Goal: Task Accomplishment & Management: Use online tool/utility

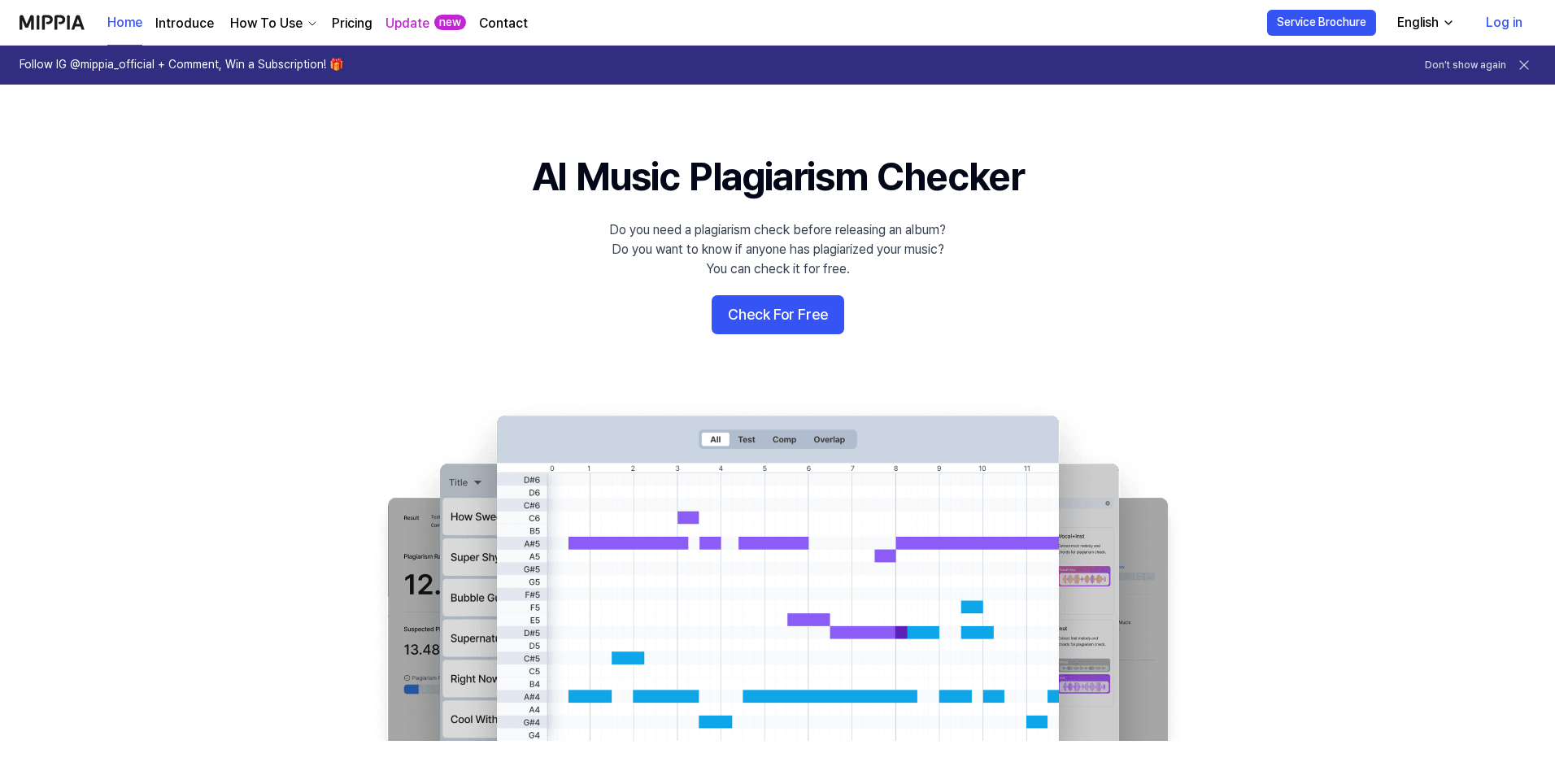
click at [1442, 19] on div "English" at bounding box center [1418, 22] width 48 height 19
click at [763, 325] on button "Check For Free" at bounding box center [778, 314] width 132 height 39
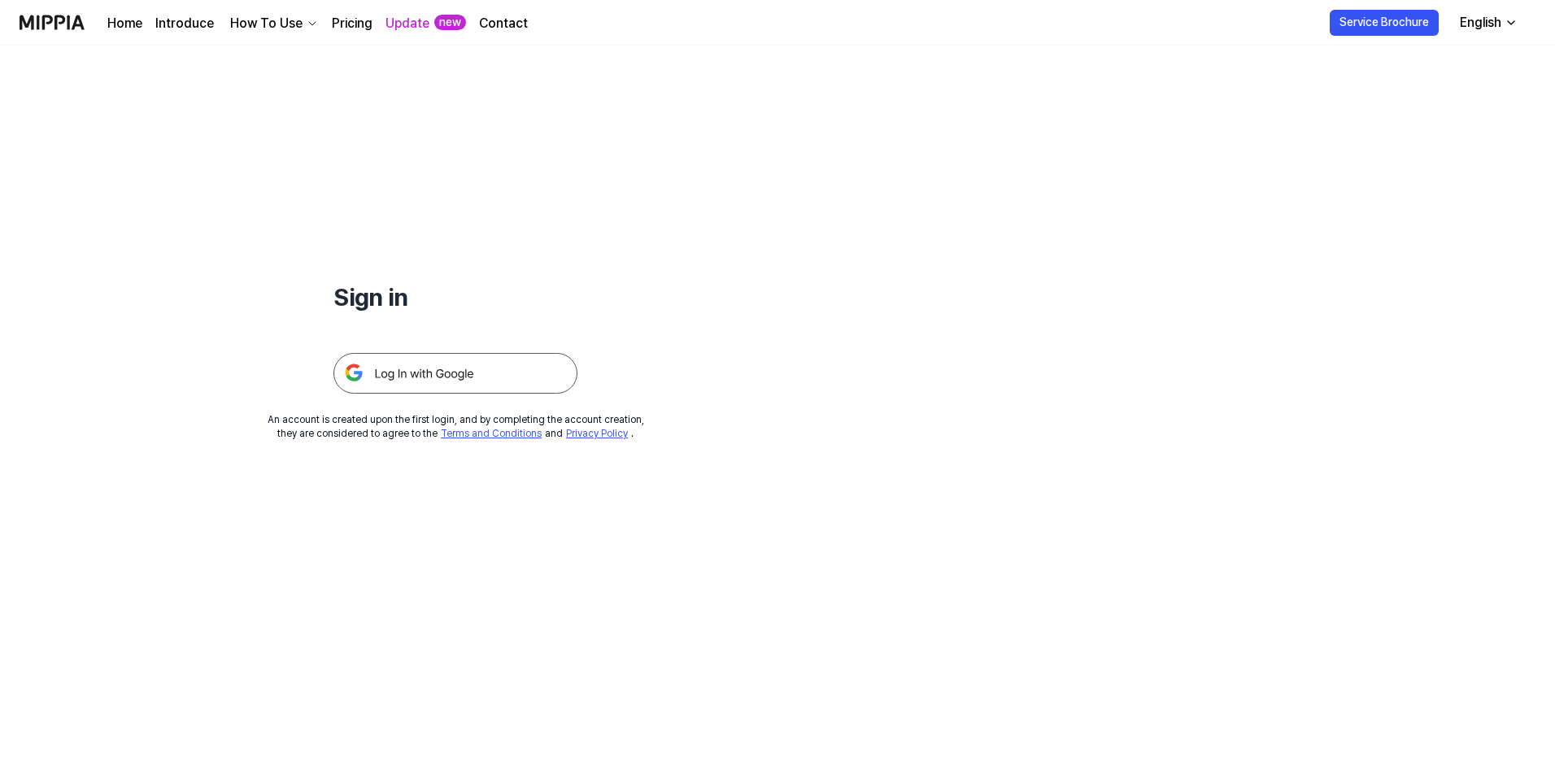
click at [441, 373] on img at bounding box center [455, 373] width 244 height 40
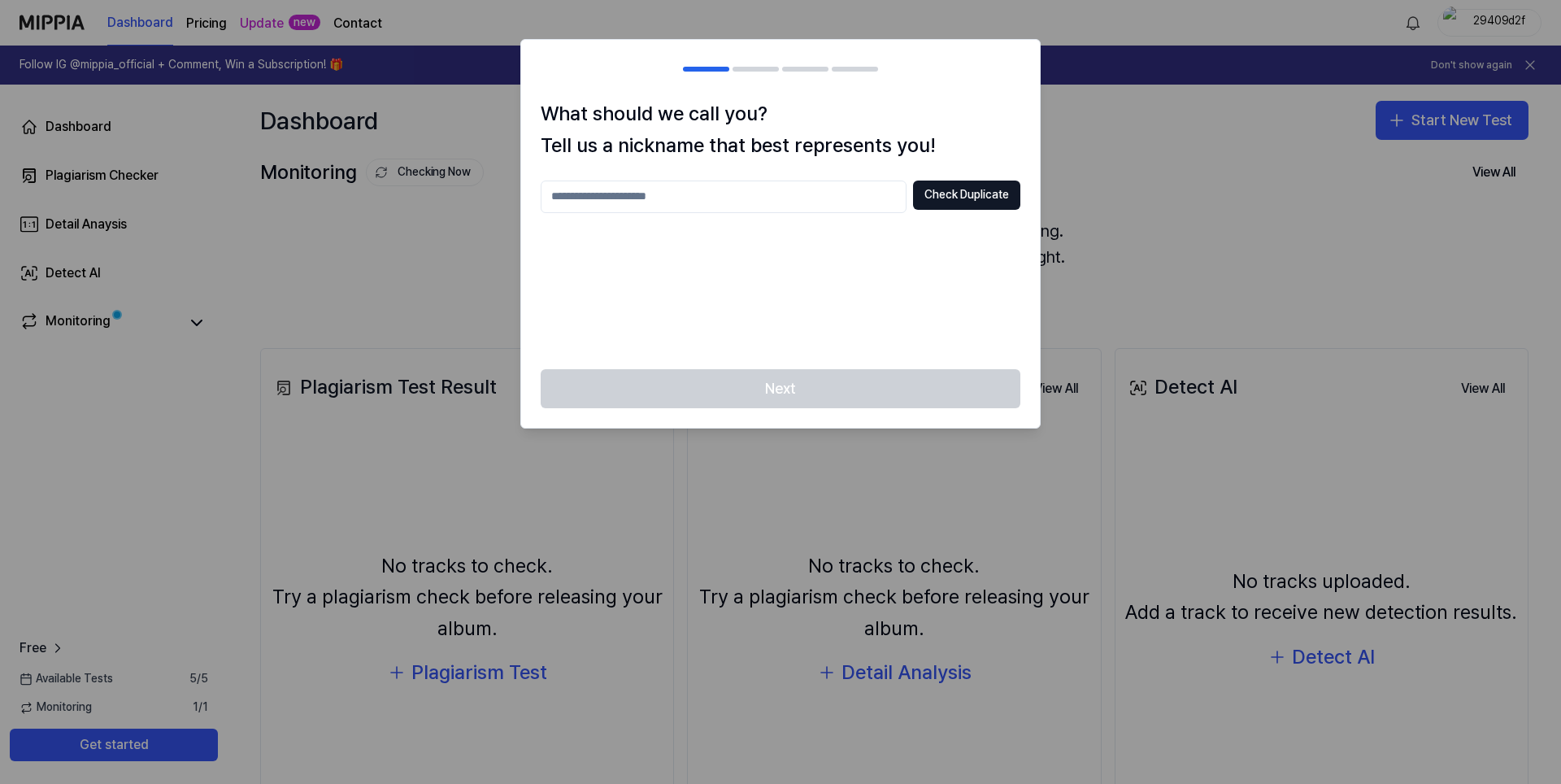
click at [608, 199] on input "text" at bounding box center [724, 196] width 366 height 33
type input "****"
click at [808, 383] on div "Next" at bounding box center [780, 398] width 519 height 58
click at [952, 201] on button "Check Duplicate" at bounding box center [966, 195] width 107 height 30
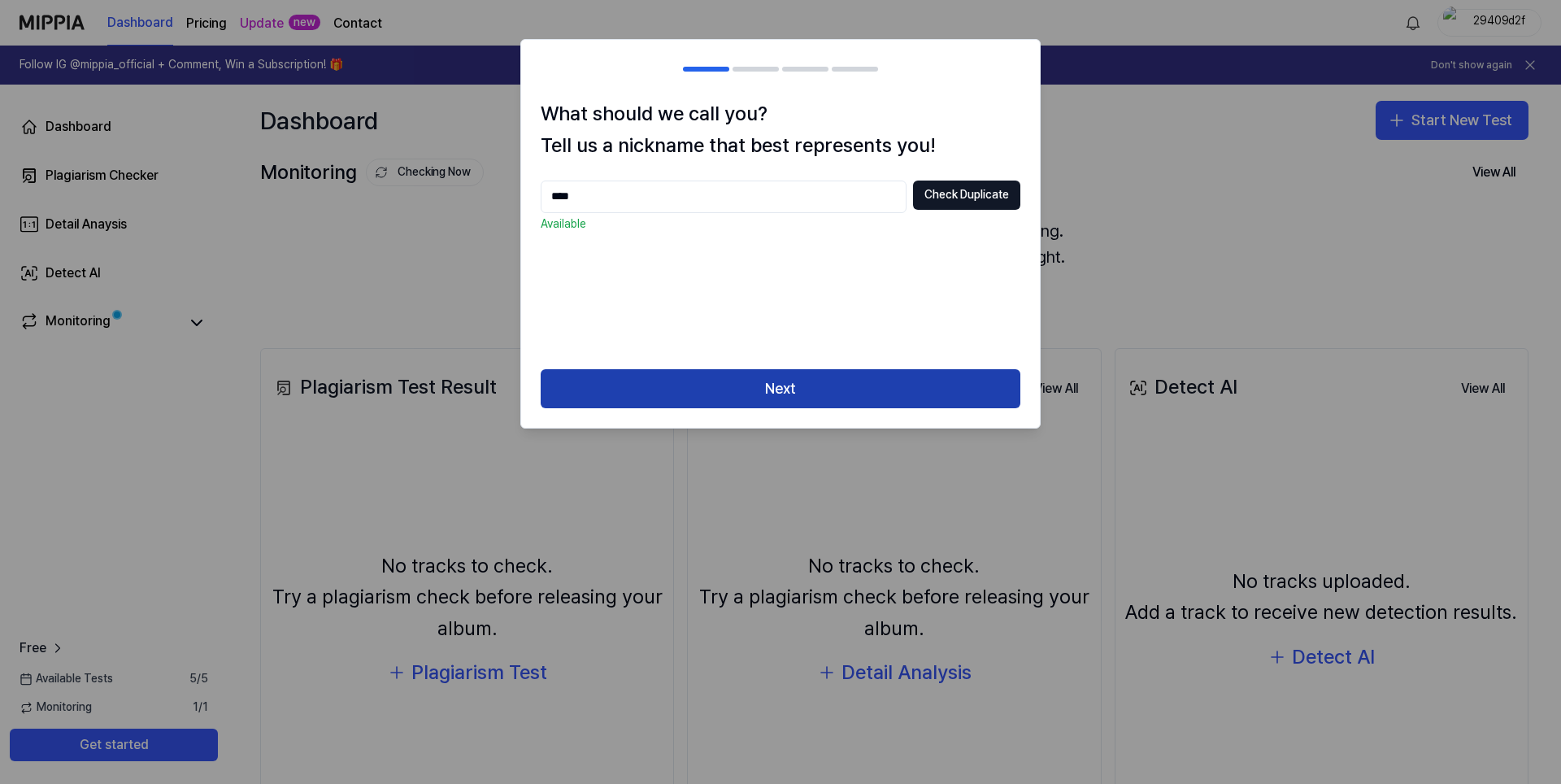
click at [804, 387] on button "Next" at bounding box center [780, 389] width 480 height 39
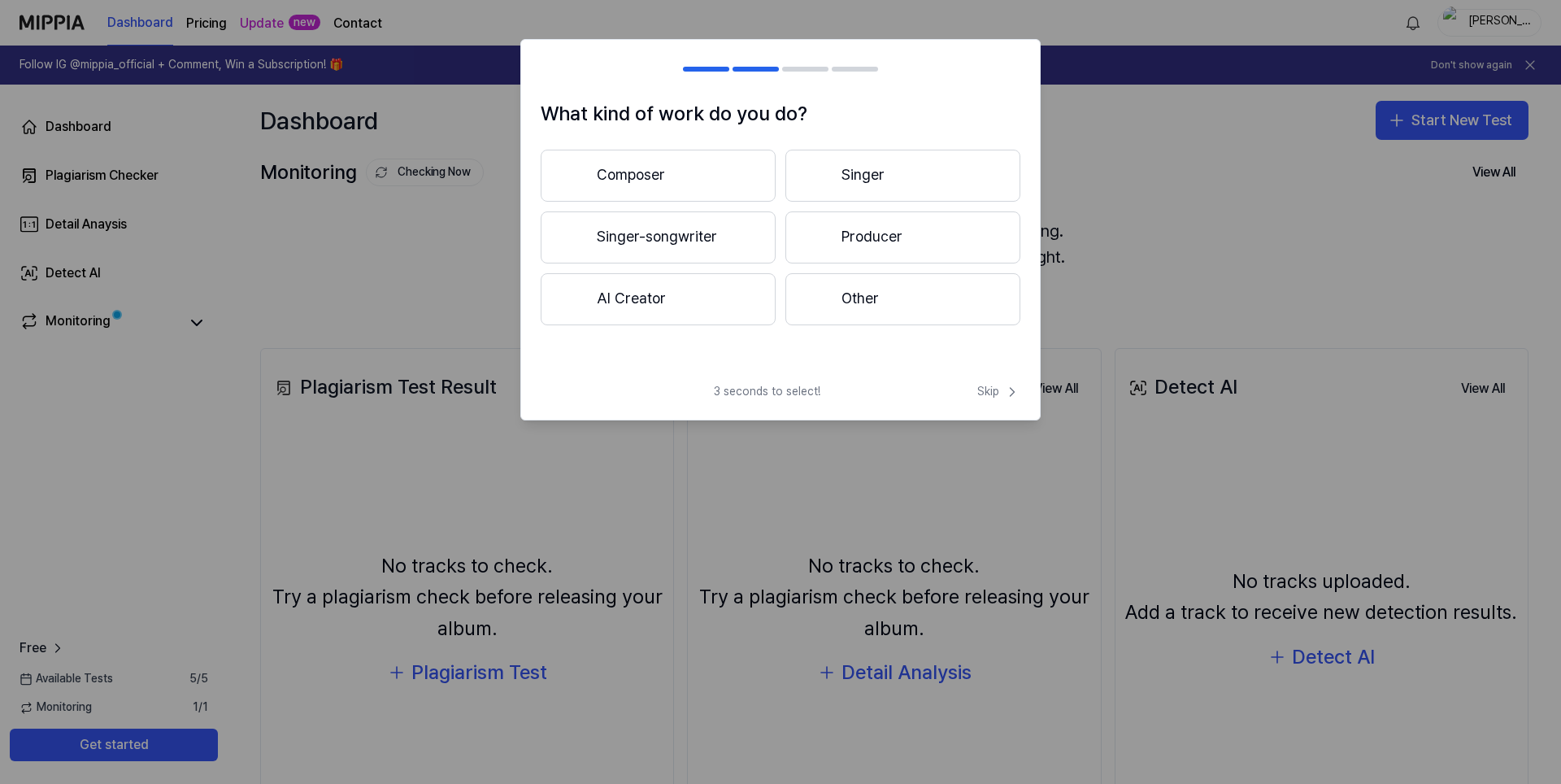
click at [703, 195] on button "Composer" at bounding box center [658, 175] width 235 height 52
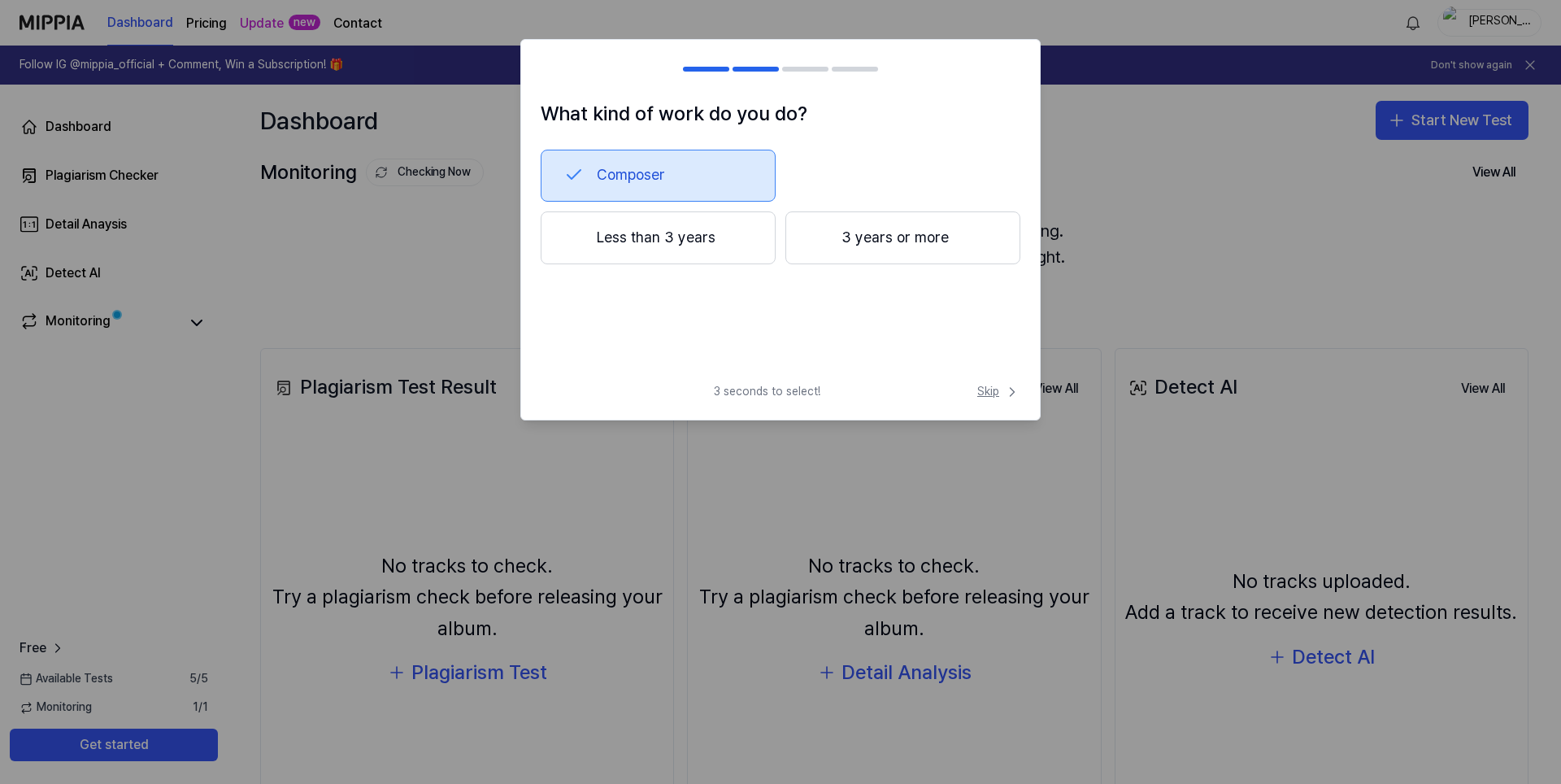
click at [990, 395] on span "Skip" at bounding box center [999, 391] width 43 height 16
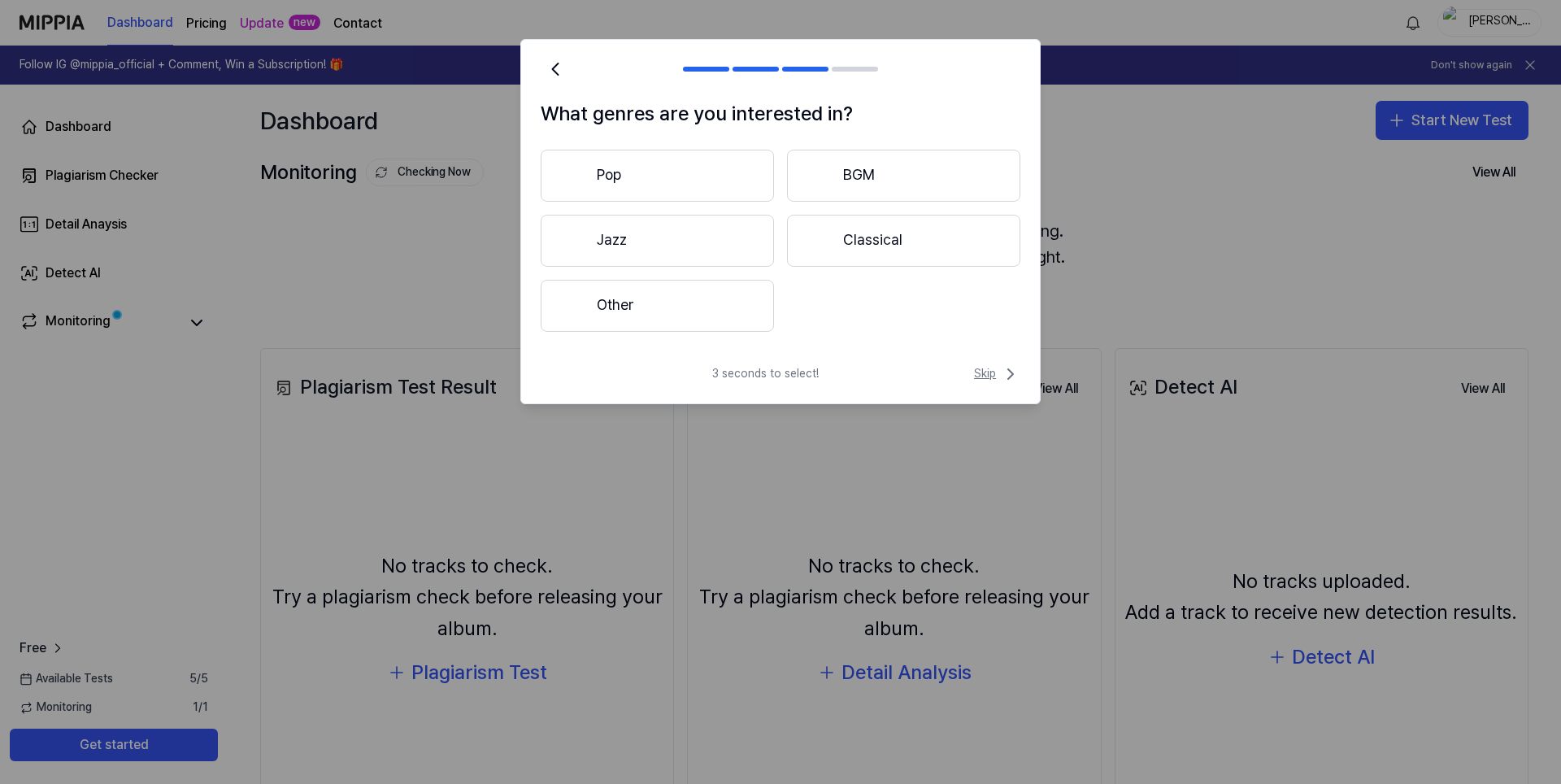
click at [992, 375] on span "Skip" at bounding box center [997, 373] width 46 height 19
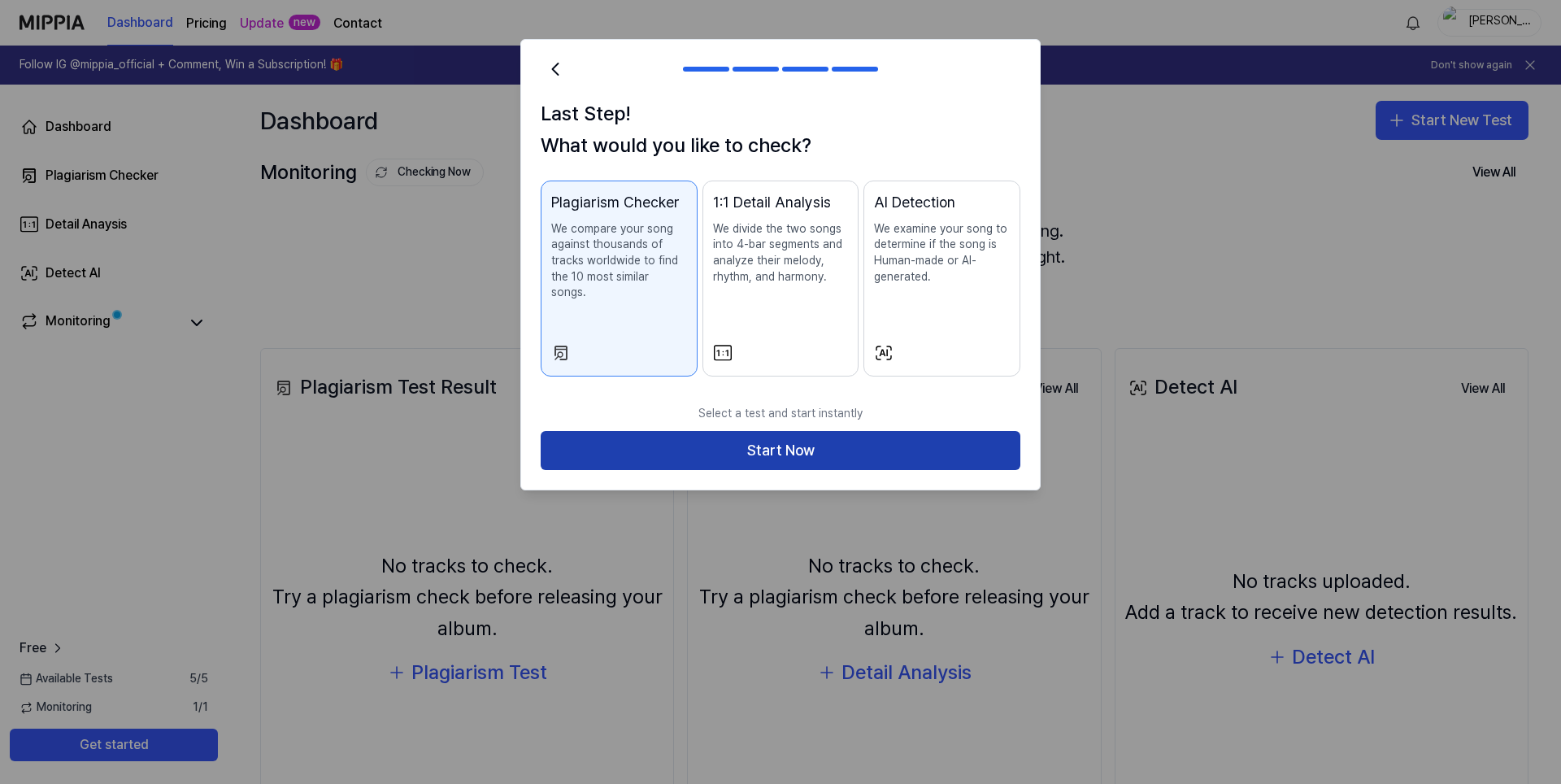
click at [972, 438] on button "Start Now" at bounding box center [780, 450] width 480 height 39
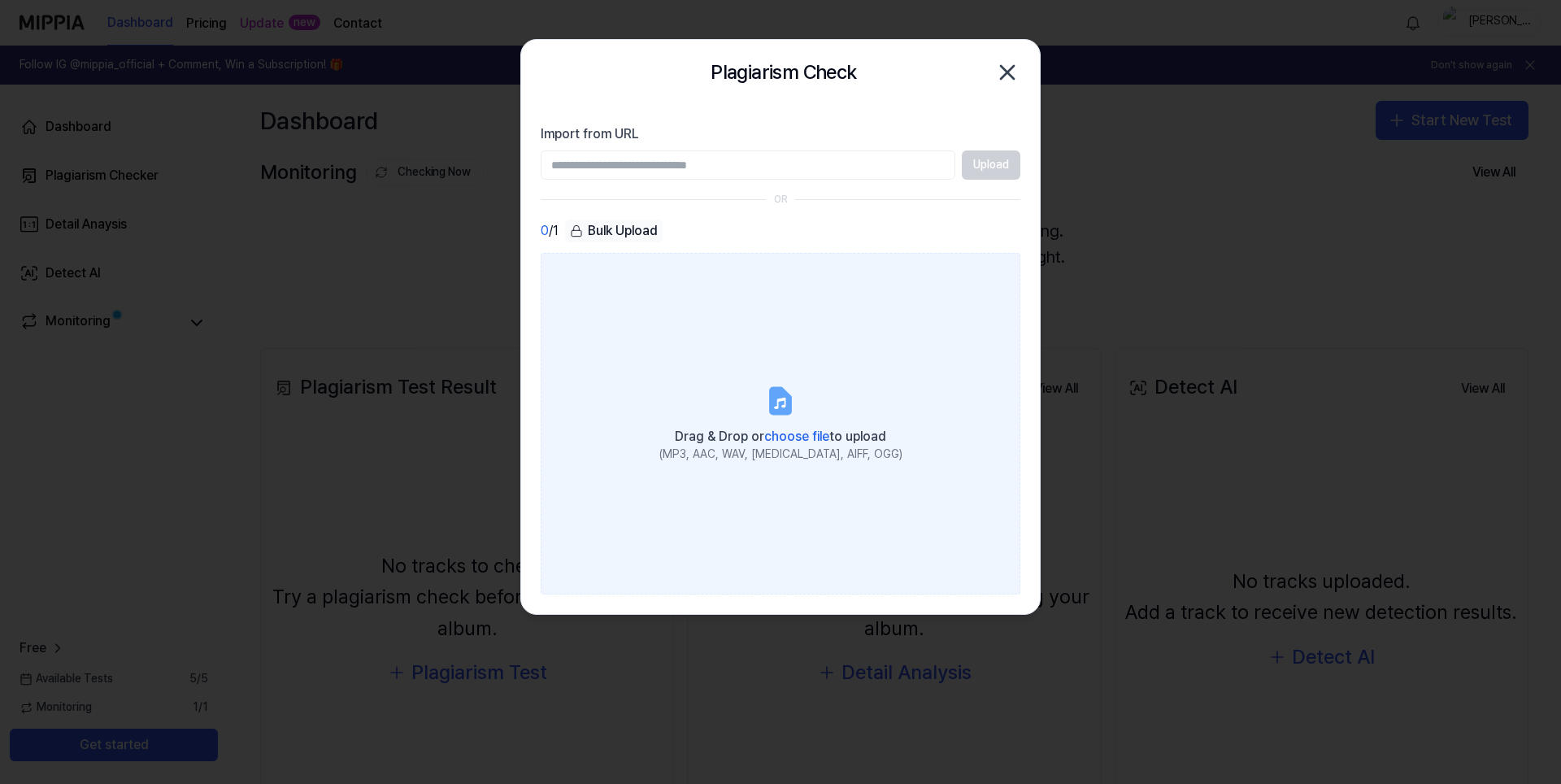
click at [767, 411] on icon at bounding box center [780, 400] width 33 height 33
click at [0, 0] on input "Drag & Drop or choose file to upload (MP3, AAC, WAV, [MEDICAL_DATA], AIFF, OGG)" at bounding box center [0, 0] width 0 height 0
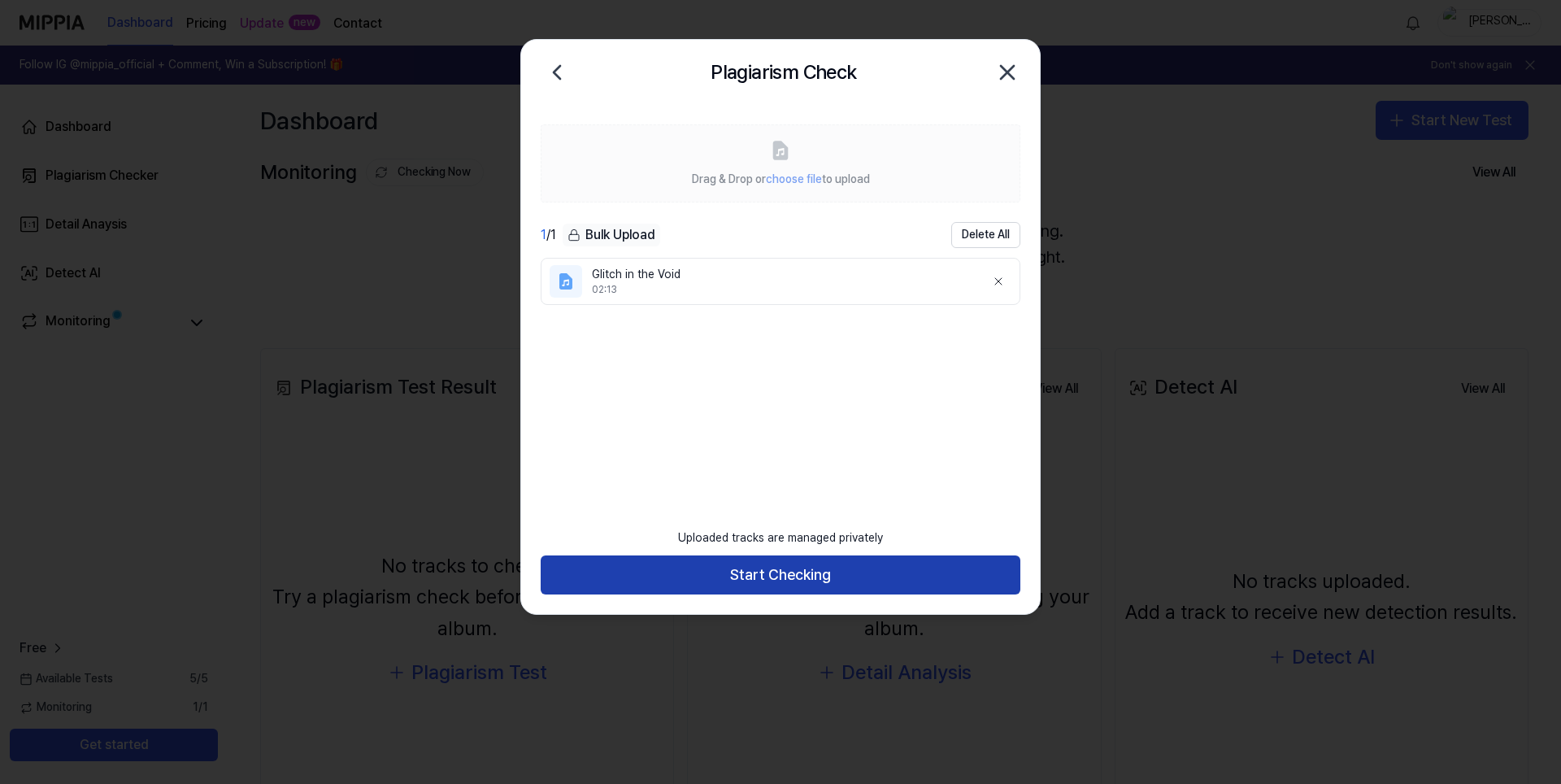
click at [802, 571] on button "Start Checking" at bounding box center [780, 575] width 480 height 39
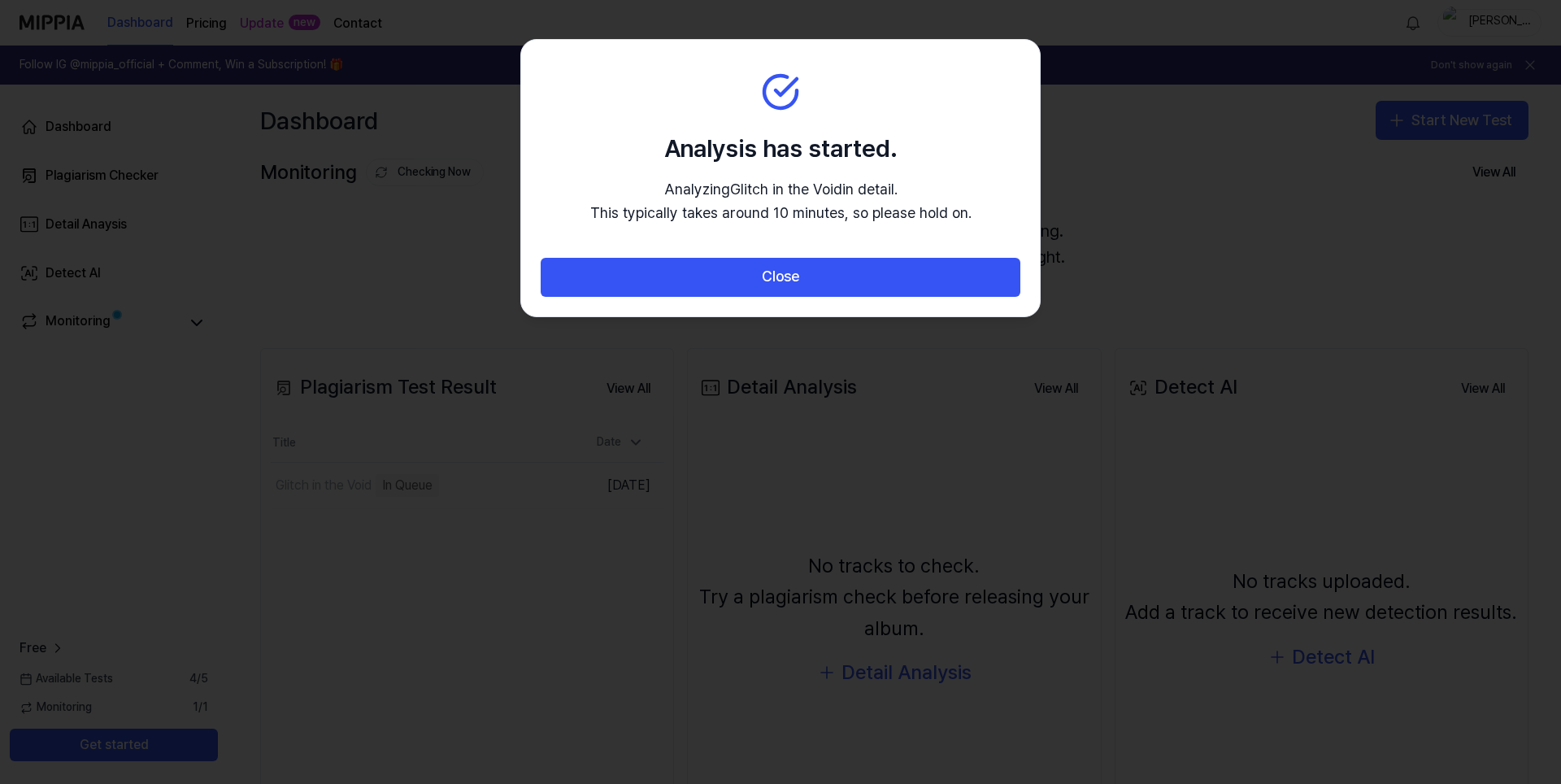
drag, startPoint x: 650, startPoint y: 145, endPoint x: 993, endPoint y: 238, distance: 355.4
click at [993, 238] on section "Analysis has started. Analyzing Glitch in the Void in detail. This typically ta…" at bounding box center [780, 148] width 519 height 217
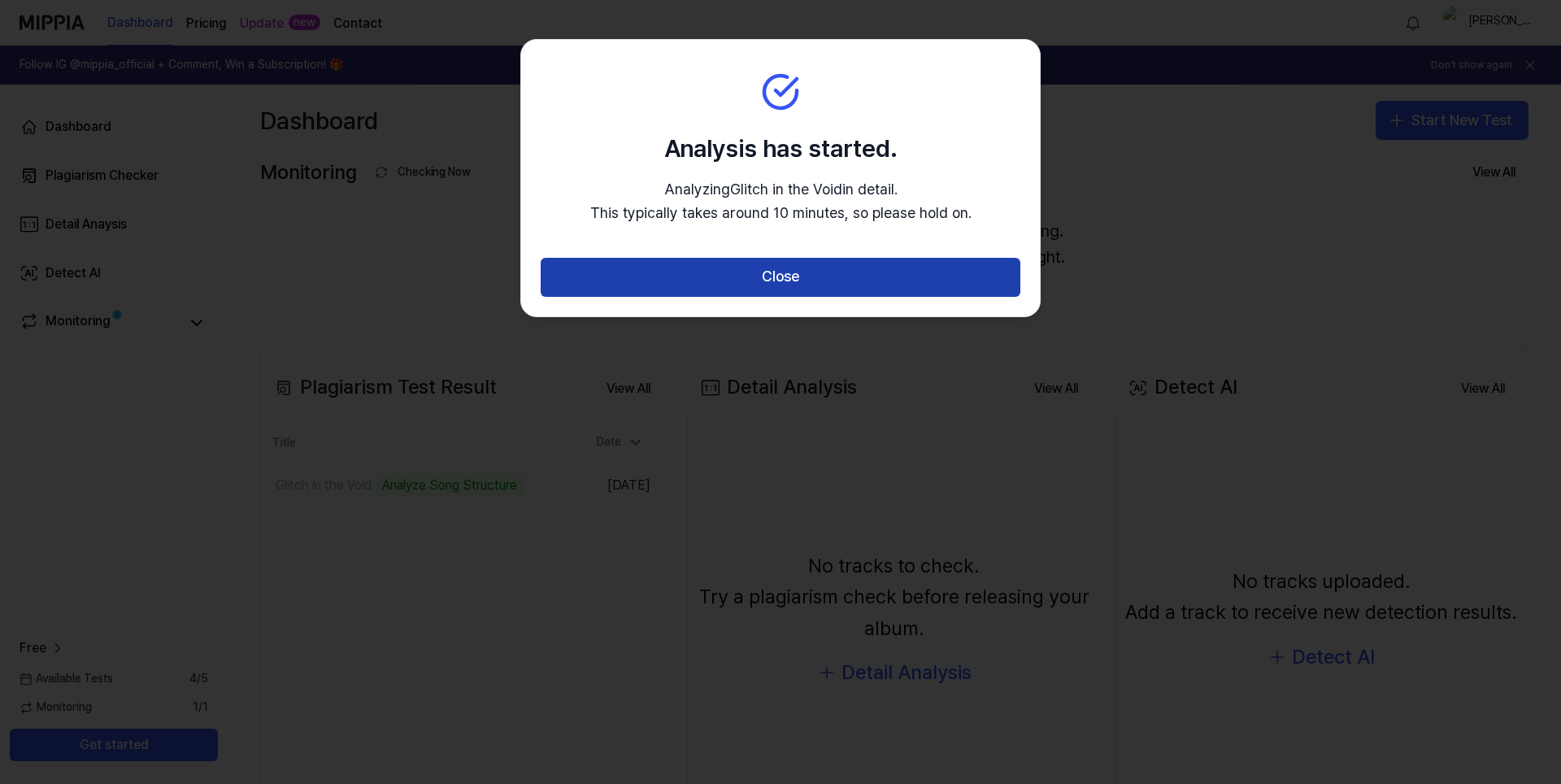
click at [769, 282] on button "Close" at bounding box center [780, 277] width 480 height 39
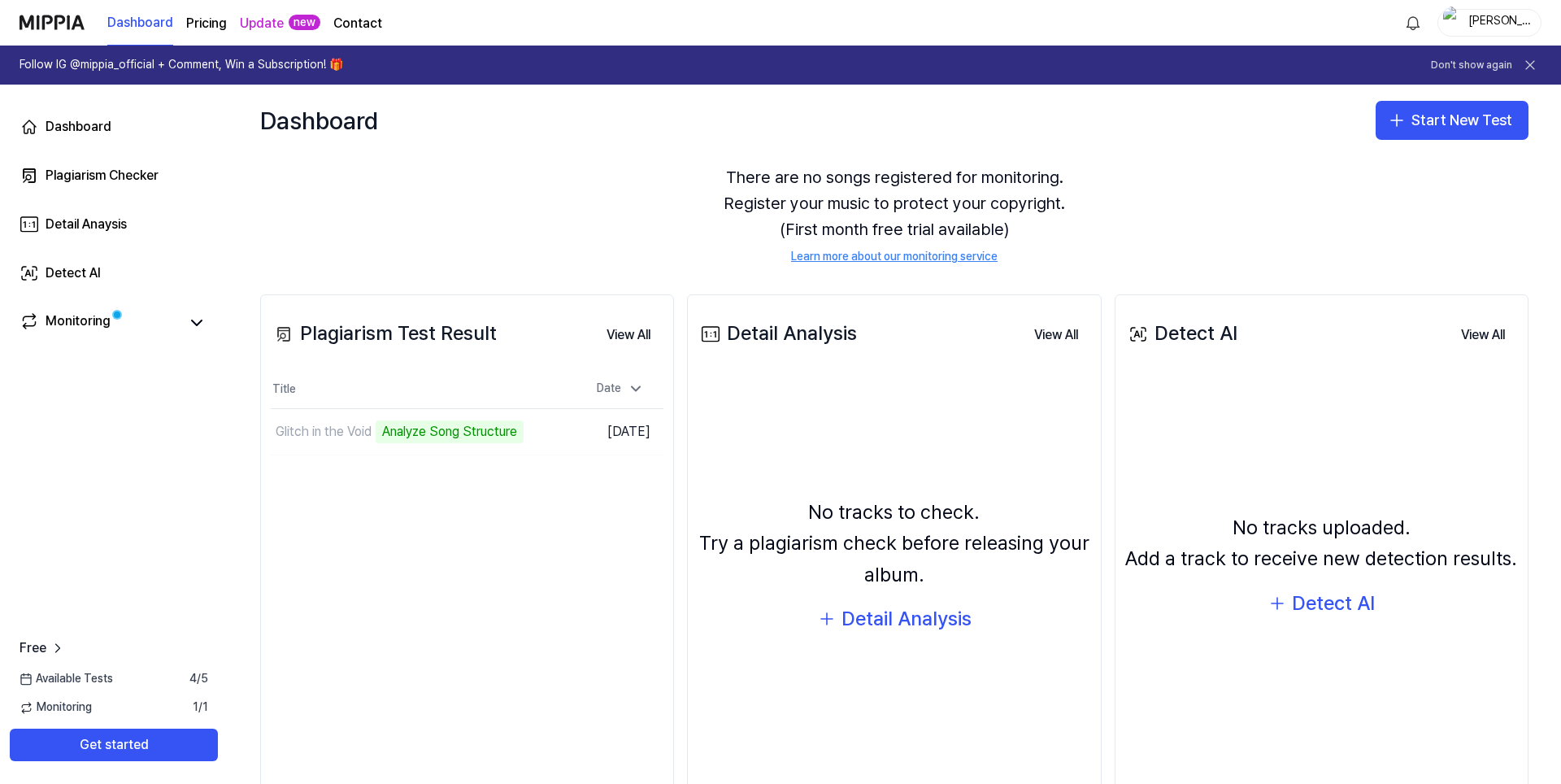
scroll to position [117, 0]
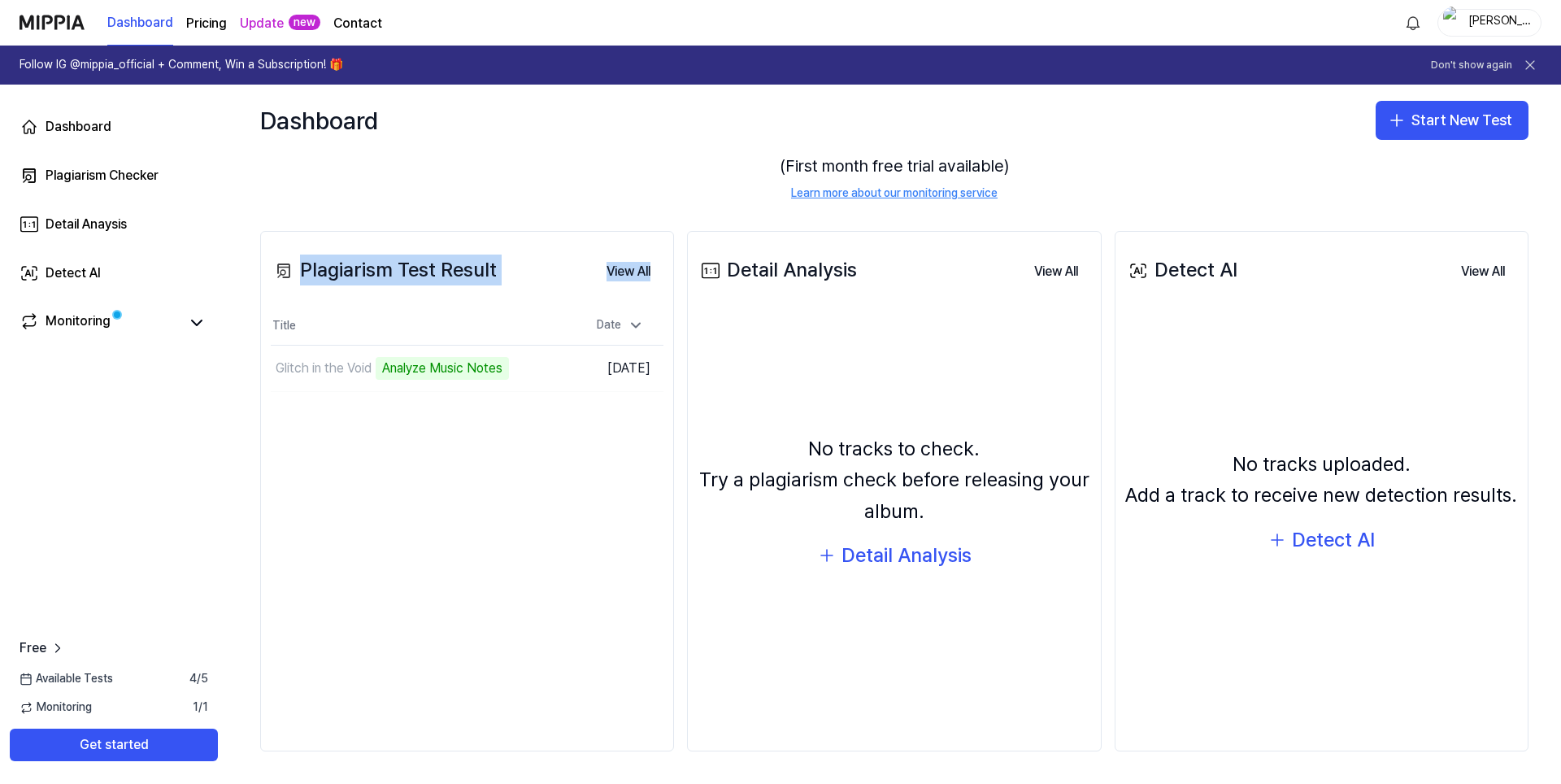
drag, startPoint x: 297, startPoint y: 255, endPoint x: 604, endPoint y: 407, distance: 342.6
click at [604, 407] on div "Plagiarism Test Result View All Plagiarism Test Result Title Date Glitch in the…" at bounding box center [467, 491] width 414 height 520
click at [402, 482] on div "Plagiarism Test Result View All Plagiarism Test Result Title Date Glitch in the…" at bounding box center [467, 491] width 414 height 520
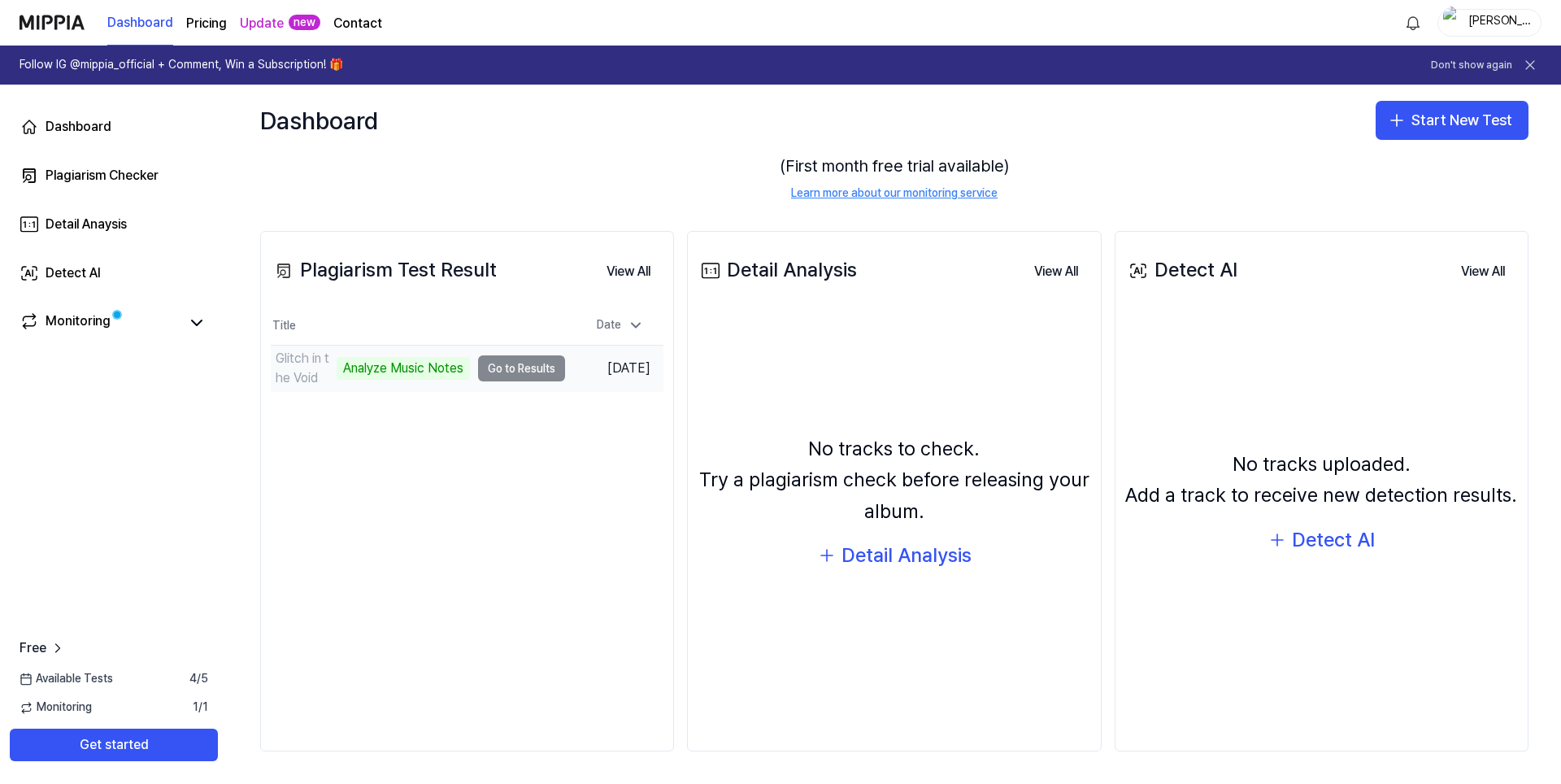
click at [319, 372] on div "Glitch in the Void" at bounding box center [304, 368] width 57 height 39
click at [431, 368] on div "Analyze Music Notes" at bounding box center [403, 368] width 133 height 23
click at [507, 373] on td "Glitch in the Void Analyze Music Notes Go to Results" at bounding box center [417, 368] width 294 height 46
click at [198, 325] on icon at bounding box center [197, 323] width 10 height 5
click at [498, 369] on td "Glitch in the Void Analyze Music Notes Go to Results" at bounding box center [417, 368] width 294 height 46
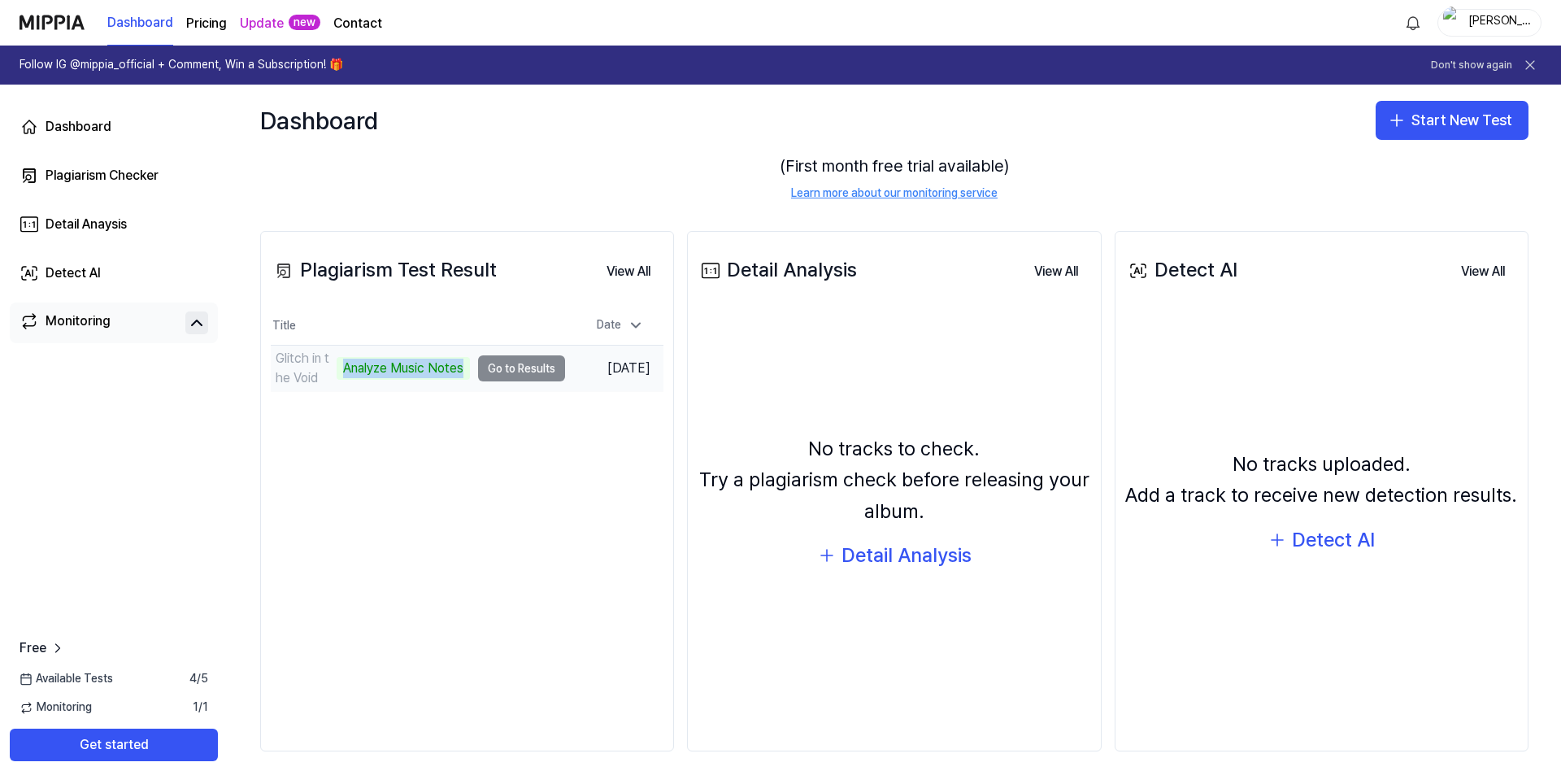
drag, startPoint x: 333, startPoint y: 367, endPoint x: 459, endPoint y: 377, distance: 126.4
click at [459, 377] on div "Analyze Music Notes" at bounding box center [403, 368] width 133 height 23
click at [385, 451] on div "Plagiarism Test Result View All Plagiarism Test Result Title Date Glitch in the…" at bounding box center [467, 491] width 414 height 520
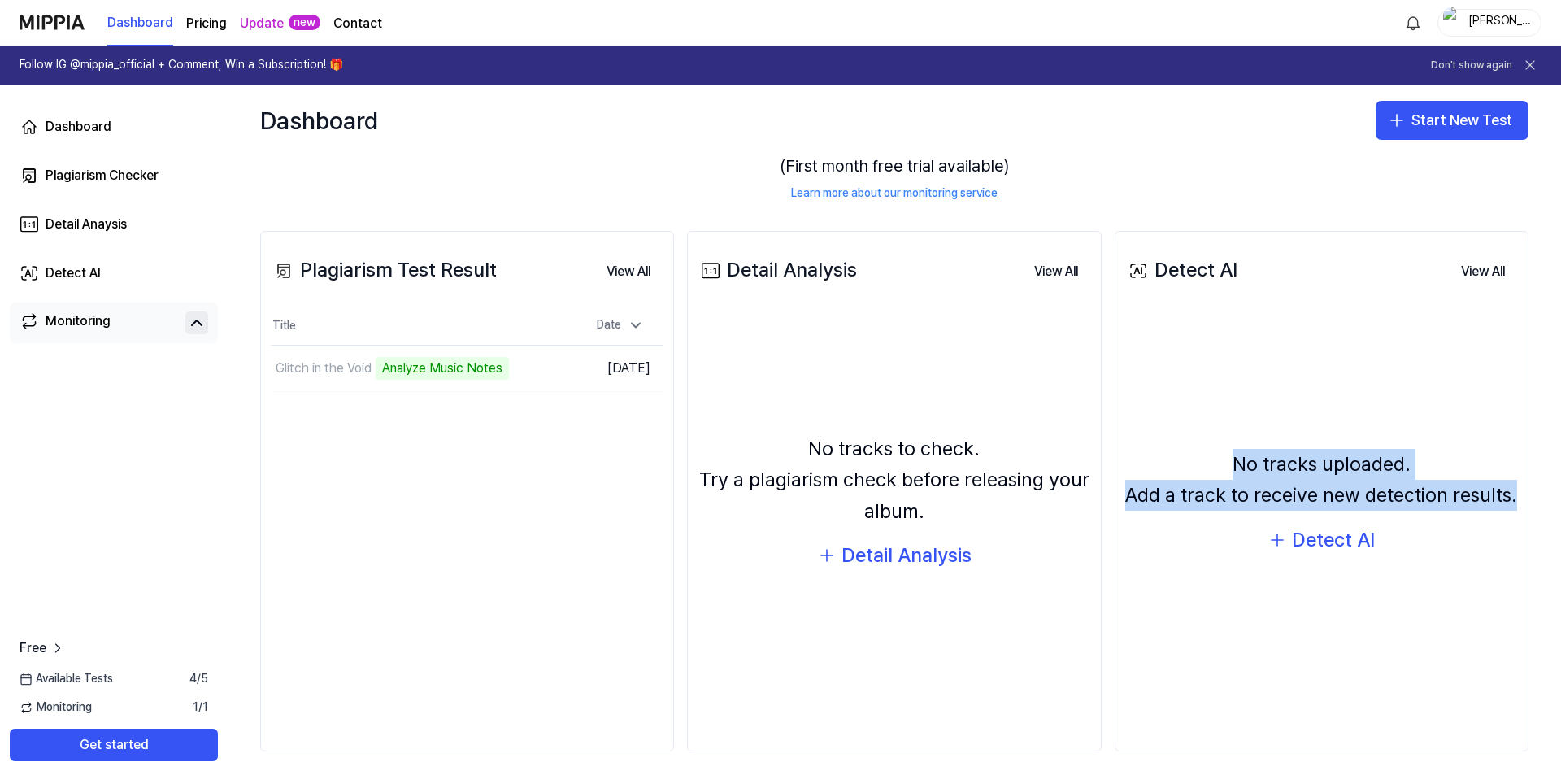
drag, startPoint x: 1210, startPoint y: 434, endPoint x: 1513, endPoint y: 534, distance: 319.1
click at [1513, 534] on div "Detect AI View All Detect AI No tracks uploaded. Add a track to receive new det…" at bounding box center [1321, 491] width 414 height 520
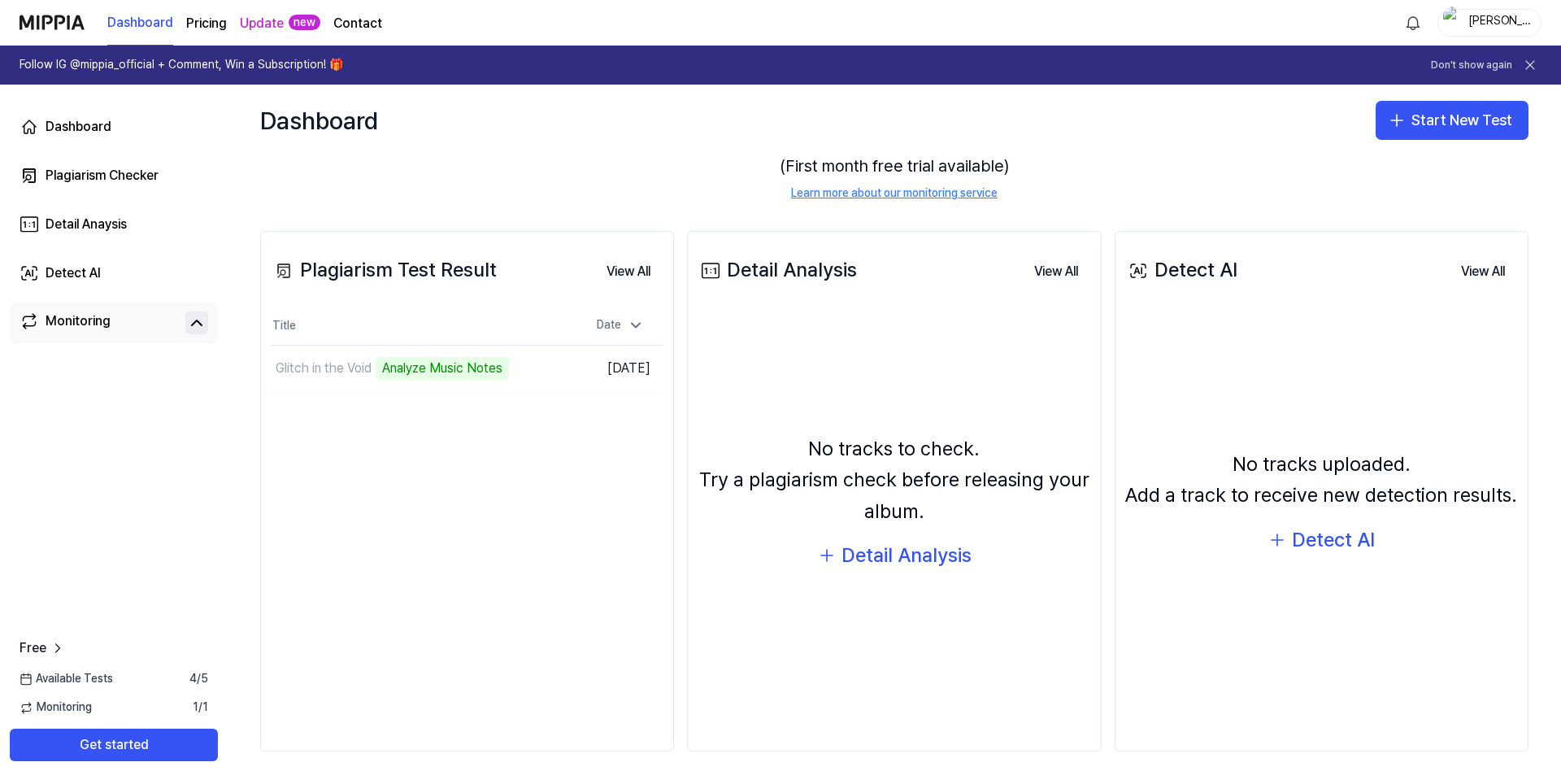
drag, startPoint x: 1151, startPoint y: 269, endPoint x: 1235, endPoint y: 271, distance: 84.0
click at [1235, 271] on div "Detect AI View All" at bounding box center [1322, 271] width 393 height 46
drag, startPoint x: 1242, startPoint y: 273, endPoint x: 1230, endPoint y: 267, distance: 13.4
click at [1230, 267] on div "Detect AI View All" at bounding box center [1322, 271] width 393 height 46
click at [1139, 344] on div "No tracks uploaded. Add a track to receive new detection results. Detect AI" at bounding box center [1322, 502] width 393 height 366
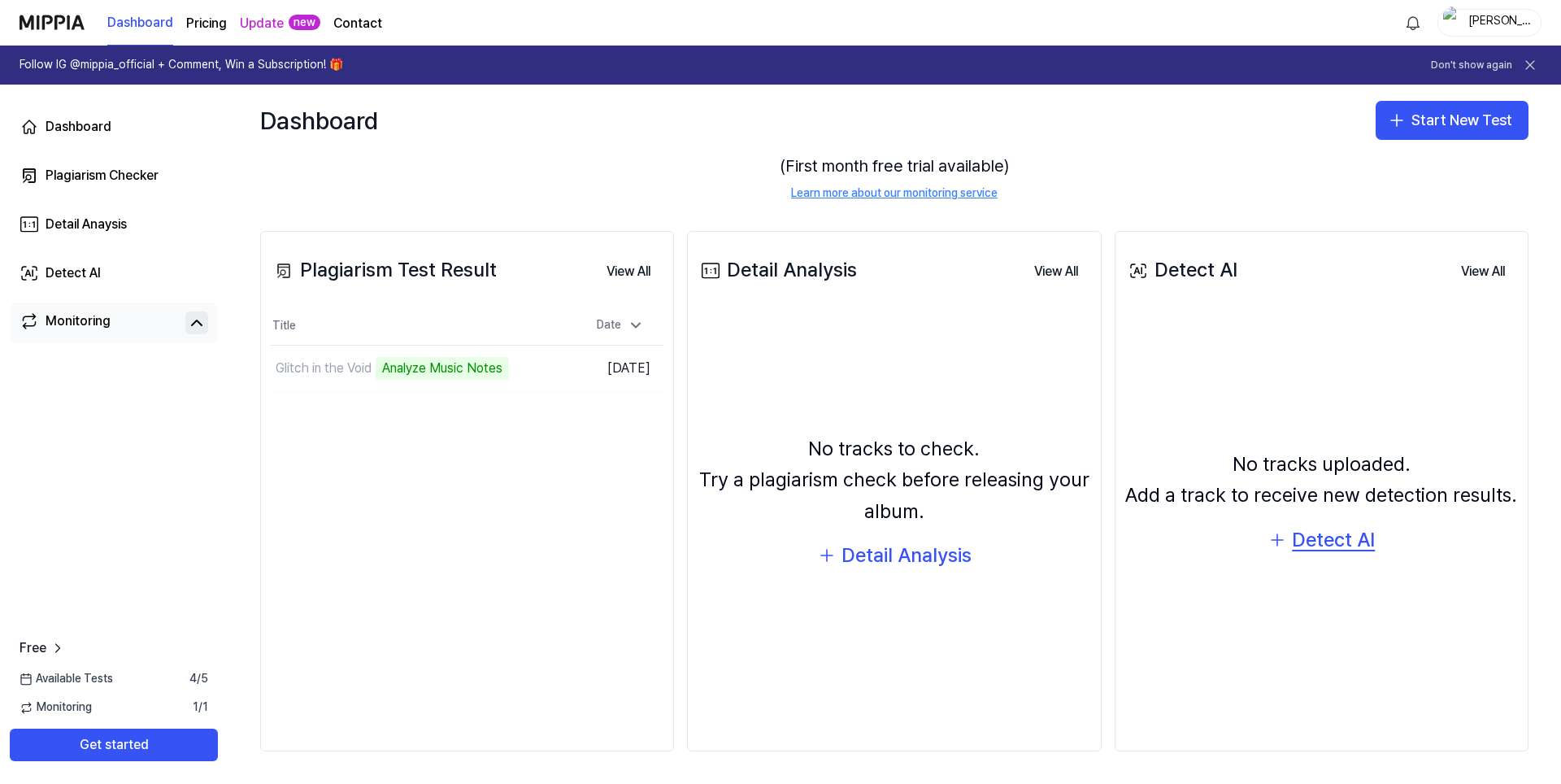
click at [1327, 538] on div "Detect AI" at bounding box center [1333, 540] width 83 height 31
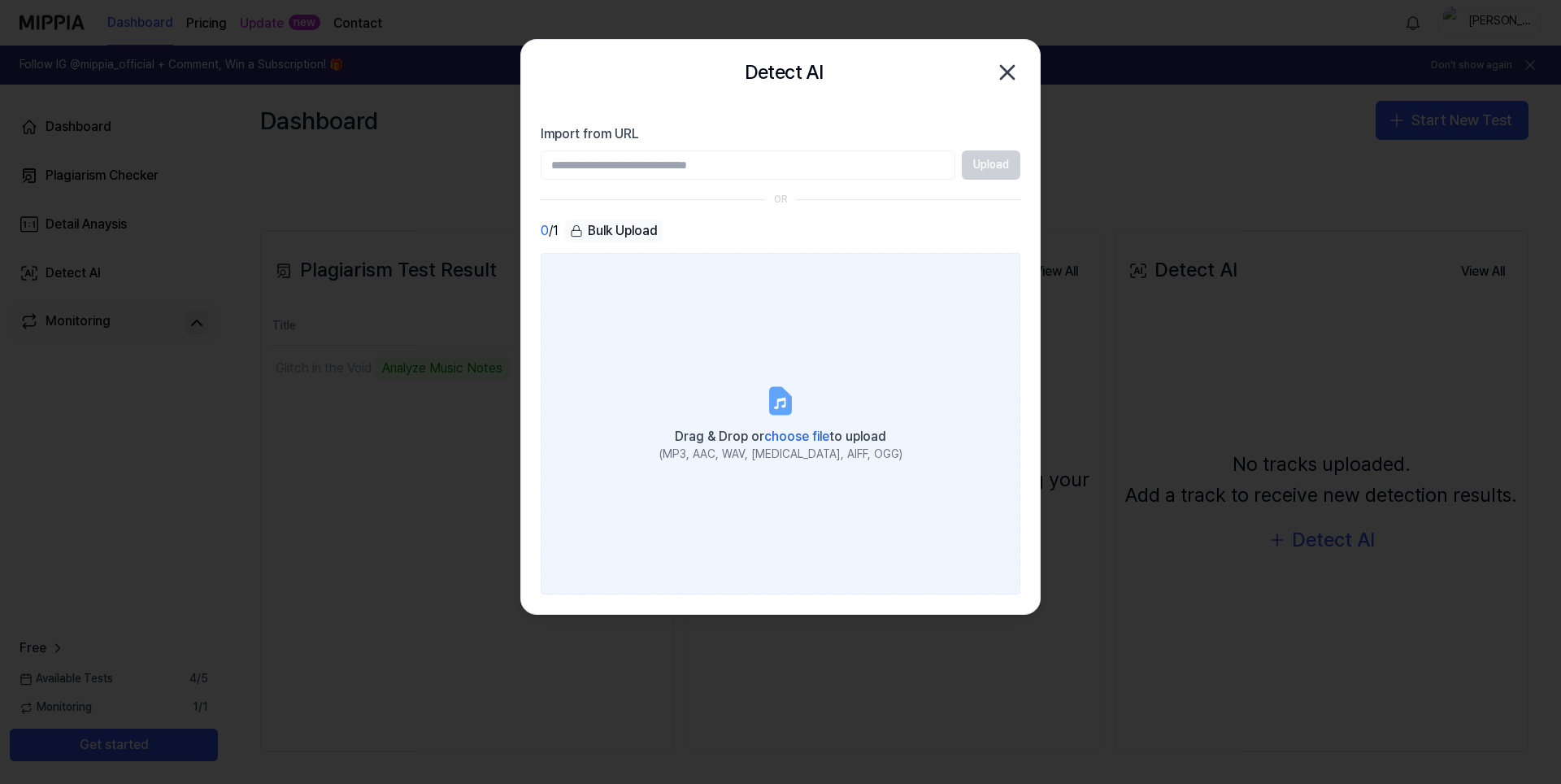
click at [780, 402] on icon at bounding box center [780, 401] width 19 height 25
click at [0, 0] on input "Drag & Drop or choose file to upload (MP3, AAC, WAV, [MEDICAL_DATA], AIFF, OGG)" at bounding box center [0, 0] width 0 height 0
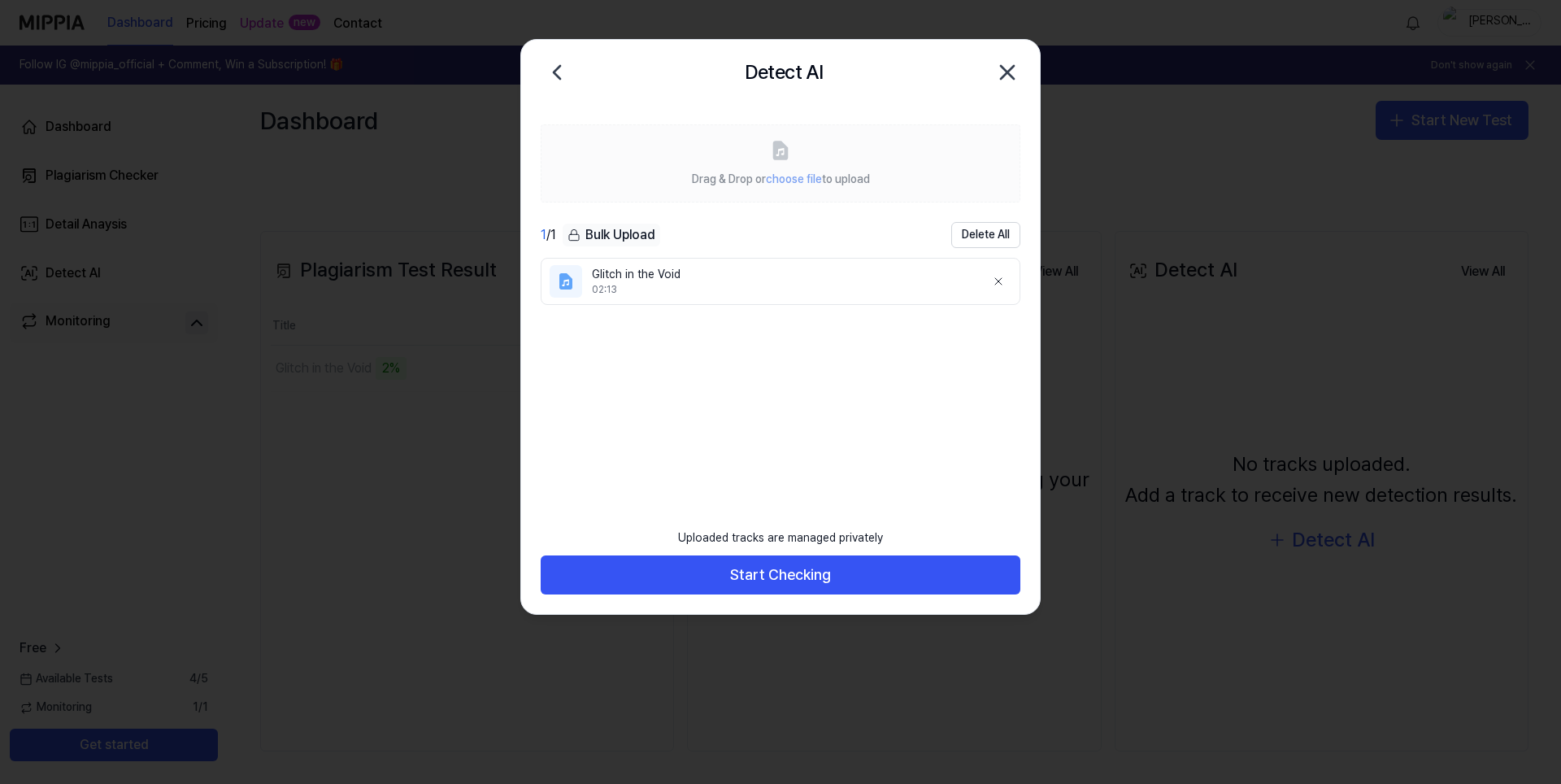
click at [794, 290] on div "02:13" at bounding box center [782, 290] width 380 height 13
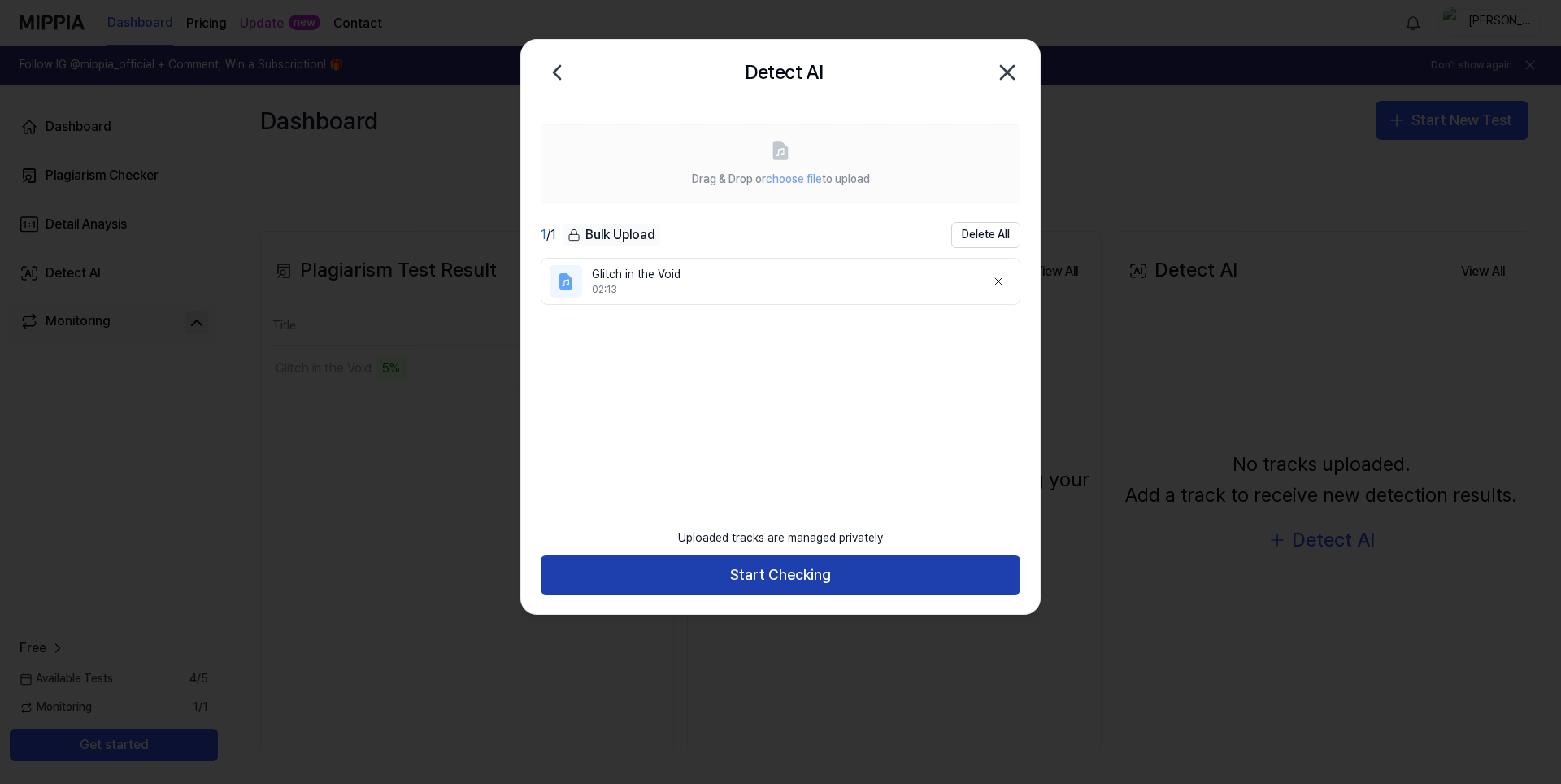
click at [779, 576] on button "Start Checking" at bounding box center [780, 575] width 480 height 39
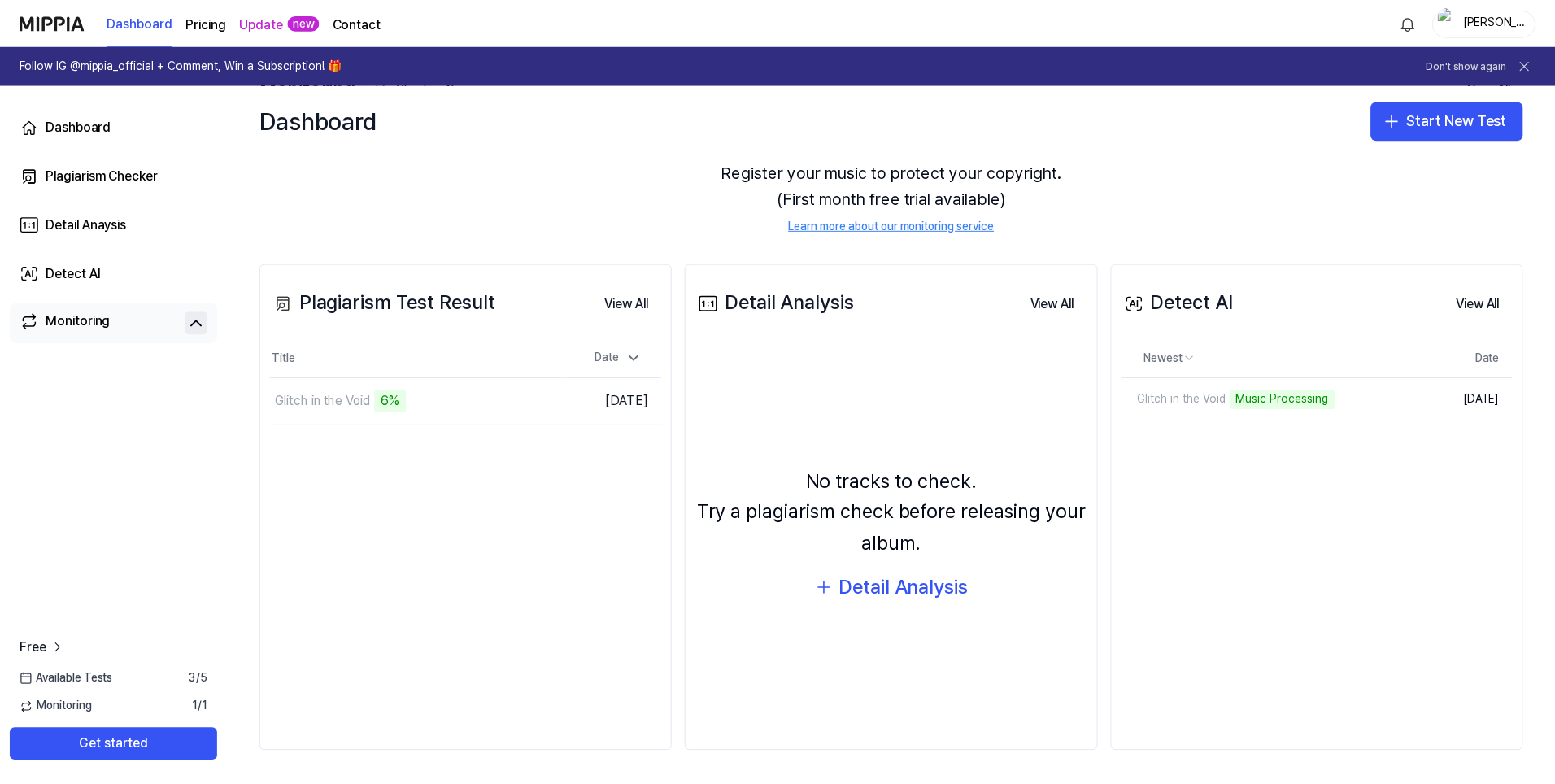
scroll to position [84, 0]
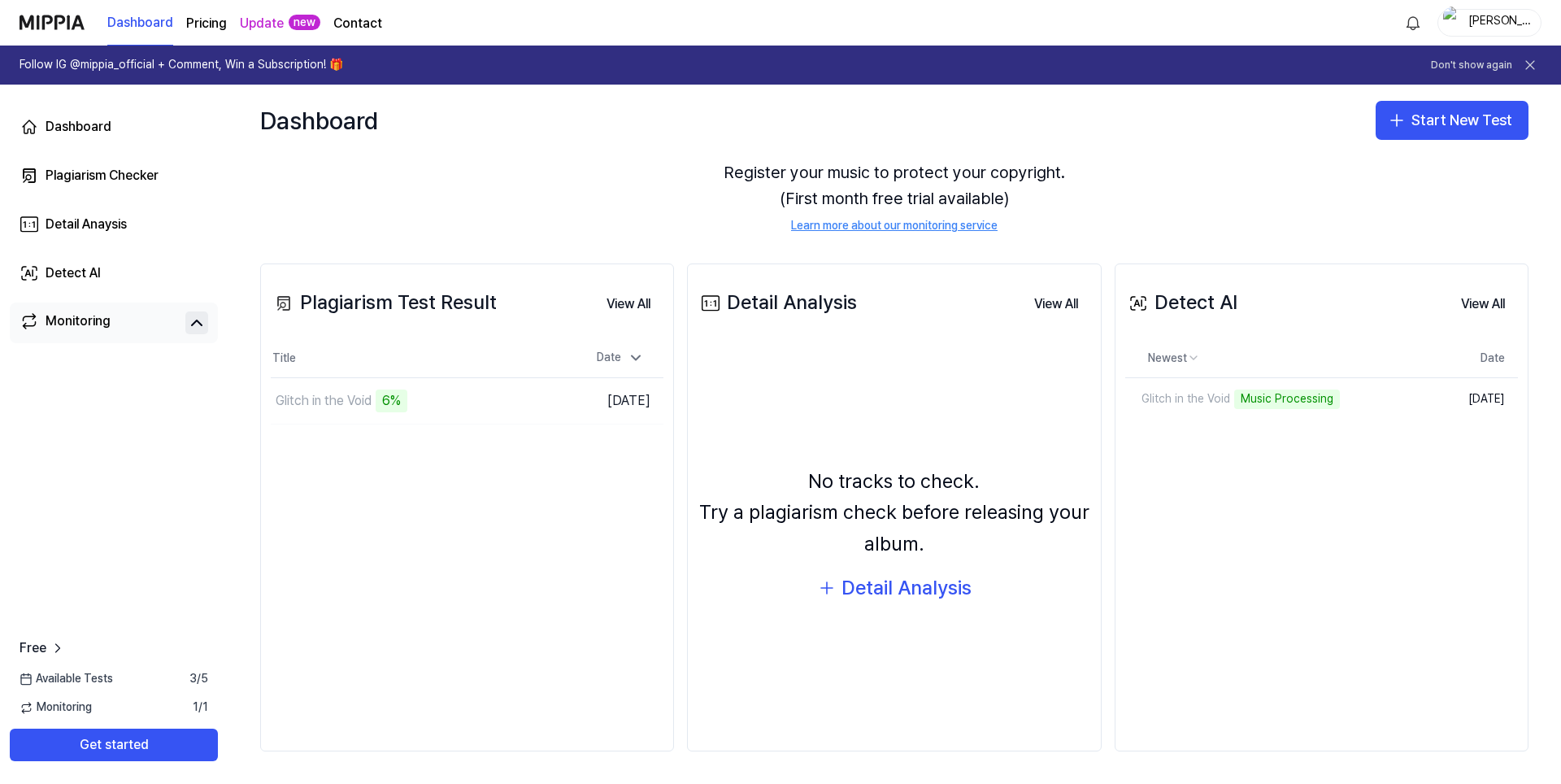
drag, startPoint x: 729, startPoint y: 307, endPoint x: 854, endPoint y: 311, distance: 125.1
click at [854, 311] on div "Detail Analysis" at bounding box center [777, 302] width 159 height 31
drag, startPoint x: 728, startPoint y: 305, endPoint x: 853, endPoint y: 307, distance: 125.0
click at [853, 307] on div "Detail Analysis" at bounding box center [777, 302] width 159 height 31
click at [766, 641] on div "No tracks to check. Try a plagiarism check before releasing your album. Detail …" at bounding box center [894, 535] width 393 height 366
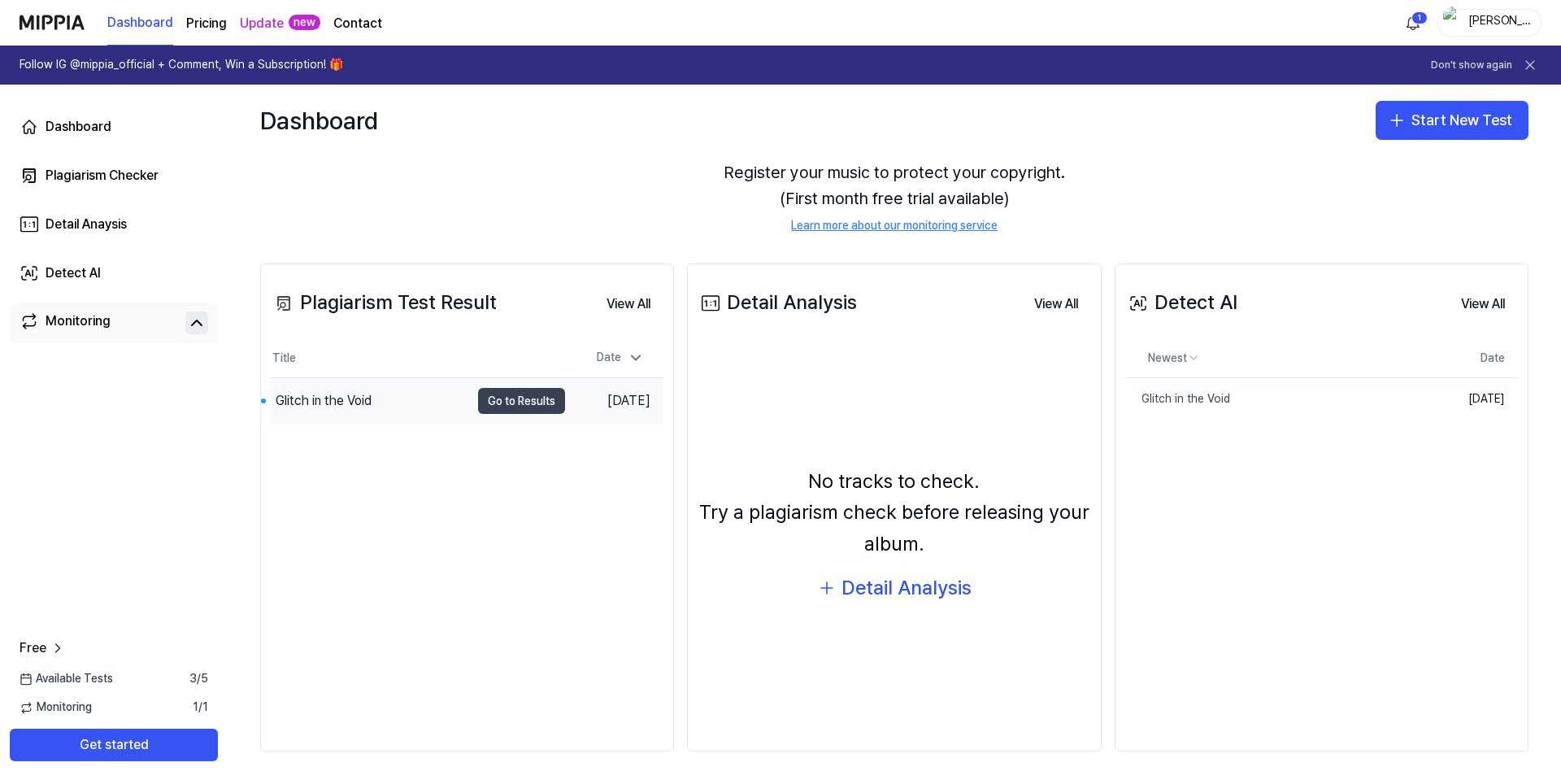
click at [503, 404] on button "Go to Results" at bounding box center [521, 400] width 87 height 26
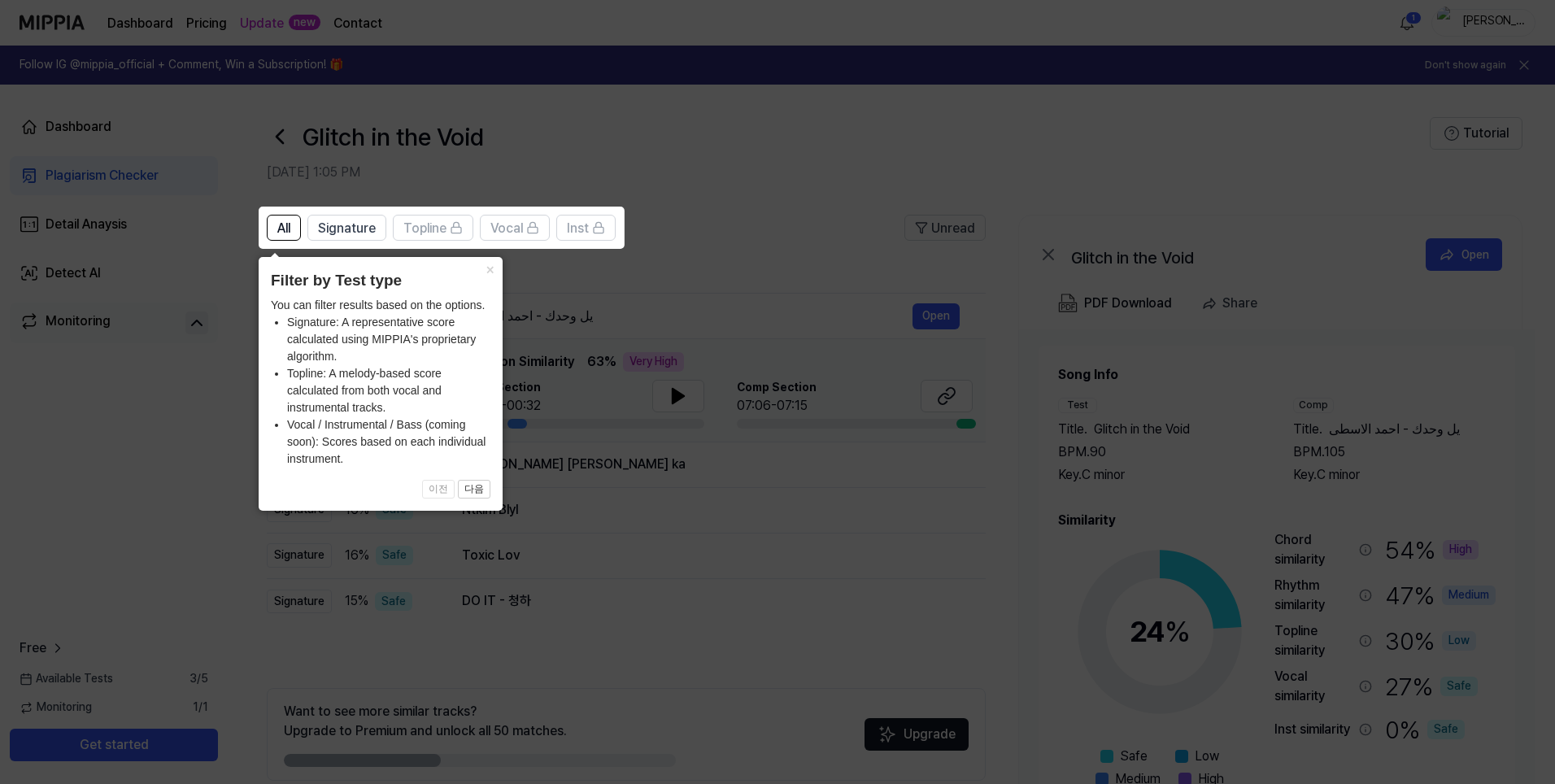
click at [422, 402] on div "× Filter by Test type You can filter results based on the options. Signature: A…" at bounding box center [380, 384] width 244 height 254
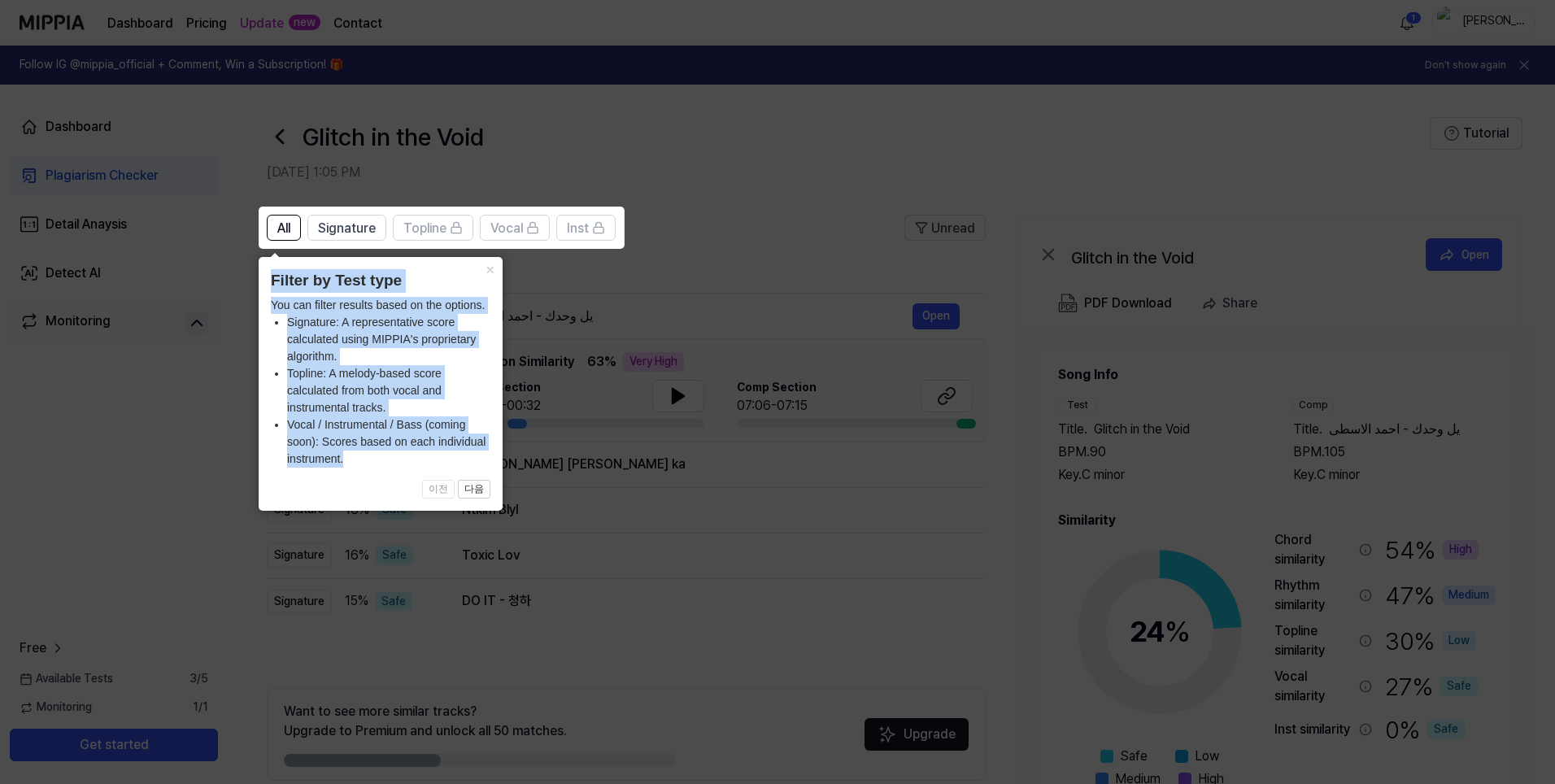
drag, startPoint x: 317, startPoint y: 444, endPoint x: 267, endPoint y: 284, distance: 167.6
click at [267, 284] on div "× Filter by Test type You can filter results based on the options. Signature: A…" at bounding box center [380, 384] width 244 height 254
click at [615, 287] on icon at bounding box center [780, 392] width 1561 height 784
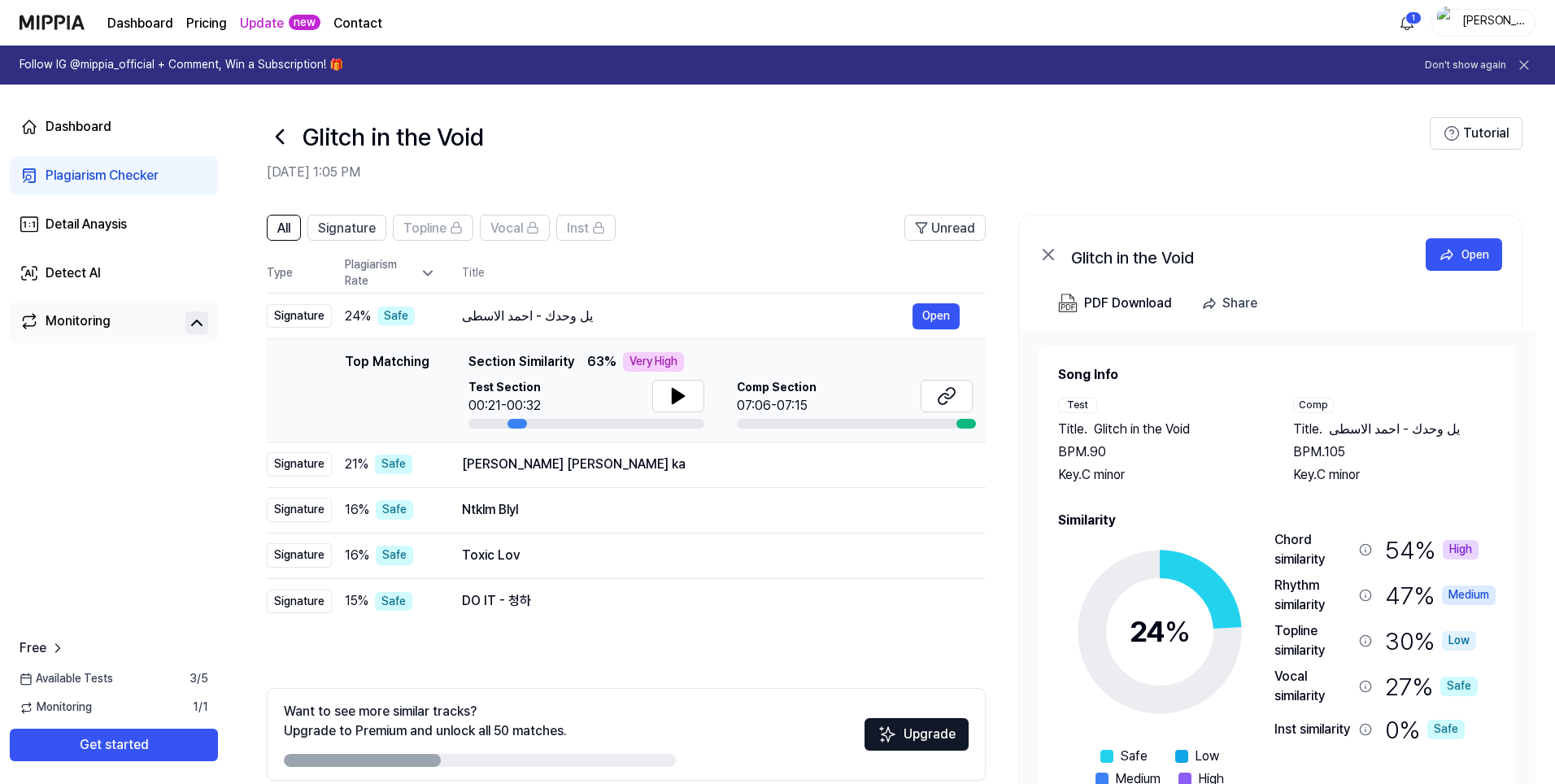
click at [638, 185] on header "Glitch in the Void [DATE] 1:05 PM Tutorial" at bounding box center [891, 141] width 1327 height 114
click at [673, 399] on icon at bounding box center [677, 395] width 11 height 14
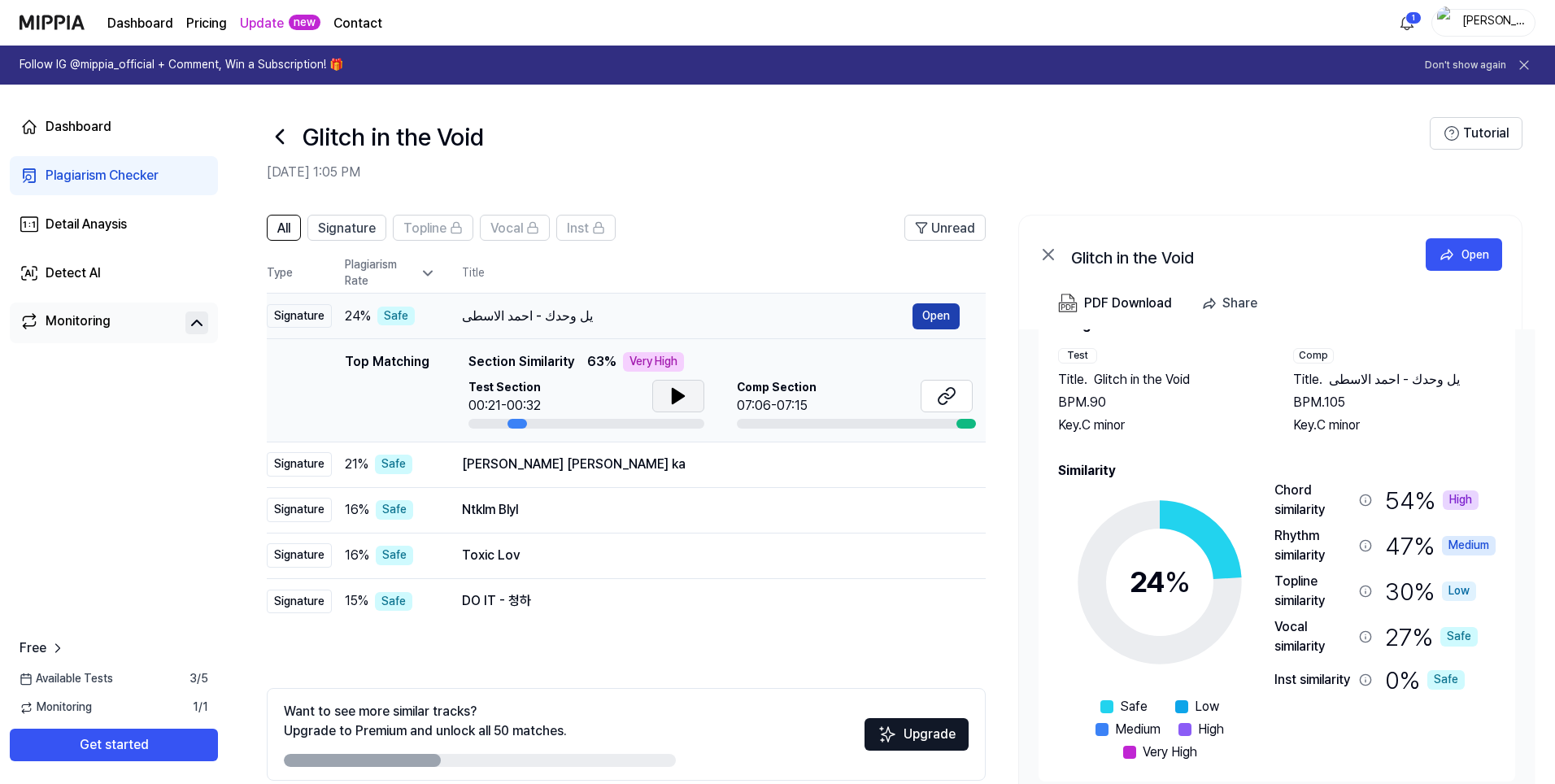
click at [944, 313] on button "Open" at bounding box center [936, 316] width 47 height 26
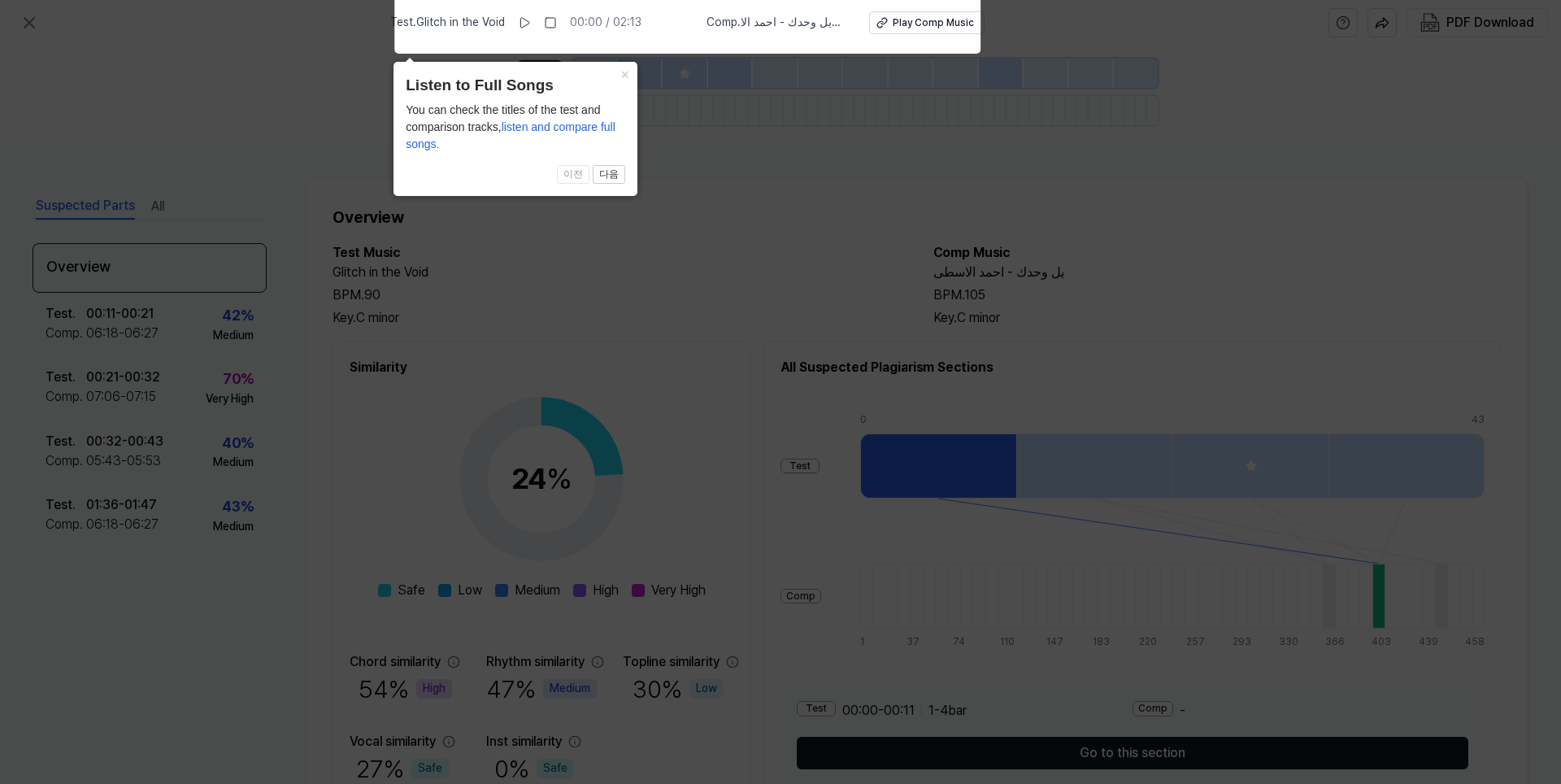
click at [676, 248] on icon at bounding box center [780, 387] width 1561 height 792
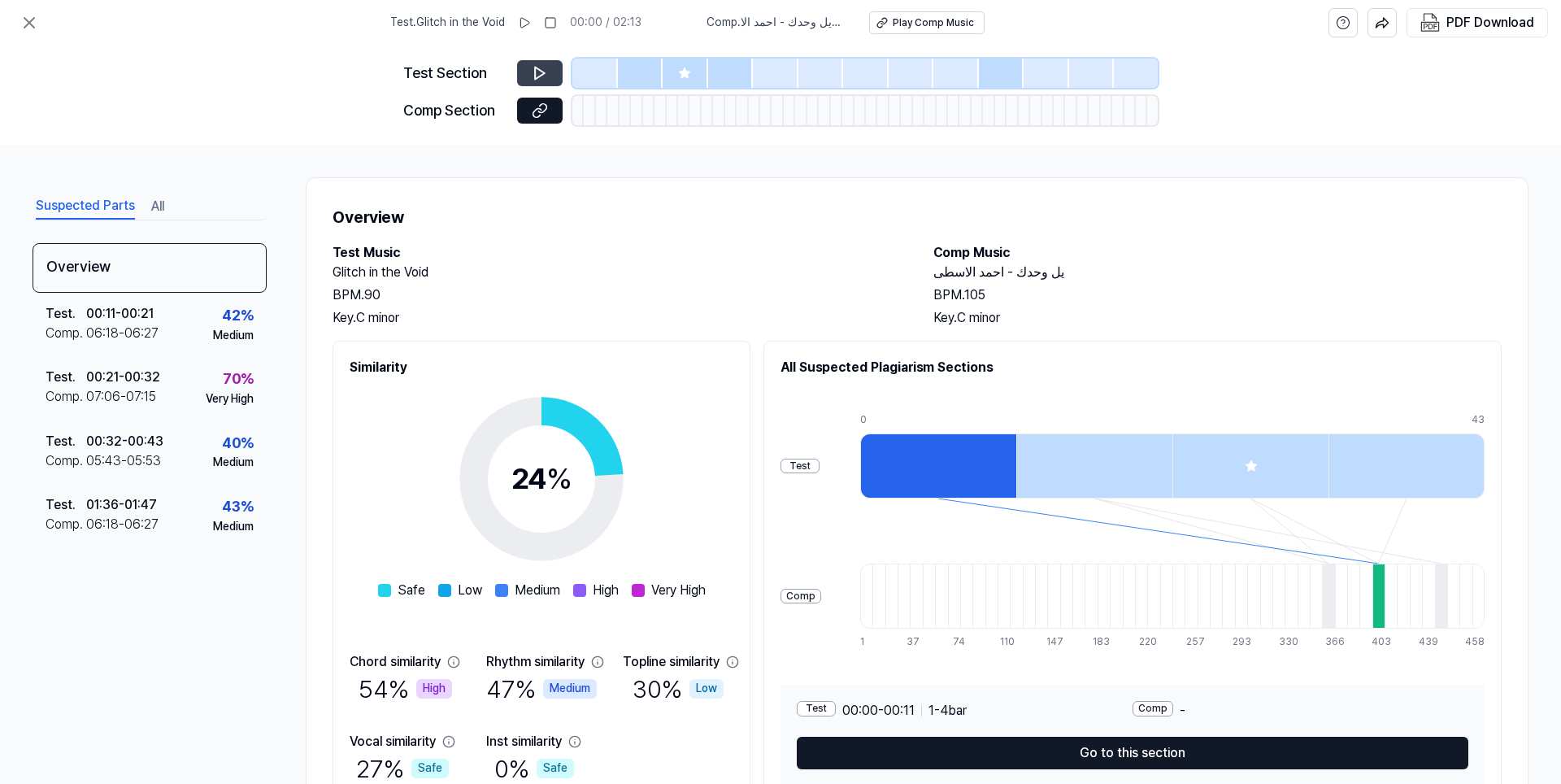
click at [549, 70] on button at bounding box center [540, 72] width 46 height 26
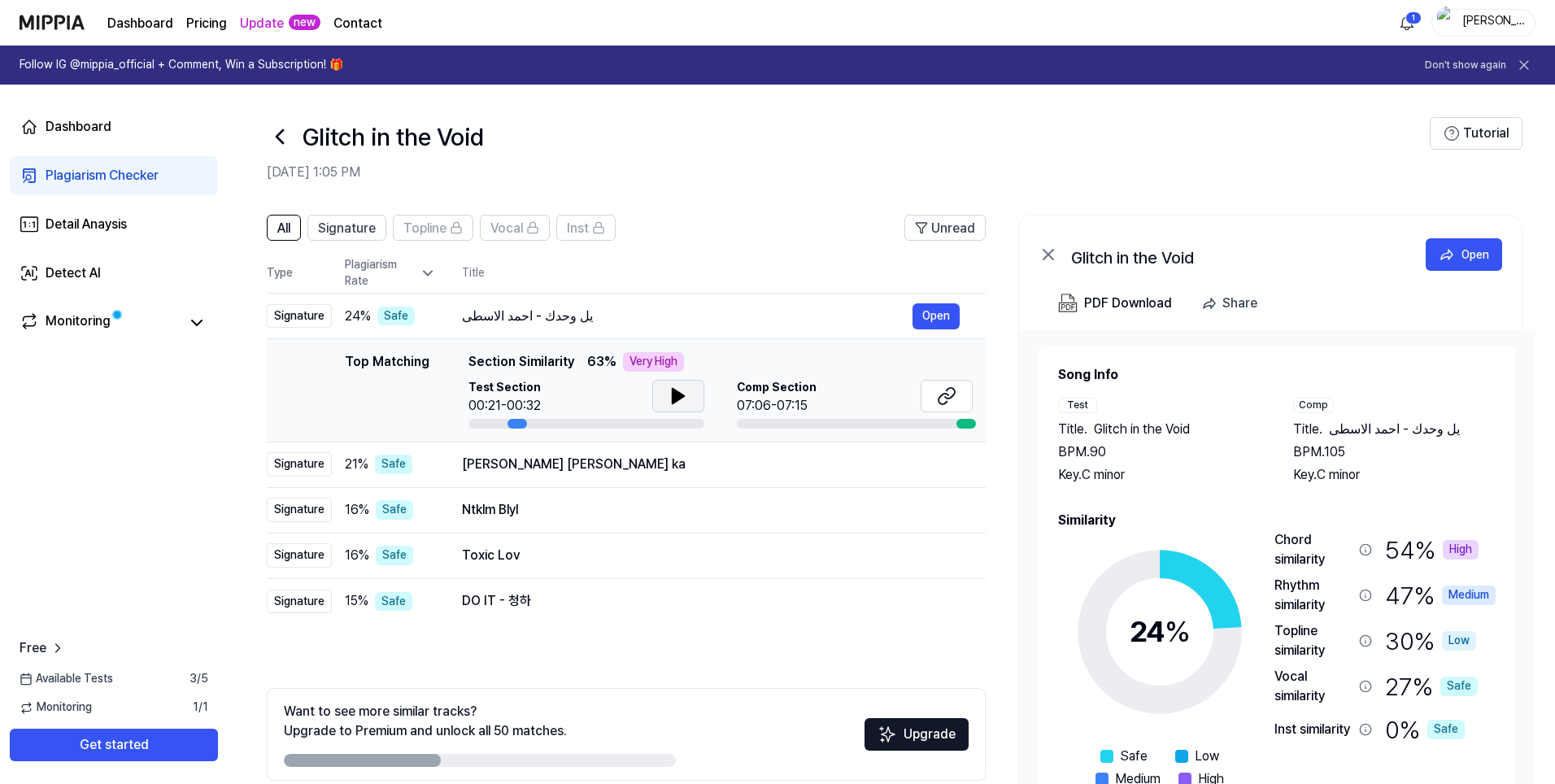
click at [672, 400] on icon at bounding box center [677, 395] width 11 height 14
click at [674, 393] on icon at bounding box center [675, 395] width 3 height 13
click at [160, 315] on link "Monitoring" at bounding box center [99, 322] width 159 height 23
drag, startPoint x: 328, startPoint y: 361, endPoint x: 562, endPoint y: 388, distance: 235.6
click at [562, 388] on div "Top Matching Top Matching Section Similarity 63 % Very High Test Section 00:21-…" at bounding box center [627, 390] width 693 height 77
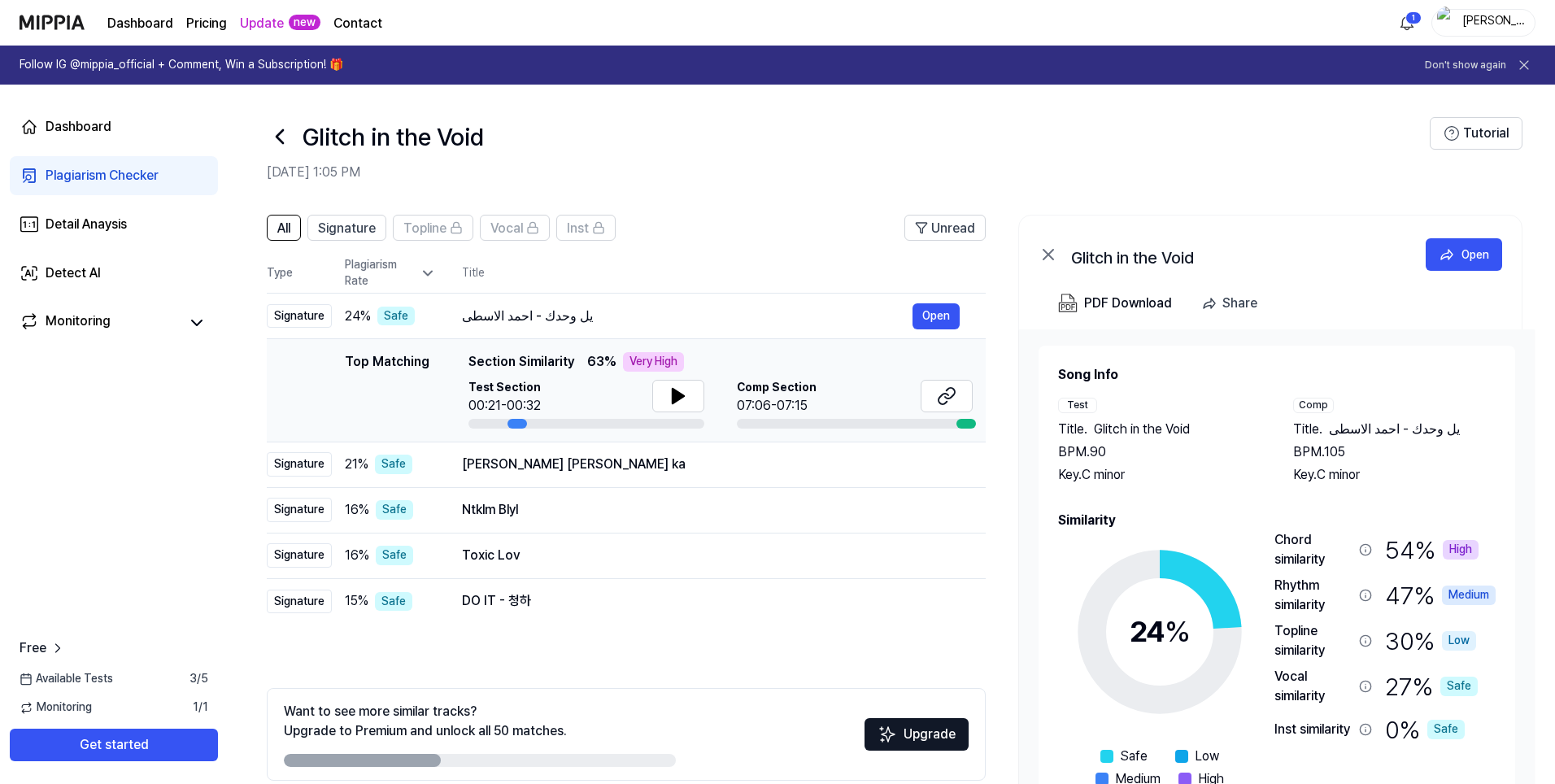
drag, startPoint x: 544, startPoint y: 388, endPoint x: 411, endPoint y: 368, distance: 134.5
click at [449, 353] on div "Top Matching Top Matching Section Similarity 63 % Very High Test Section 00:21-…" at bounding box center [627, 390] width 693 height 77
drag, startPoint x: 466, startPoint y: 357, endPoint x: 548, endPoint y: 393, distance: 89.6
click at [548, 393] on div "Top Matching Section Similarity 63 % Very High Test Section 00:21-00:32 Comp Se…" at bounding box center [720, 390] width 504 height 77
click at [1413, 28] on html "Dashboard Pricing Update new Contact 1 [PERSON_NAME] Follow IG @mippia_official…" at bounding box center [780, 392] width 1561 height 784
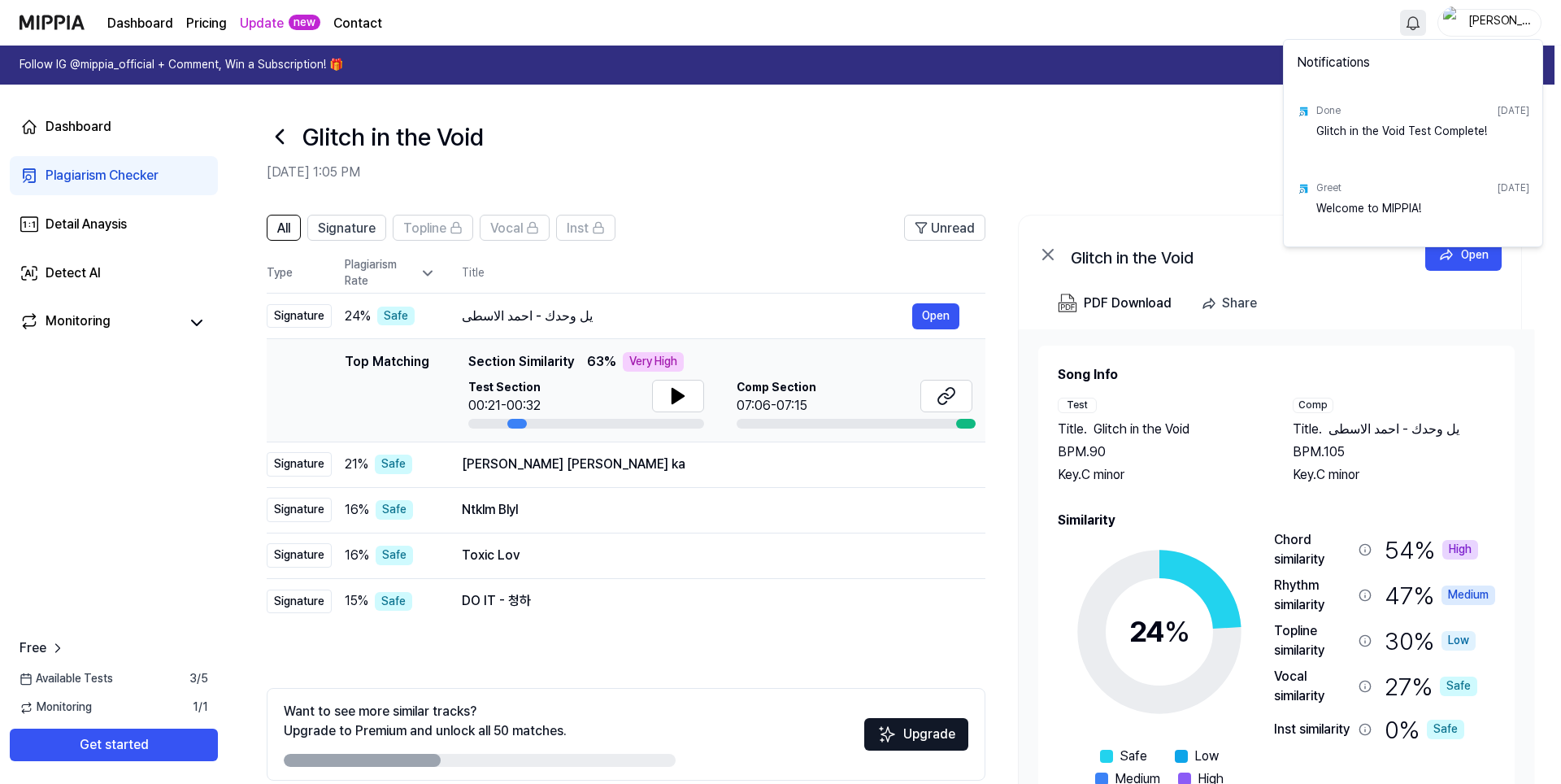
click at [826, 173] on html "Dashboard Pricing Update new Contact [PERSON_NAME] Follow IG @mippia_official +…" at bounding box center [780, 392] width 1561 height 784
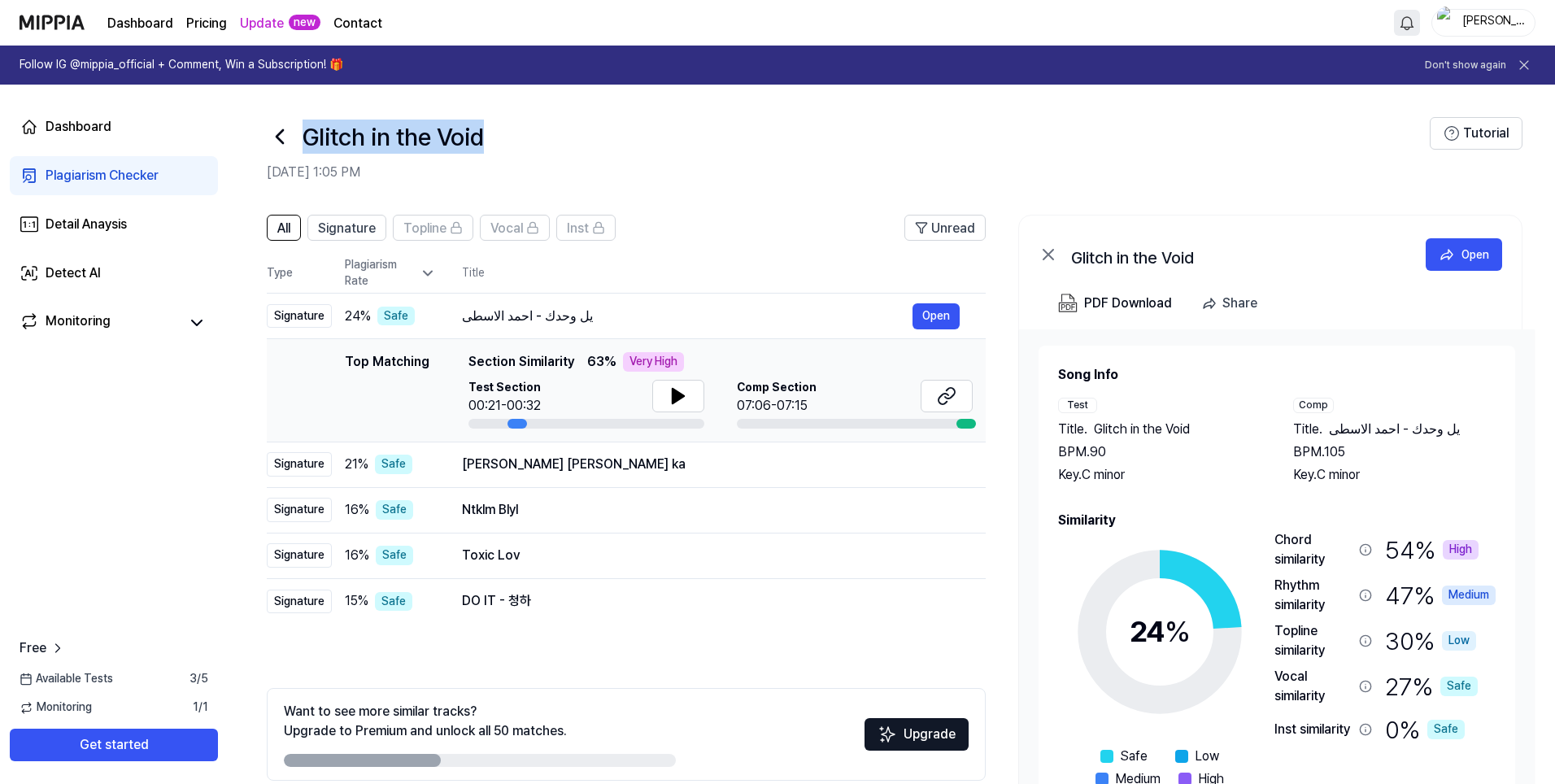
drag, startPoint x: 517, startPoint y: 135, endPoint x: 305, endPoint y: 131, distance: 212.0
click at [305, 131] on div "Glitch in the Void" at bounding box center [847, 137] width 1163 height 39
click at [778, 164] on h2 "[DATE] 1:05 PM" at bounding box center [847, 172] width 1163 height 19
drag, startPoint x: 585, startPoint y: 319, endPoint x: 476, endPoint y: 319, distance: 109.0
click at [476, 319] on div "يل وحدك - احمد الاسطى" at bounding box center [687, 316] width 450 height 19
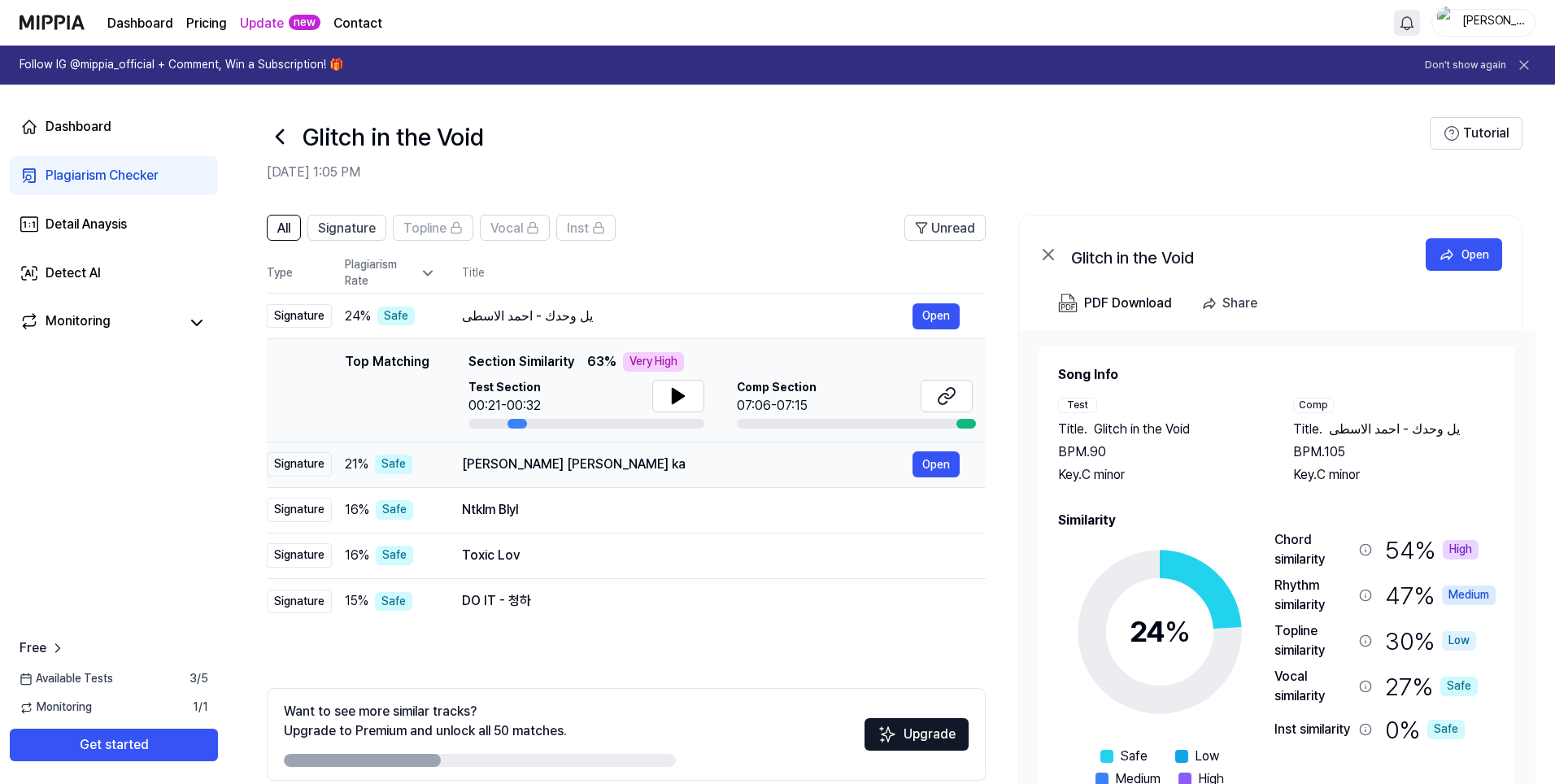
click at [442, 464] on td "[PERSON_NAME] [PERSON_NAME] ka Open" at bounding box center [711, 464] width 550 height 46
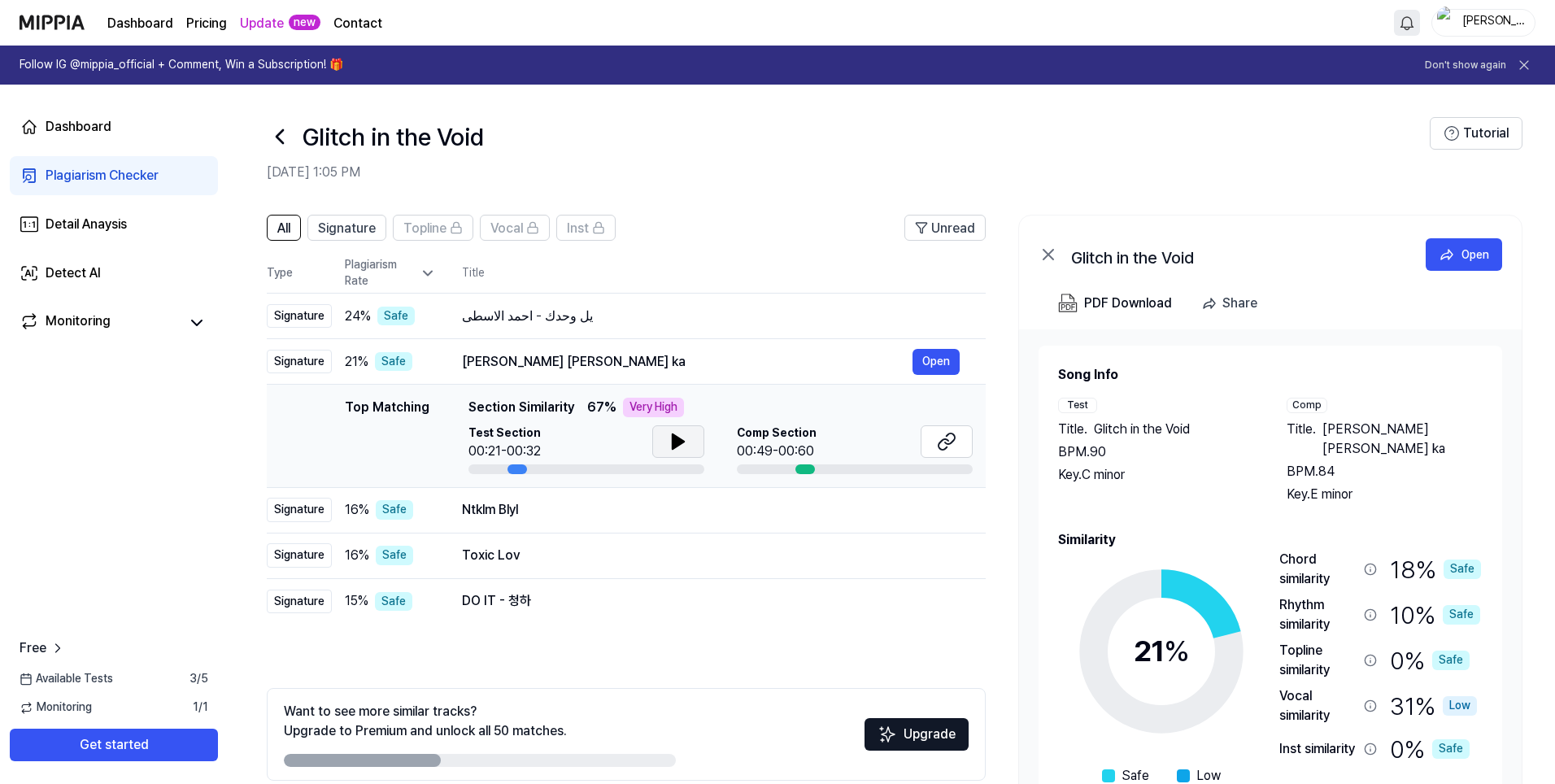
click at [669, 441] on icon at bounding box center [678, 441] width 19 height 19
click at [431, 513] on div "16 % Safe" at bounding box center [390, 509] width 91 height 19
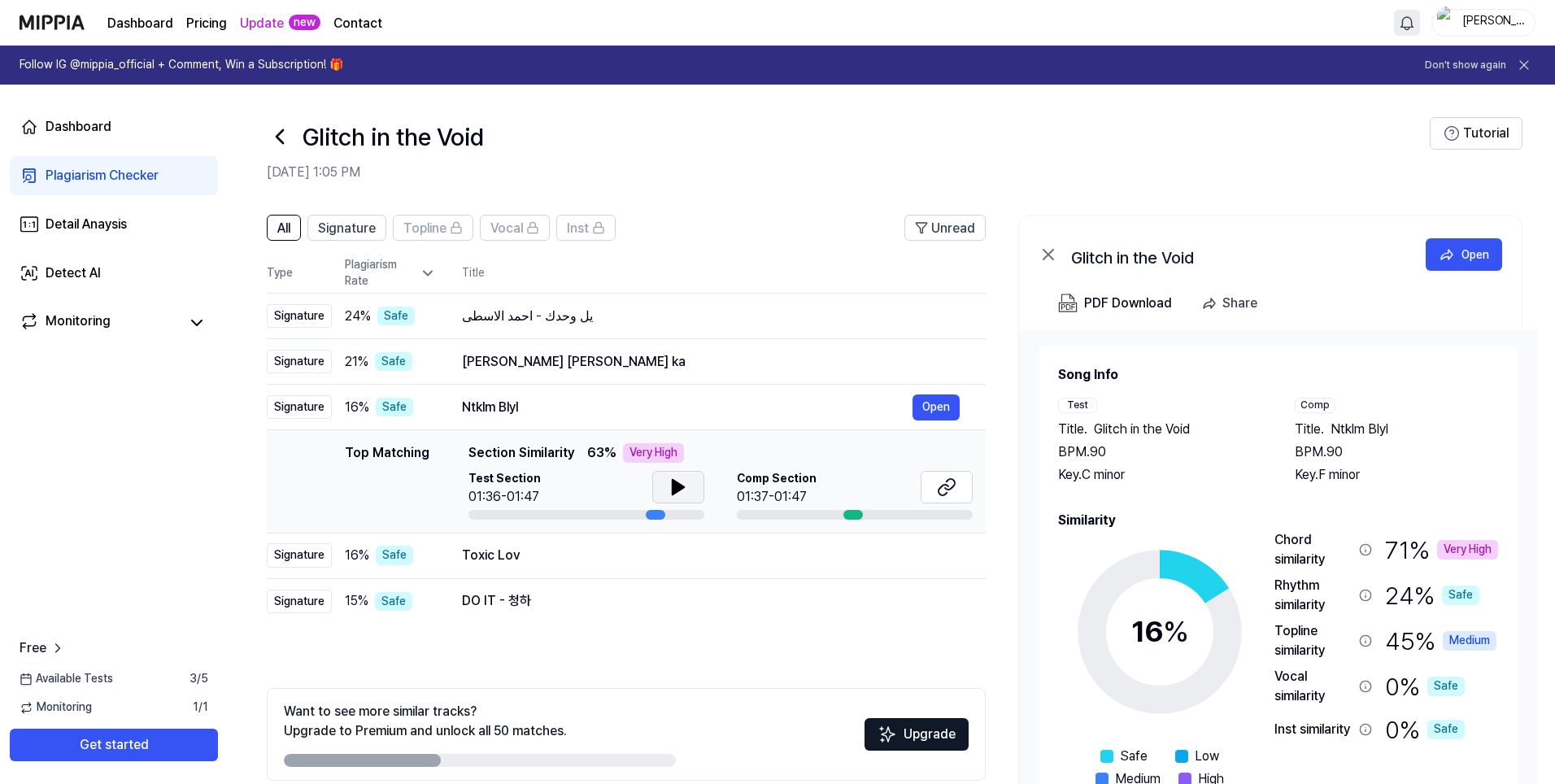
click at [675, 492] on icon at bounding box center [677, 486] width 11 height 14
click at [649, 516] on div at bounding box center [655, 515] width 19 height 10
click at [449, 561] on td "Toxic Lov Open" at bounding box center [711, 556] width 550 height 46
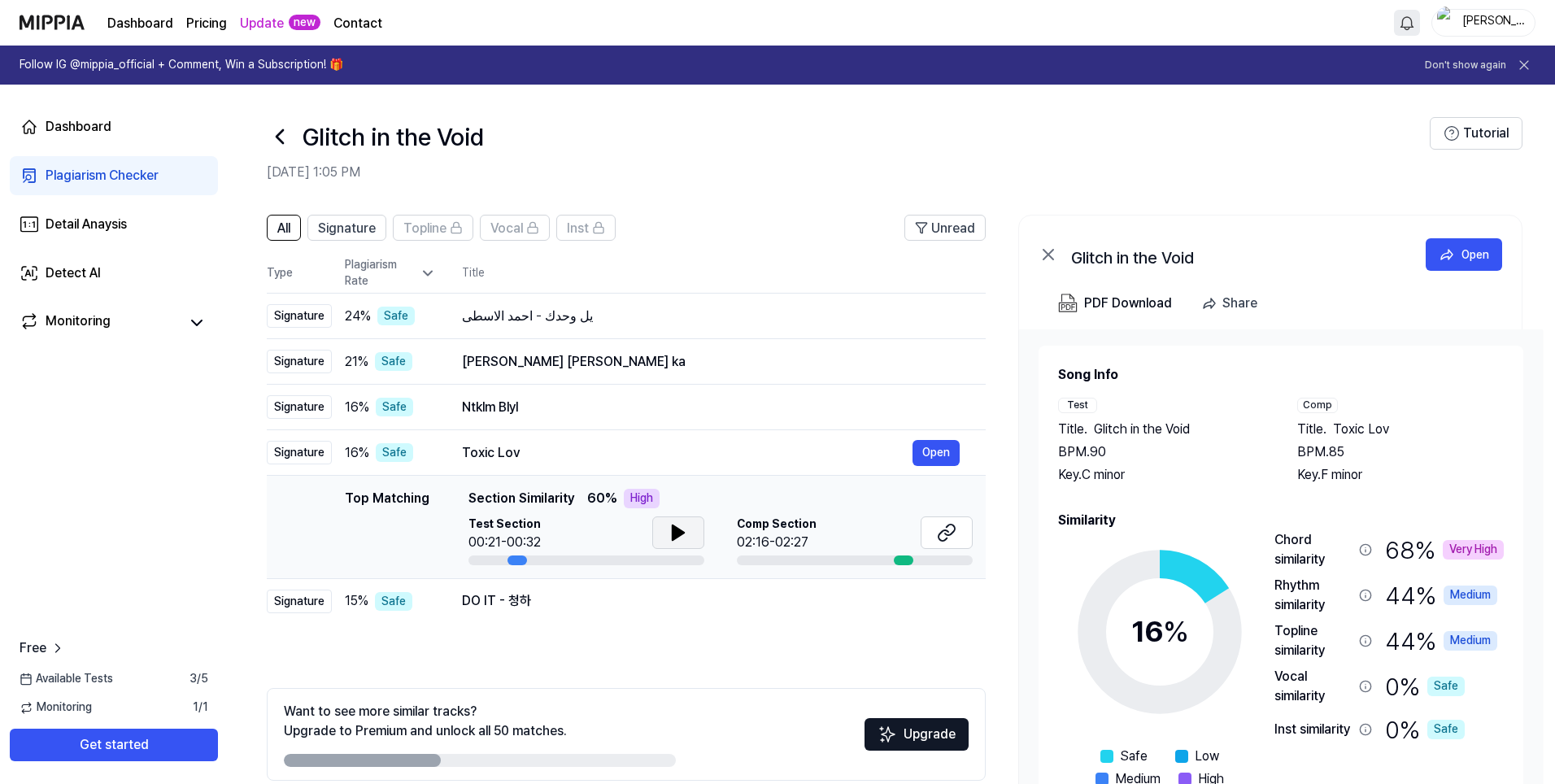
click at [674, 534] on icon at bounding box center [677, 532] width 11 height 14
click at [445, 599] on td "DO IT - 청하 Open" at bounding box center [711, 601] width 550 height 46
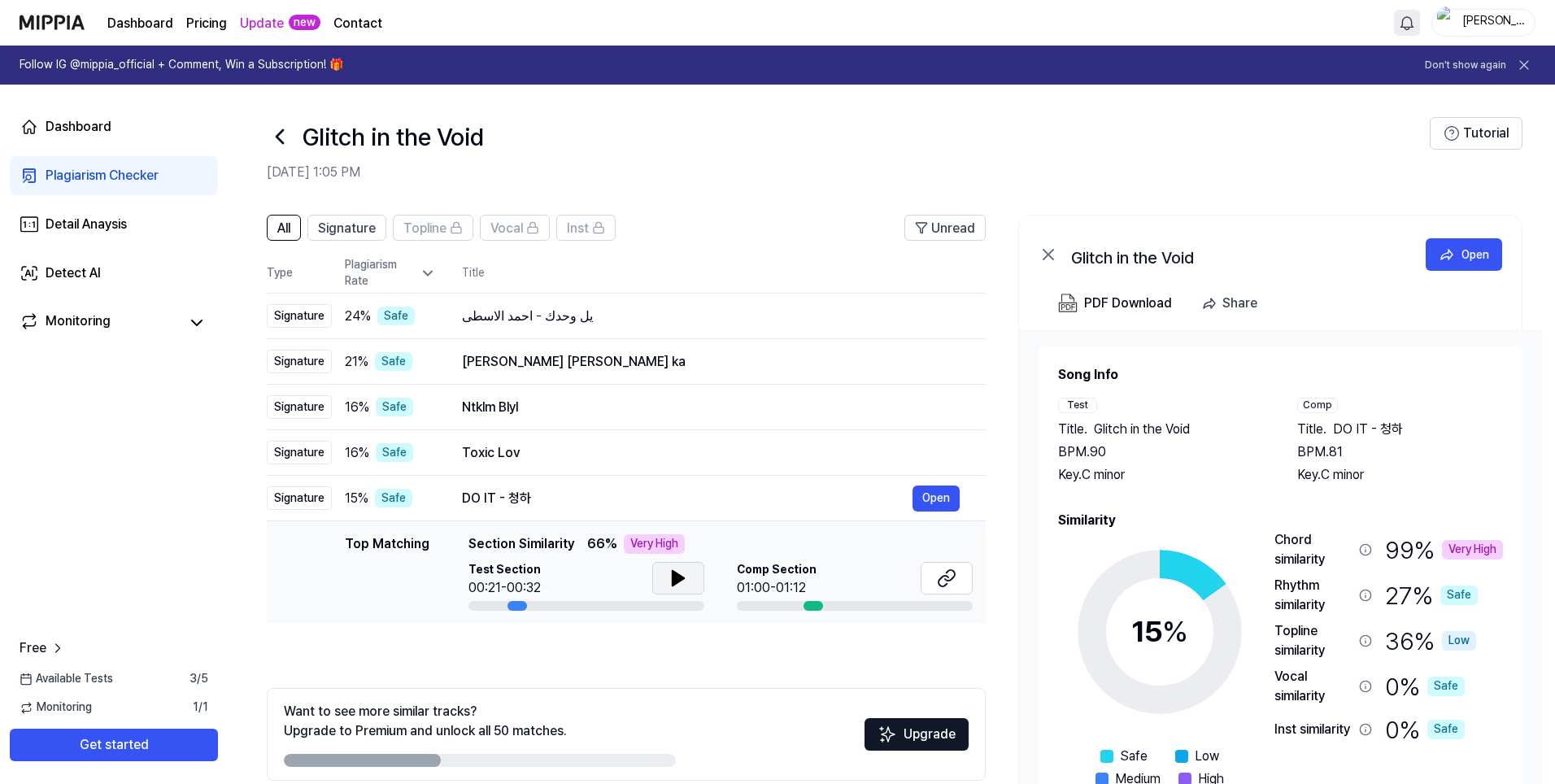
click at [672, 580] on icon at bounding box center [677, 577] width 11 height 14
click at [446, 363] on td "[PERSON_NAME] [PERSON_NAME] ka Open" at bounding box center [711, 362] width 550 height 46
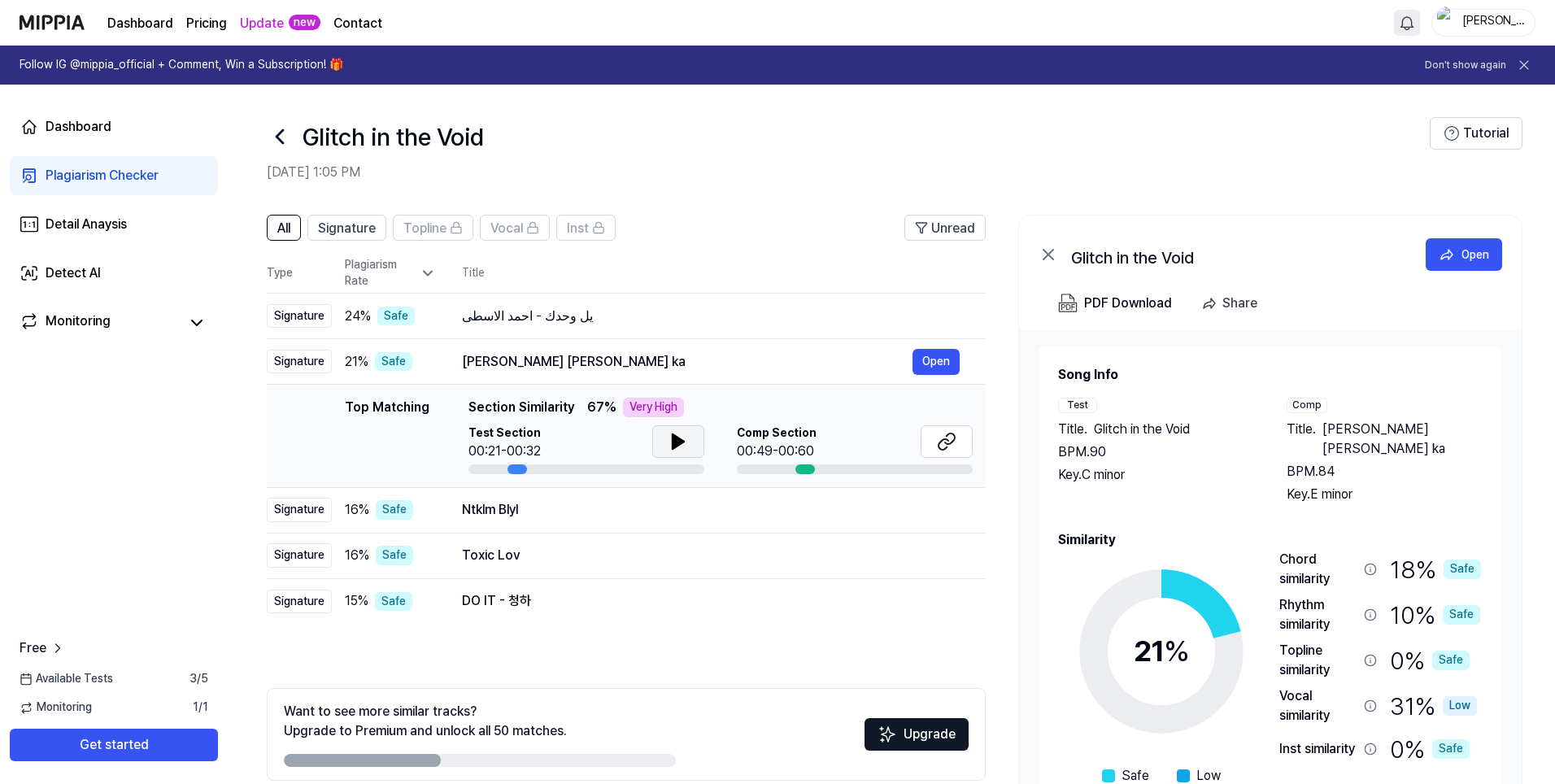
click at [670, 450] on icon at bounding box center [678, 441] width 19 height 19
click at [453, 312] on td "يل وحدك - [PERSON_NAME] Open" at bounding box center [711, 316] width 550 height 46
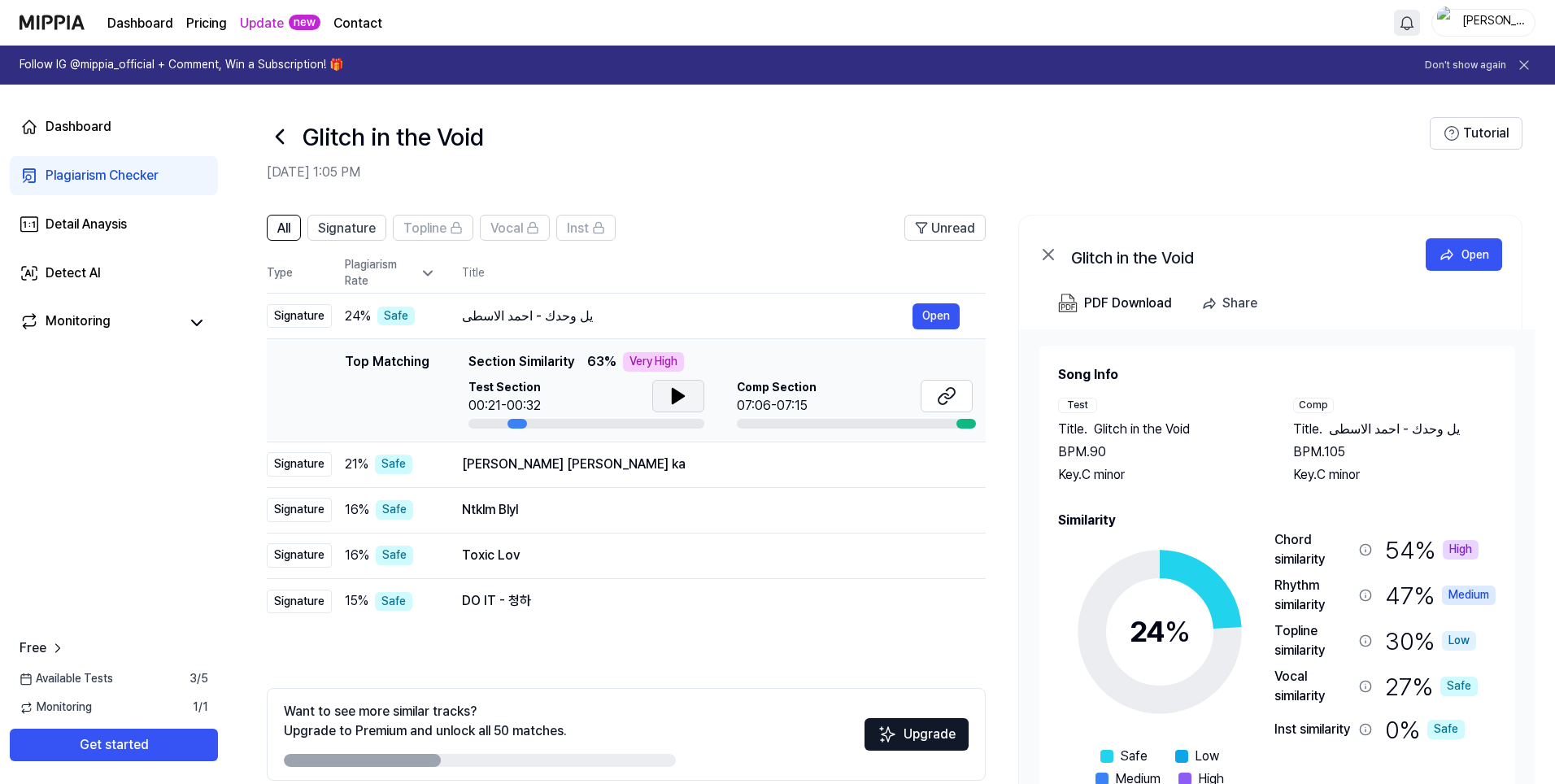
click at [675, 399] on icon at bounding box center [677, 395] width 11 height 14
click at [433, 466] on div "21 % Safe" at bounding box center [390, 464] width 91 height 19
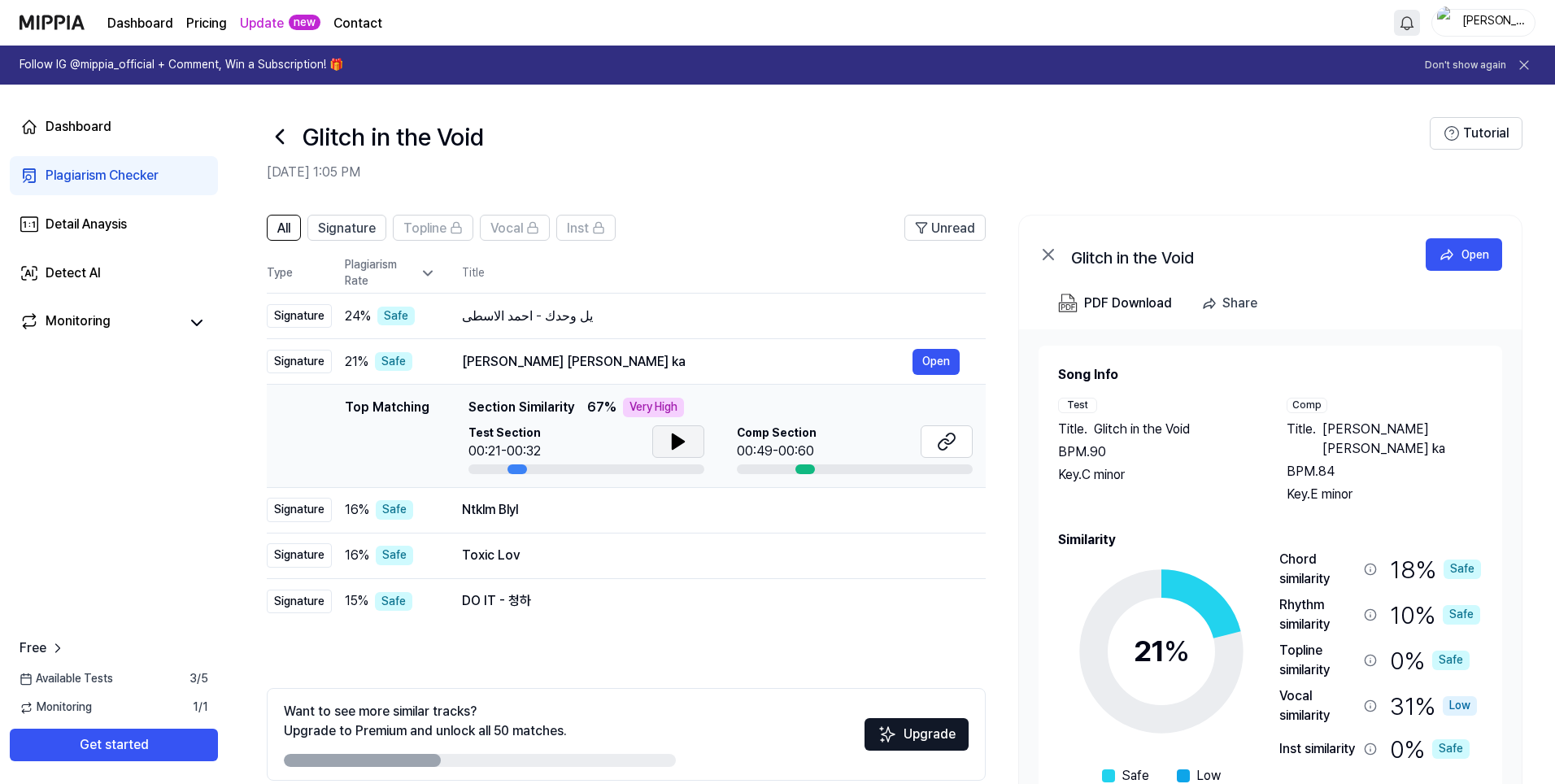
click at [656, 446] on button at bounding box center [678, 441] width 52 height 33
click at [674, 443] on icon at bounding box center [675, 441] width 3 height 13
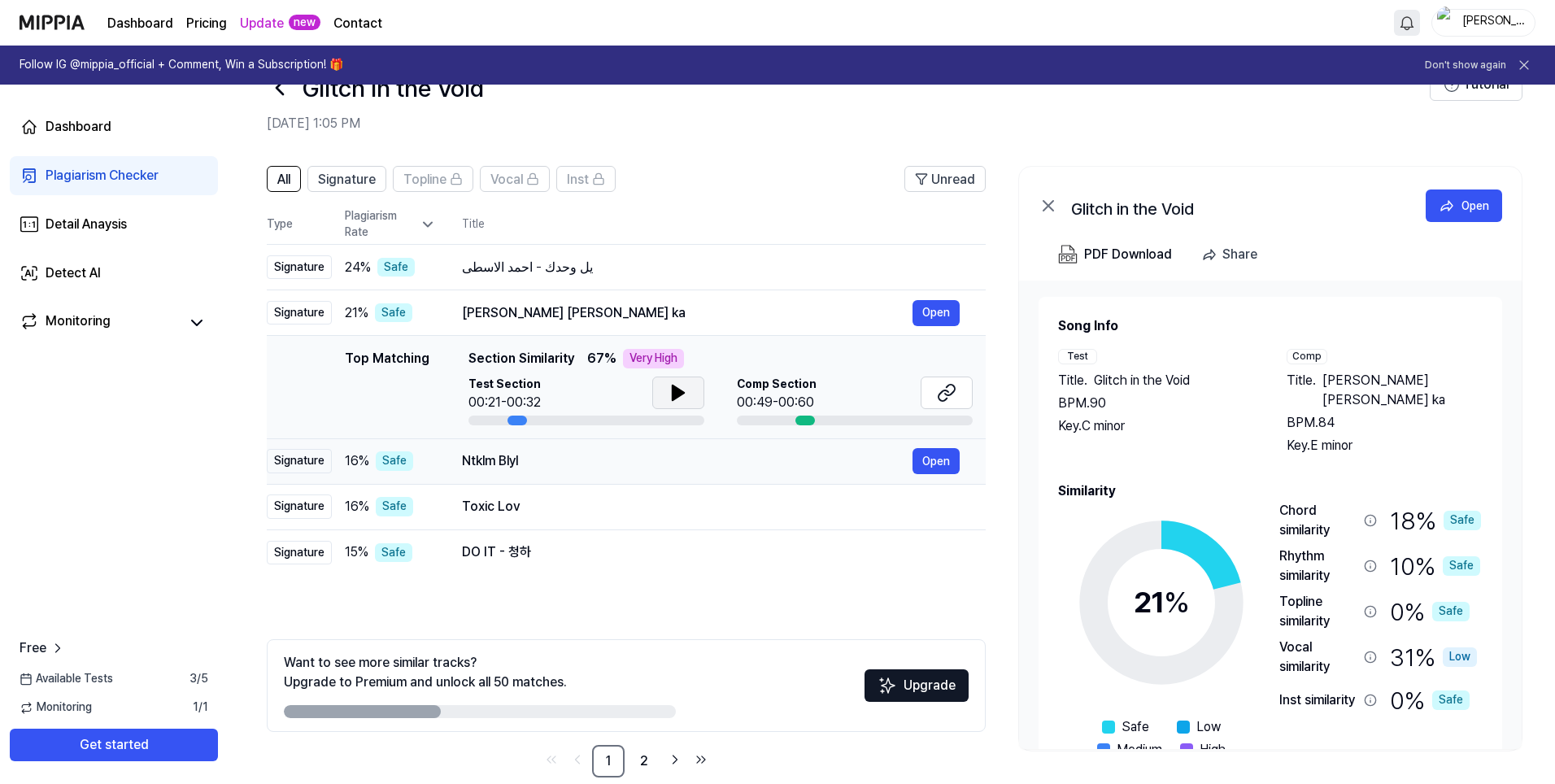
scroll to position [75, 0]
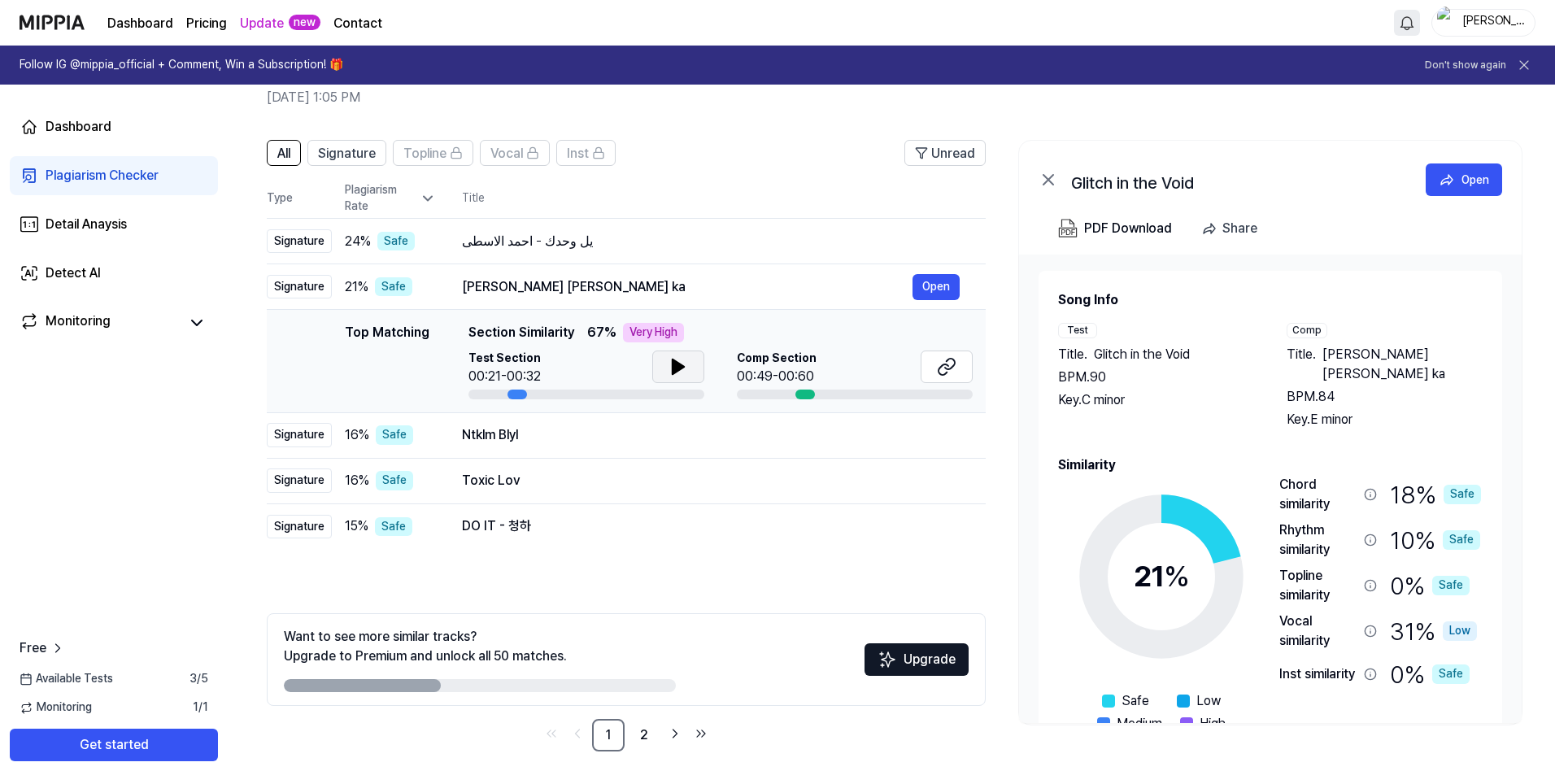
drag, startPoint x: 396, startPoint y: 687, endPoint x: 518, endPoint y: 694, distance: 122.2
click at [518, 694] on div "Want to see more similar tracks? Upgrade to Premium and unlock all 50 matches. …" at bounding box center [626, 659] width 718 height 93
drag, startPoint x: 530, startPoint y: 690, endPoint x: 551, endPoint y: 688, distance: 21.1
click at [551, 688] on div at bounding box center [480, 685] width 392 height 13
drag, startPoint x: 286, startPoint y: 633, endPoint x: 537, endPoint y: 665, distance: 253.0
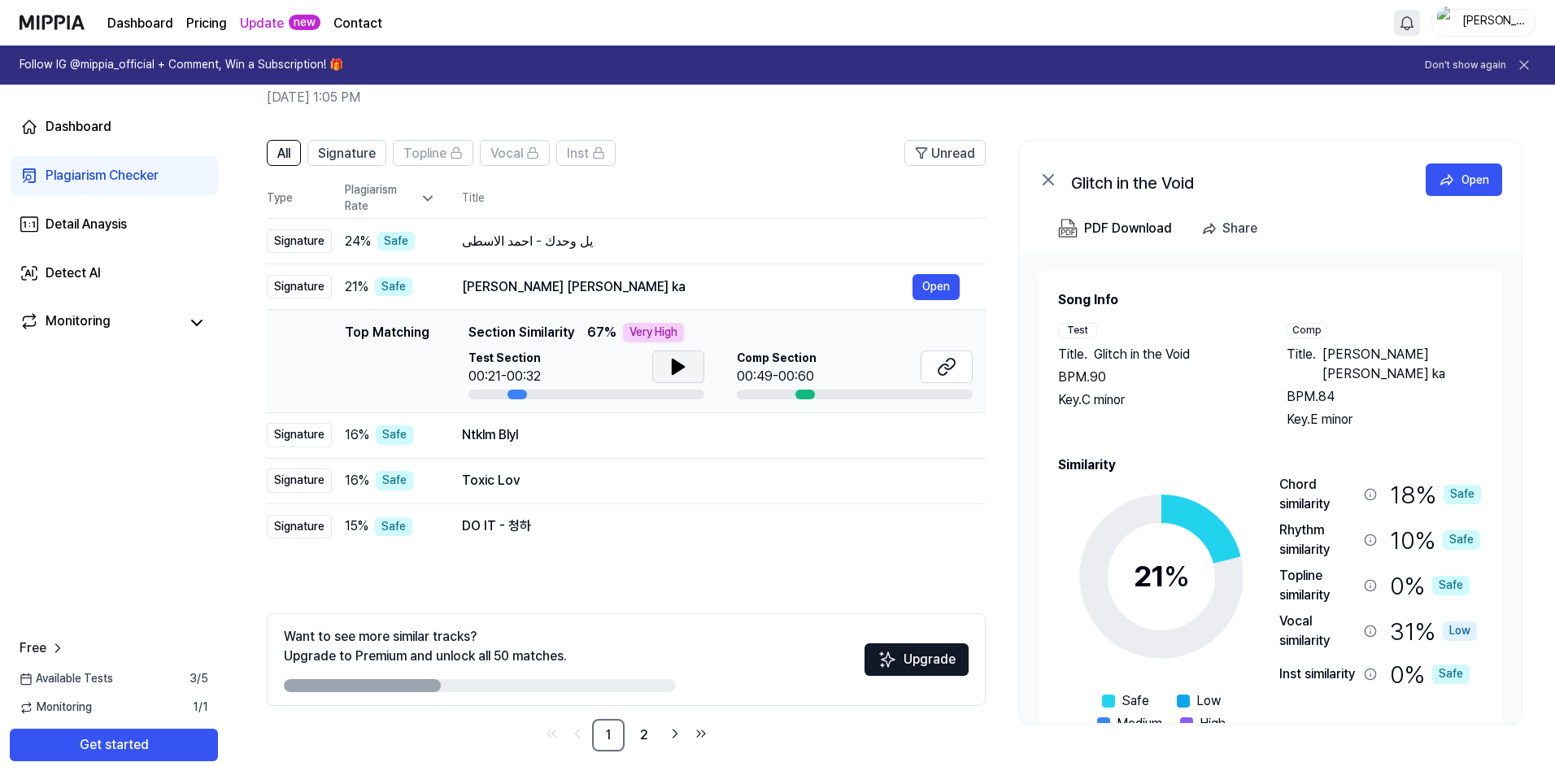
click at [537, 665] on div "Want to see more similar tracks? Upgrade to Premium and unlock all 50 matches." at bounding box center [426, 646] width 283 height 39
click at [137, 742] on button "Get started" at bounding box center [114, 744] width 208 height 33
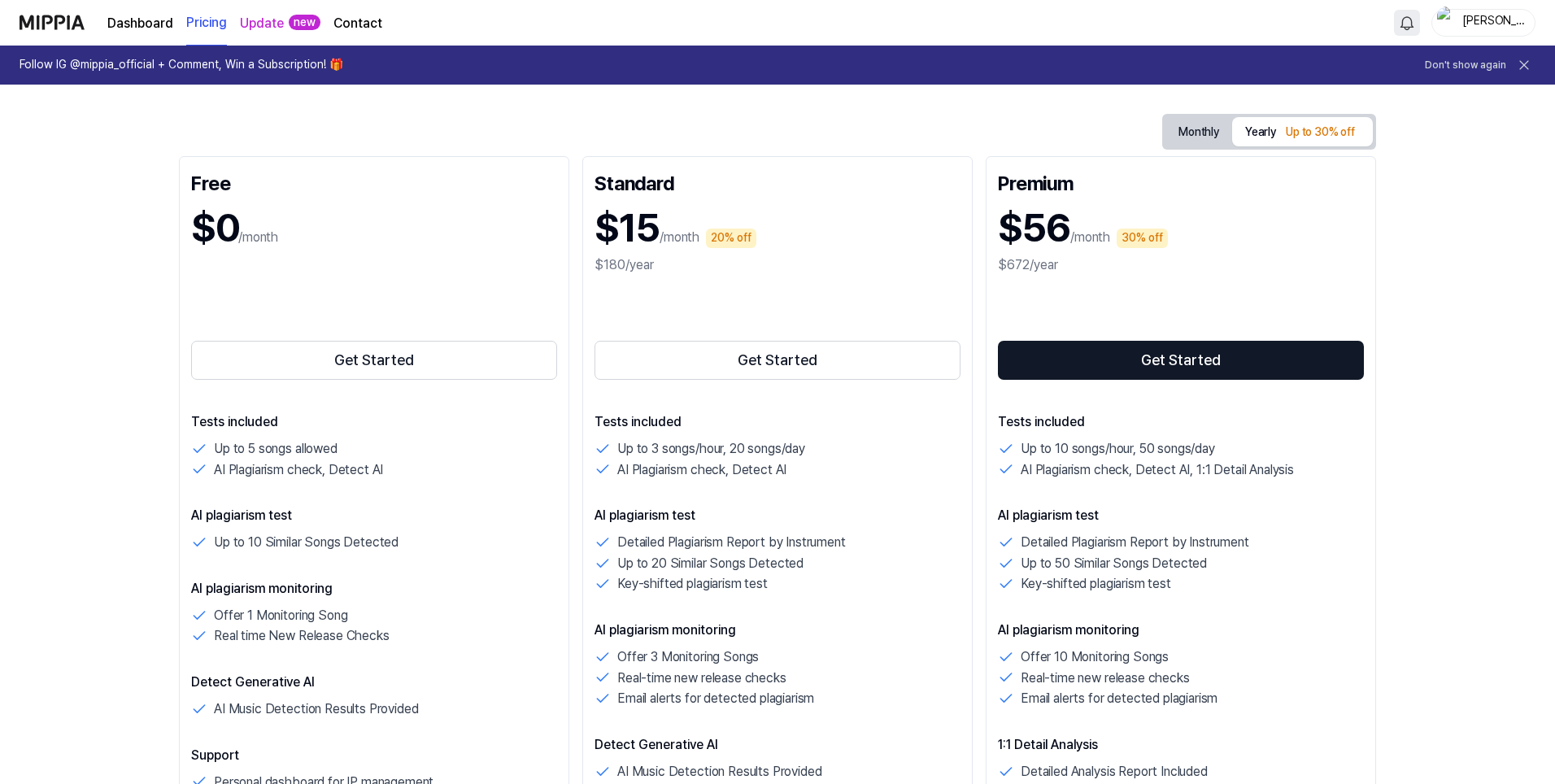
scroll to position [163, 0]
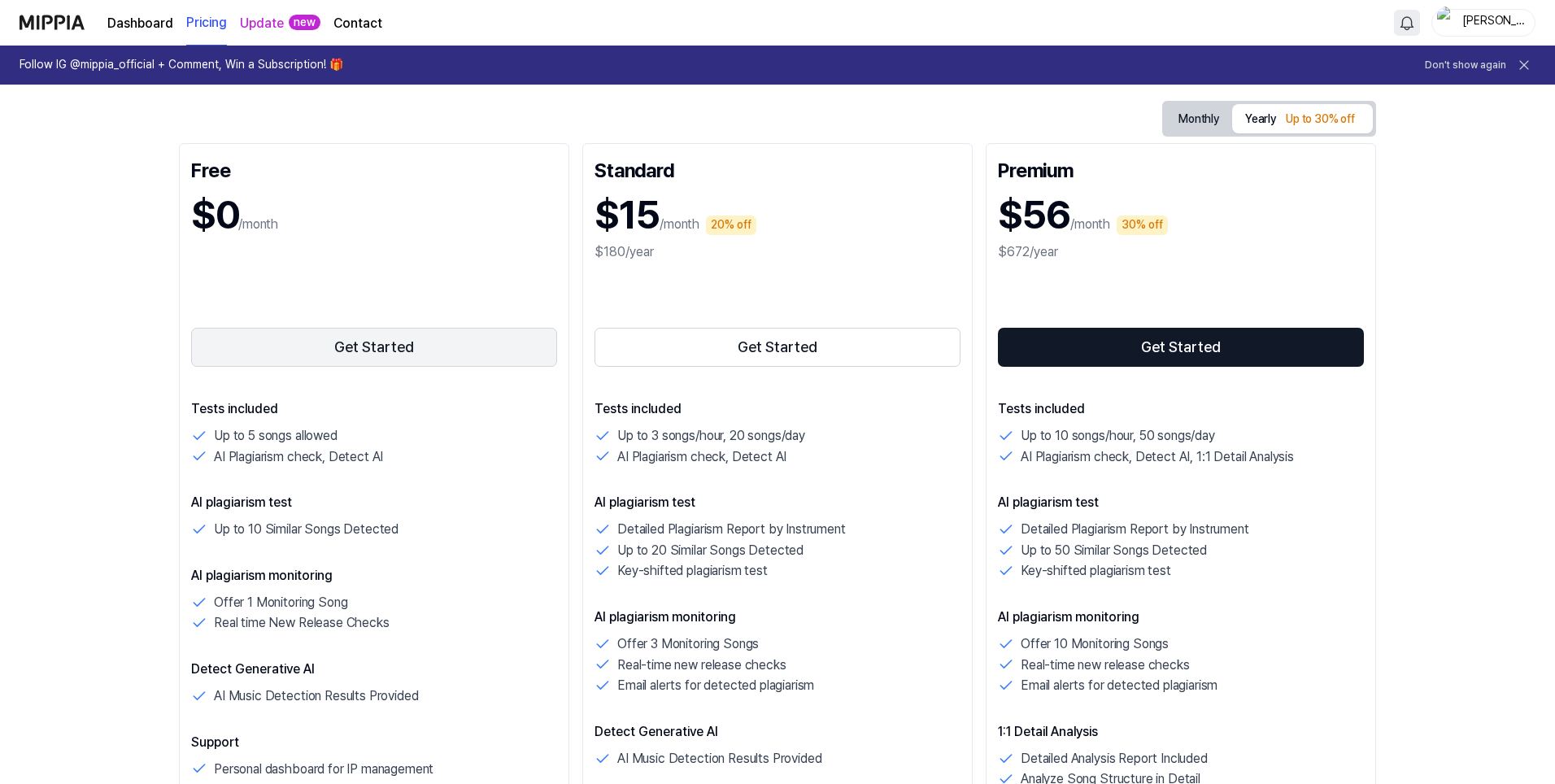
click at [425, 351] on button "Get Started" at bounding box center [374, 347] width 366 height 39
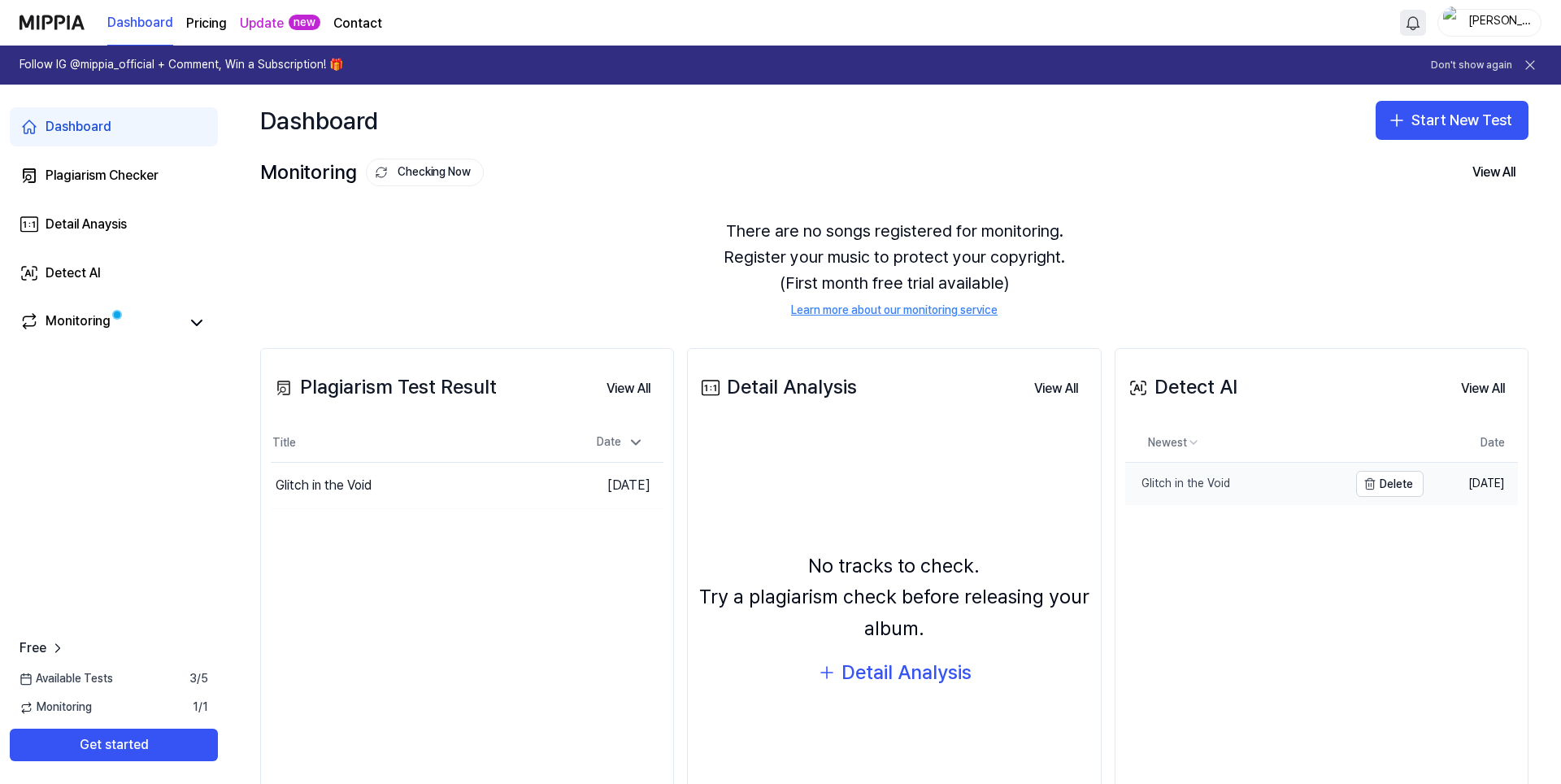
click at [1208, 479] on div "Glitch in the Void" at bounding box center [1178, 483] width 105 height 16
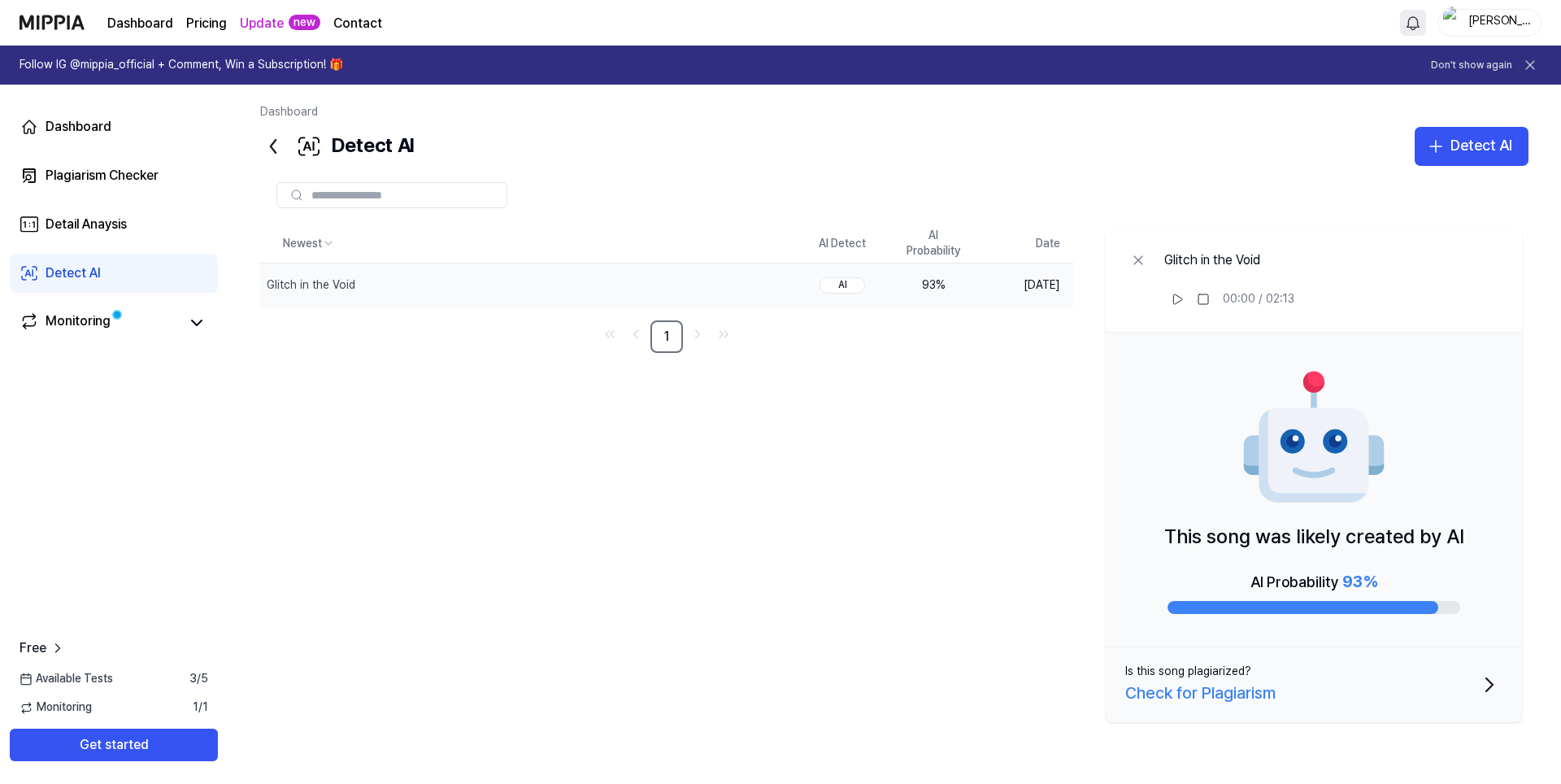
drag, startPoint x: 1140, startPoint y: 524, endPoint x: 1425, endPoint y: 549, distance: 286.1
click at [1373, 534] on div "This song was likely created by AI AI Probability 93 %" at bounding box center [1314, 489] width 417 height 314
drag, startPoint x: 1476, startPoint y: 538, endPoint x: 1306, endPoint y: 545, distance: 170.1
click at [1306, 545] on div "This song was likely created by AI AI Probability 93 %" at bounding box center [1314, 489] width 417 height 314
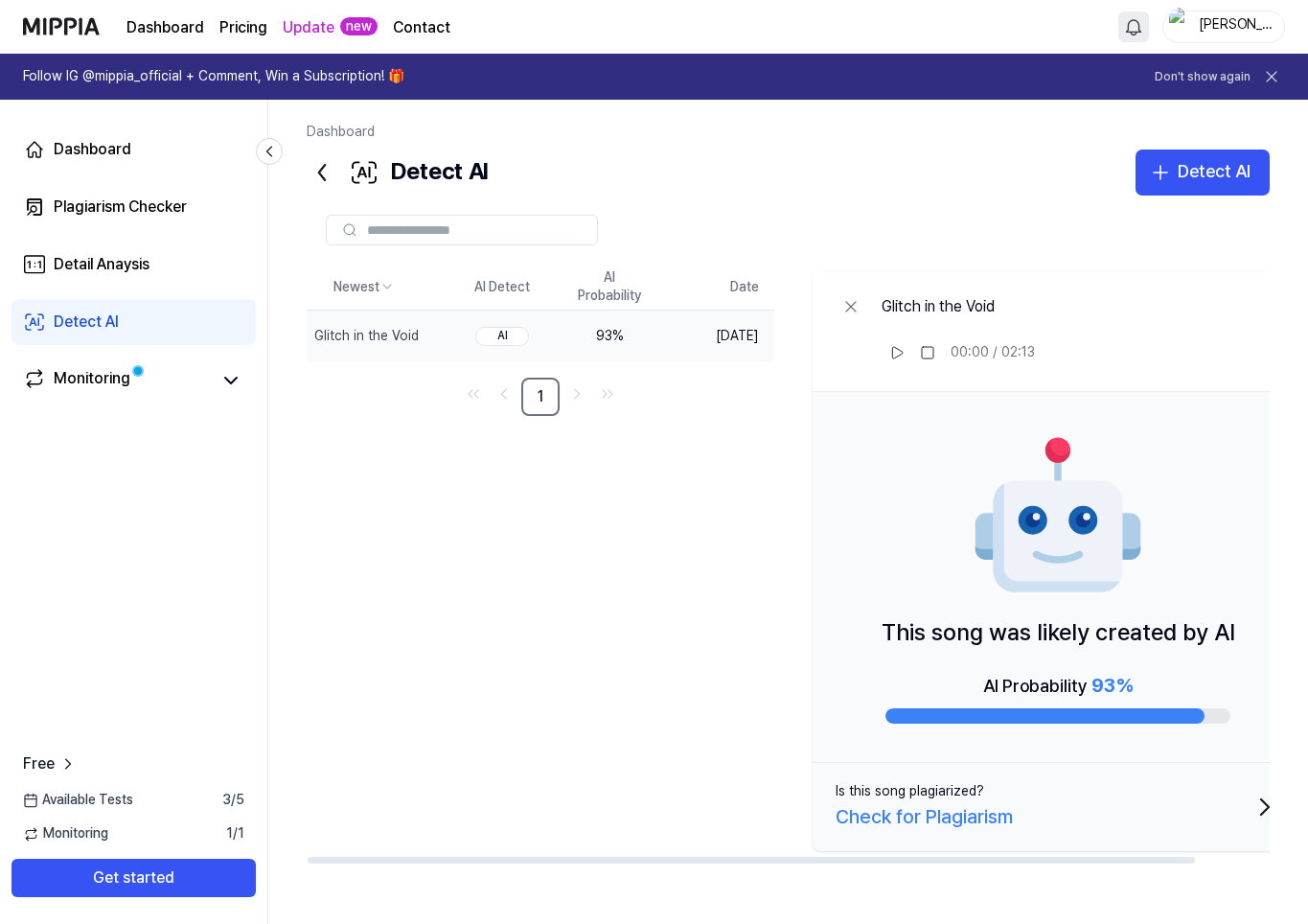
click at [1134, 755] on div "This song was likely created by AI AI Probability 93 %" at bounding box center [1059, 576] width 491 height 371
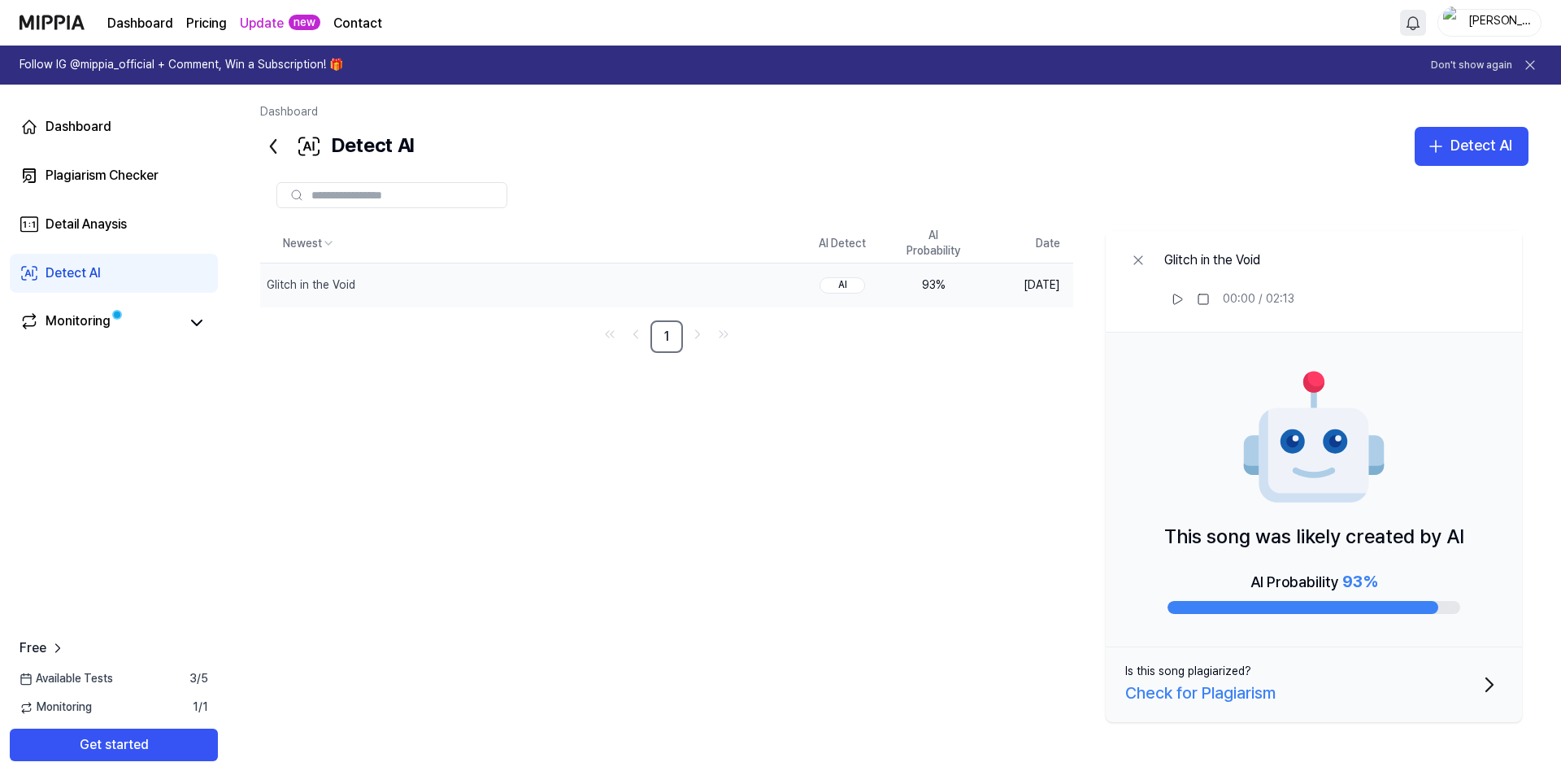
drag, startPoint x: 1169, startPoint y: 535, endPoint x: 1183, endPoint y: 536, distance: 14.0
click at [1186, 536] on p "This song was likely created by AI" at bounding box center [1315, 536] width 300 height 31
click at [1178, 536] on p "This song was likely created by AI" at bounding box center [1315, 536] width 300 height 31
click at [1171, 537] on p "This song was likely created by AI" at bounding box center [1315, 536] width 300 height 31
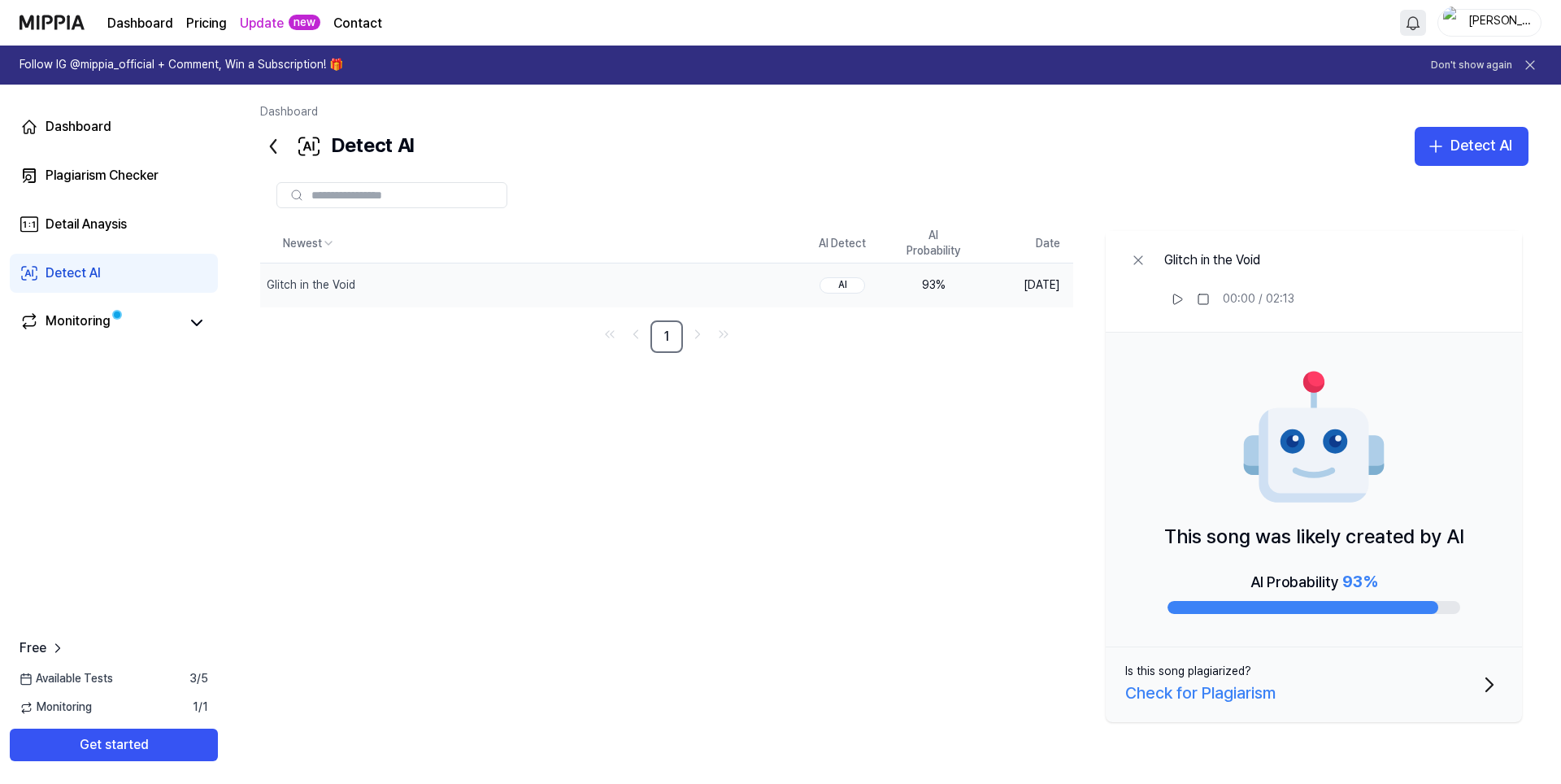
click at [1237, 540] on p "This song was likely created by AI" at bounding box center [1315, 536] width 300 height 31
drag, startPoint x: 1237, startPoint y: 540, endPoint x: 1295, endPoint y: 572, distance: 66.2
click at [1239, 540] on p "This song was likely created by AI" at bounding box center [1315, 536] width 300 height 31
click at [1295, 580] on div "AI Probability 93 %" at bounding box center [1314, 581] width 126 height 26
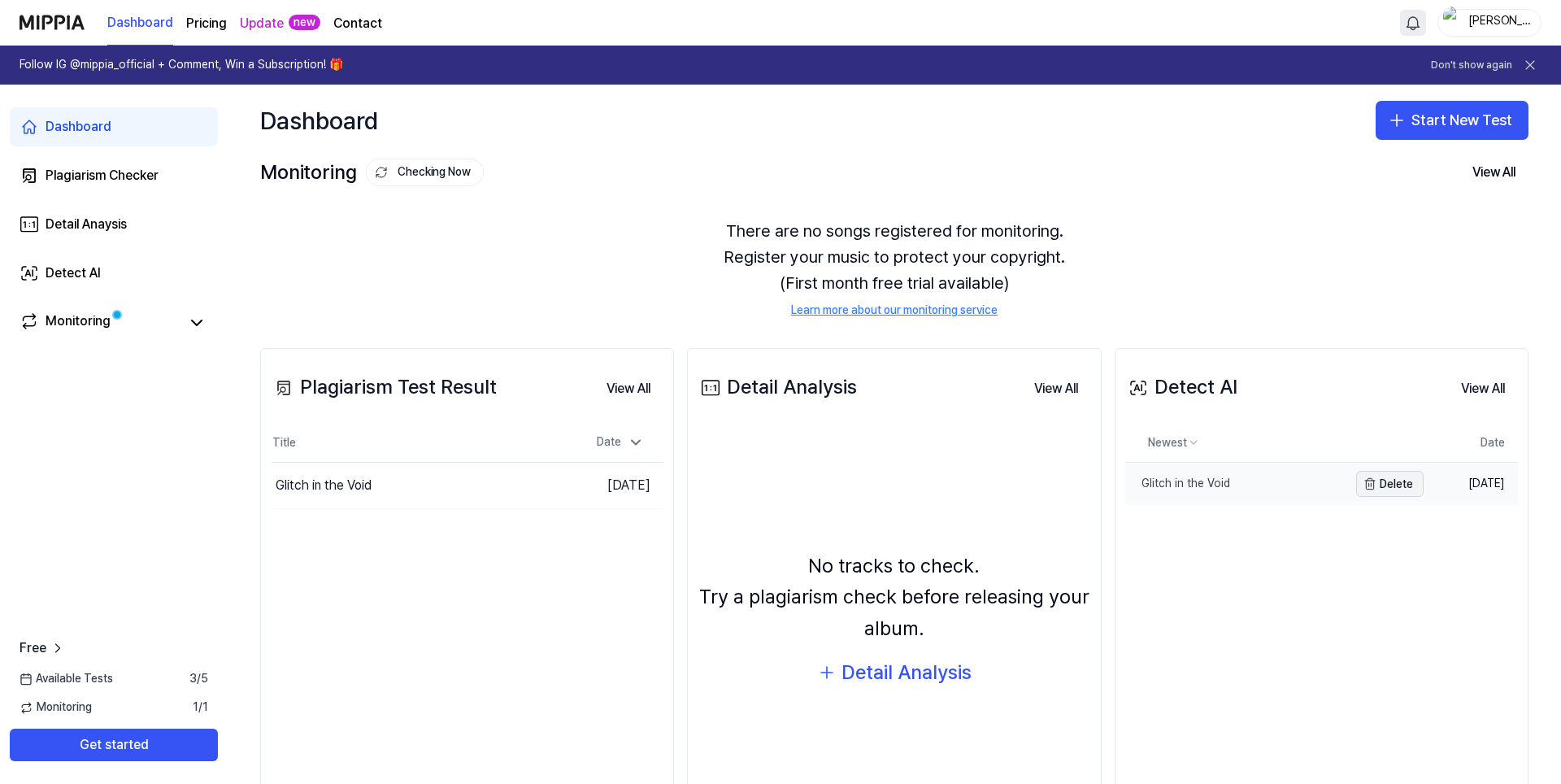
click at [1386, 488] on button "Delete" at bounding box center [1390, 483] width 67 height 26
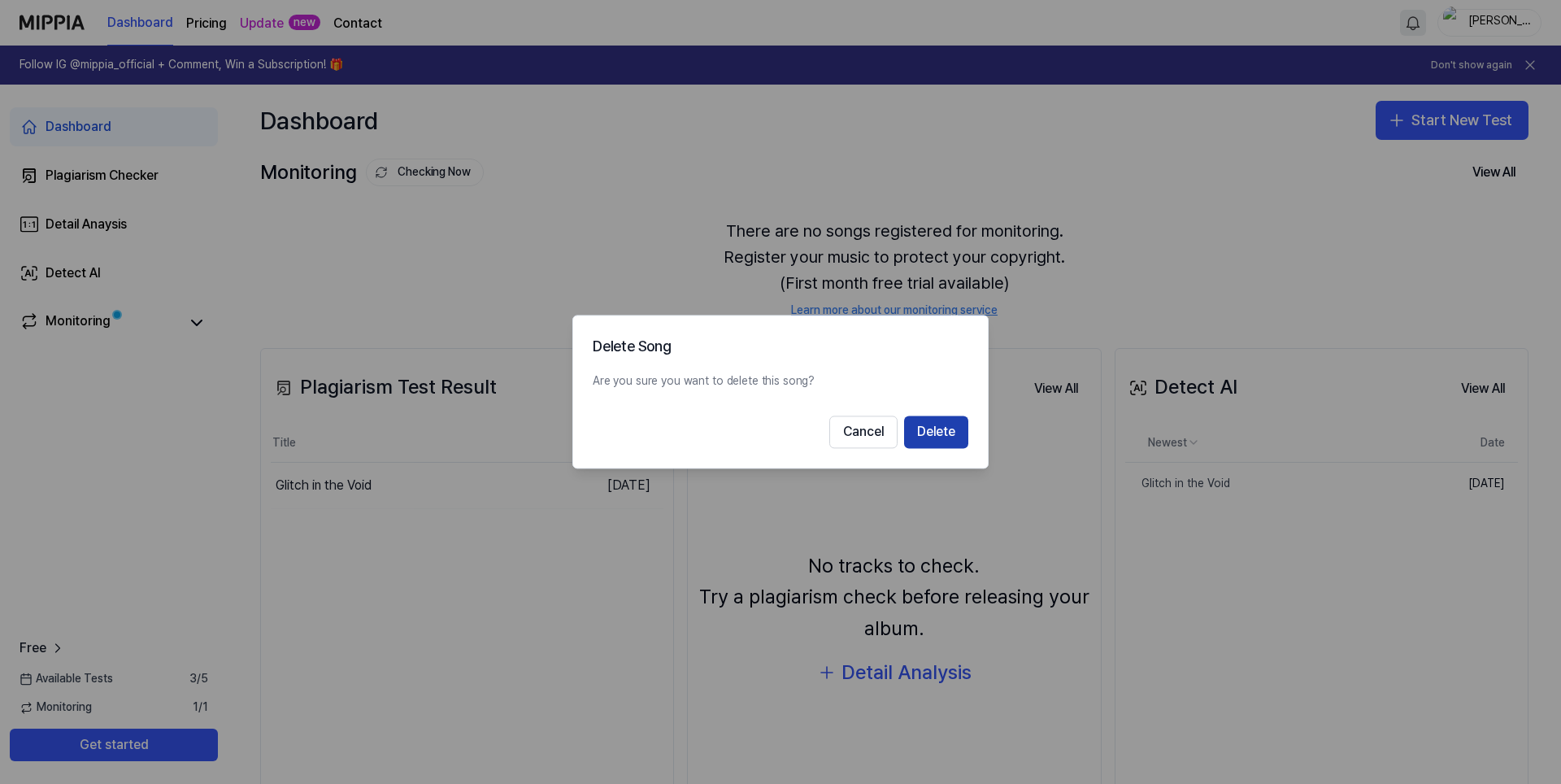
click at [954, 436] on button "Delete" at bounding box center [936, 432] width 64 height 33
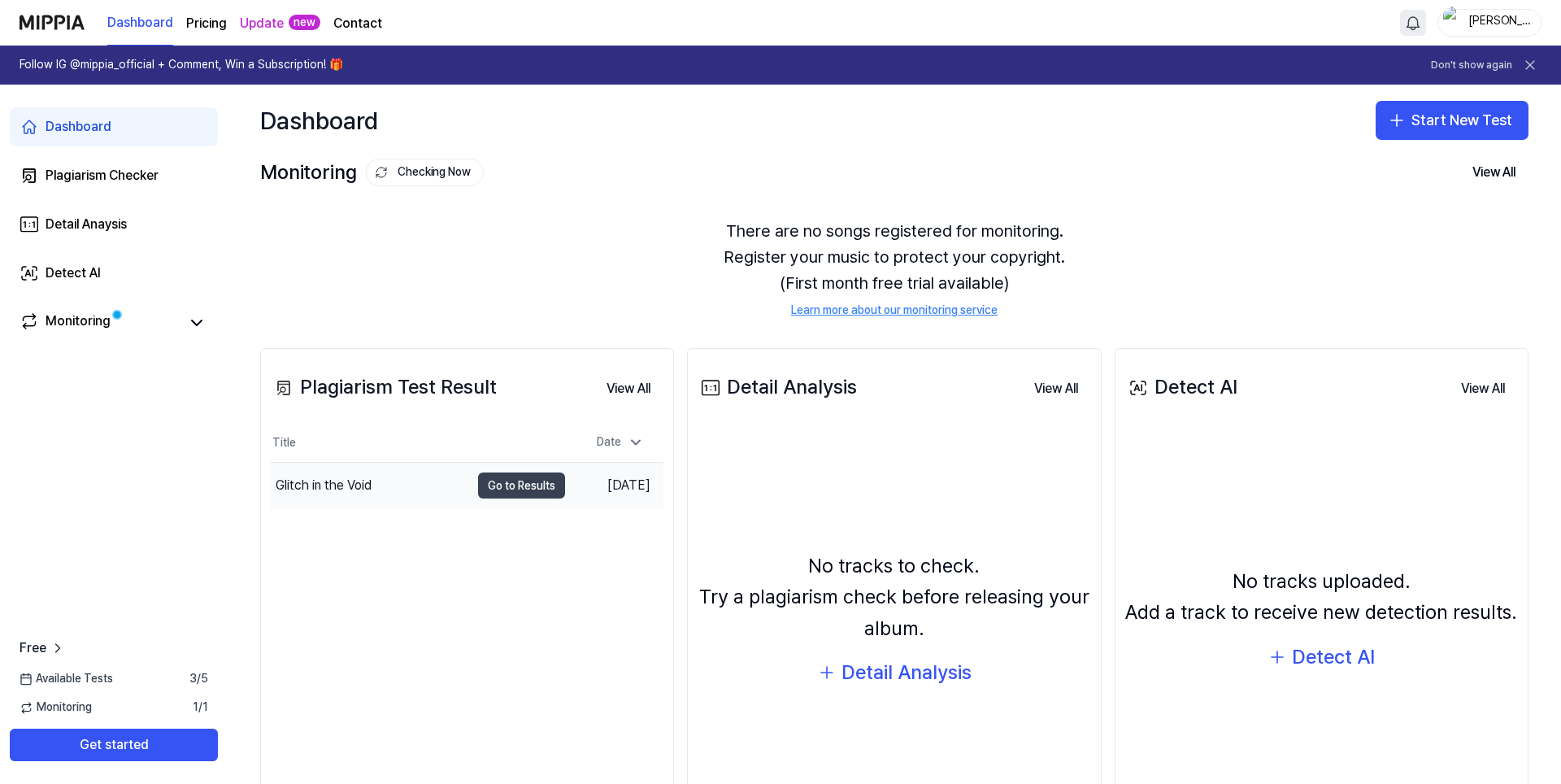
click at [509, 491] on button "Go to Results" at bounding box center [521, 485] width 87 height 26
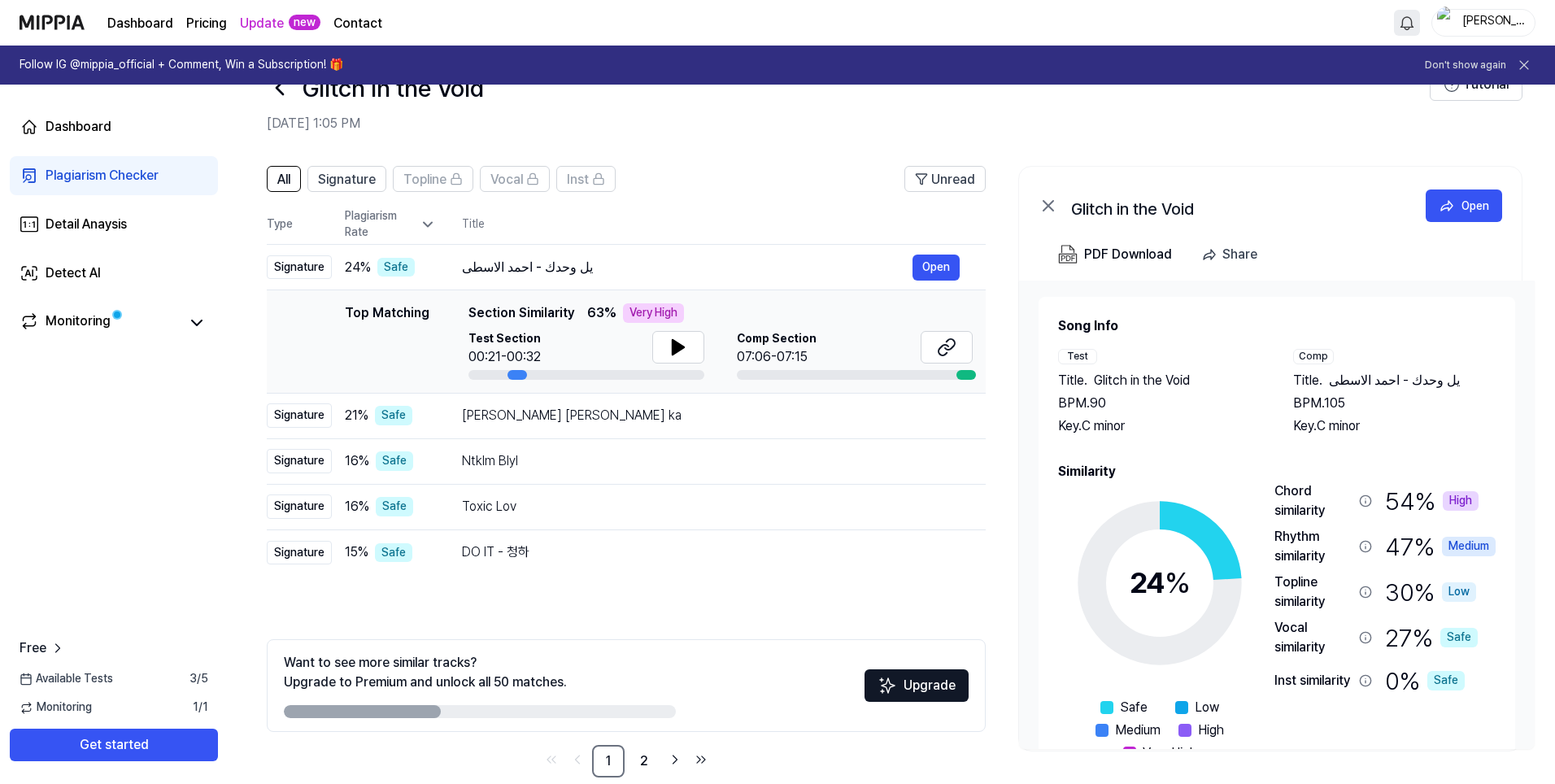
scroll to position [75, 0]
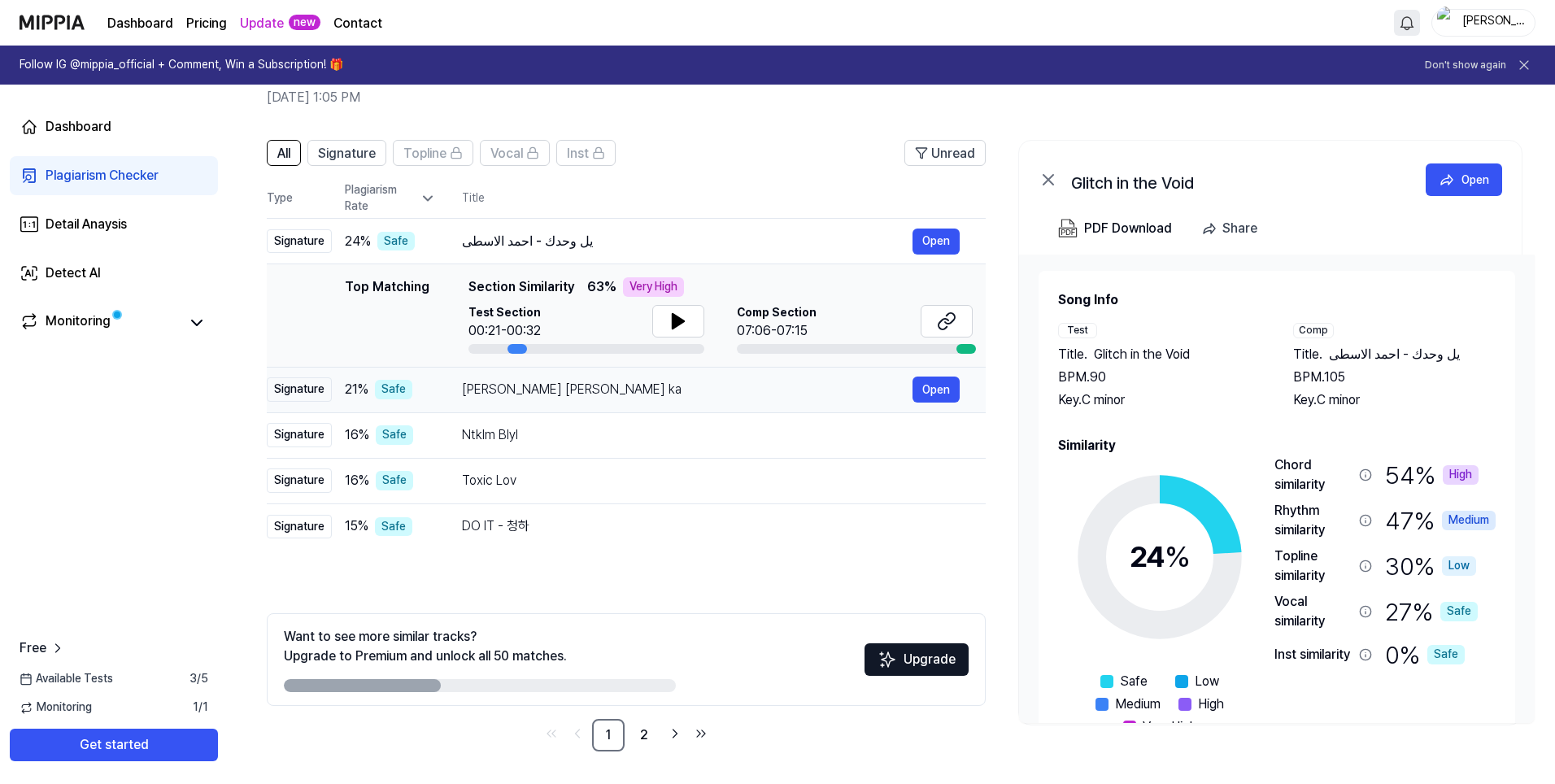
click at [449, 389] on td "[PERSON_NAME] [PERSON_NAME] ka Open" at bounding box center [711, 389] width 550 height 46
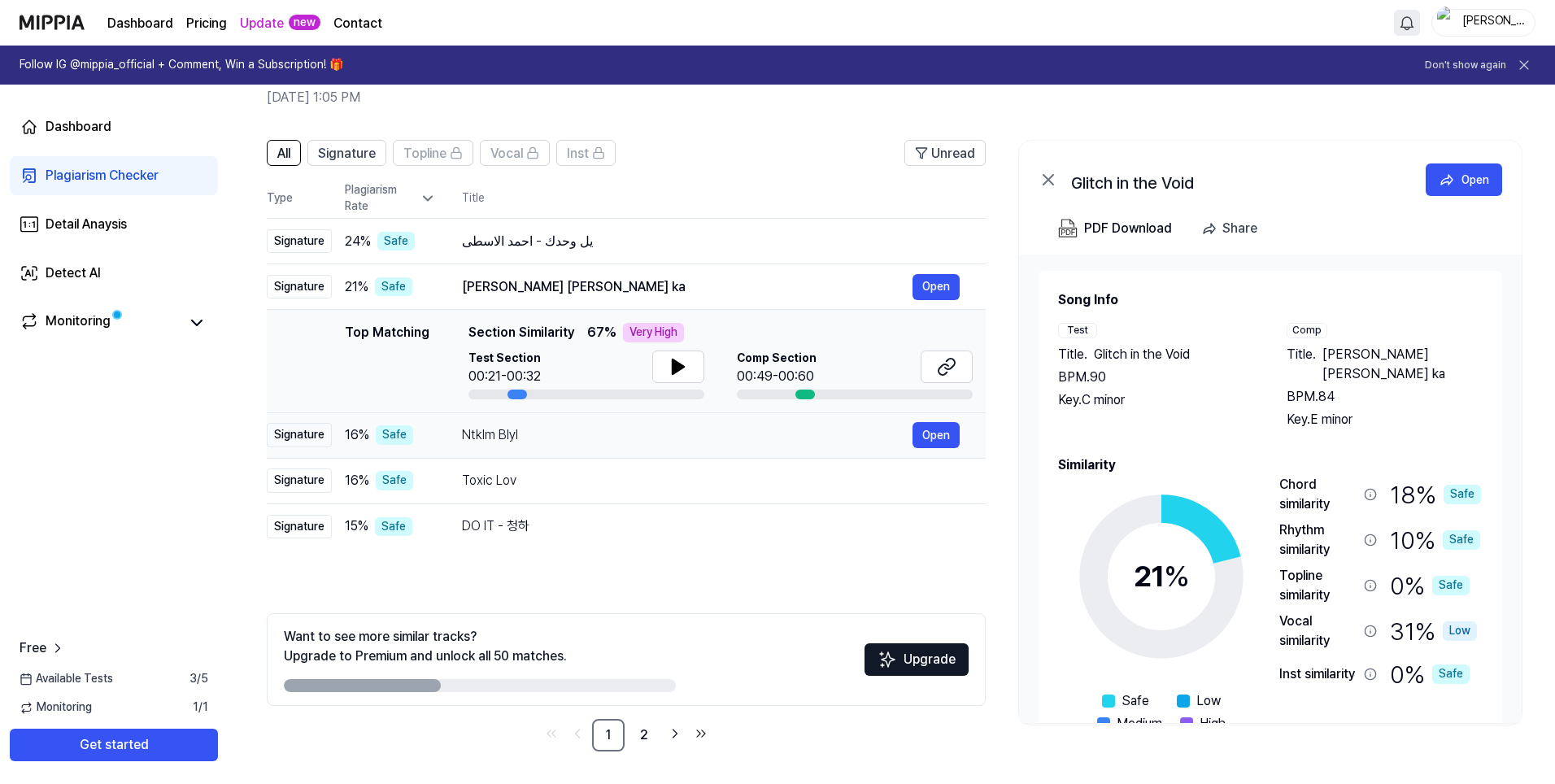
click at [454, 444] on td "Ntklm Blyl Open" at bounding box center [711, 435] width 550 height 46
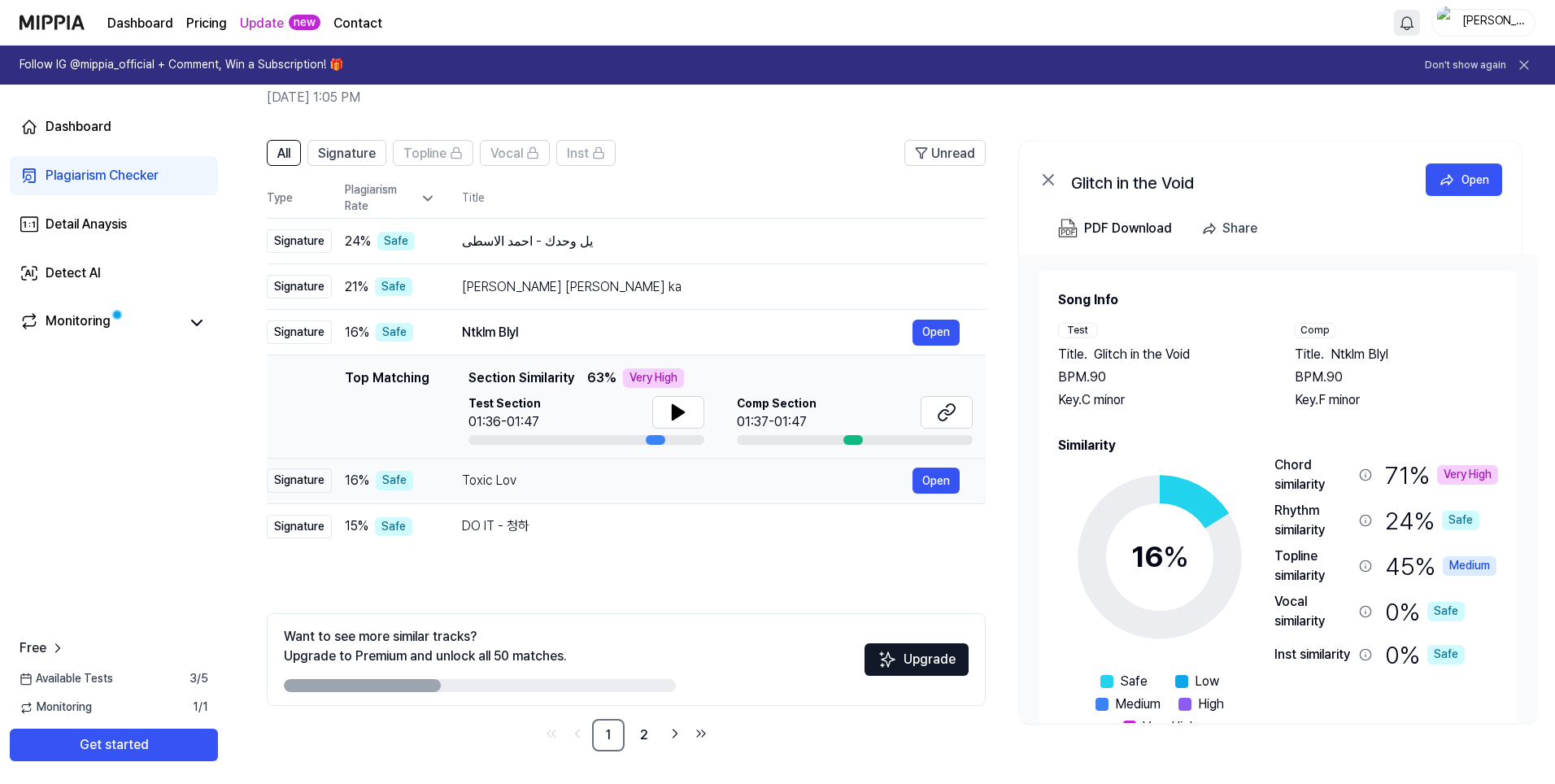
click at [452, 487] on td "Toxic Lov Open" at bounding box center [711, 481] width 550 height 46
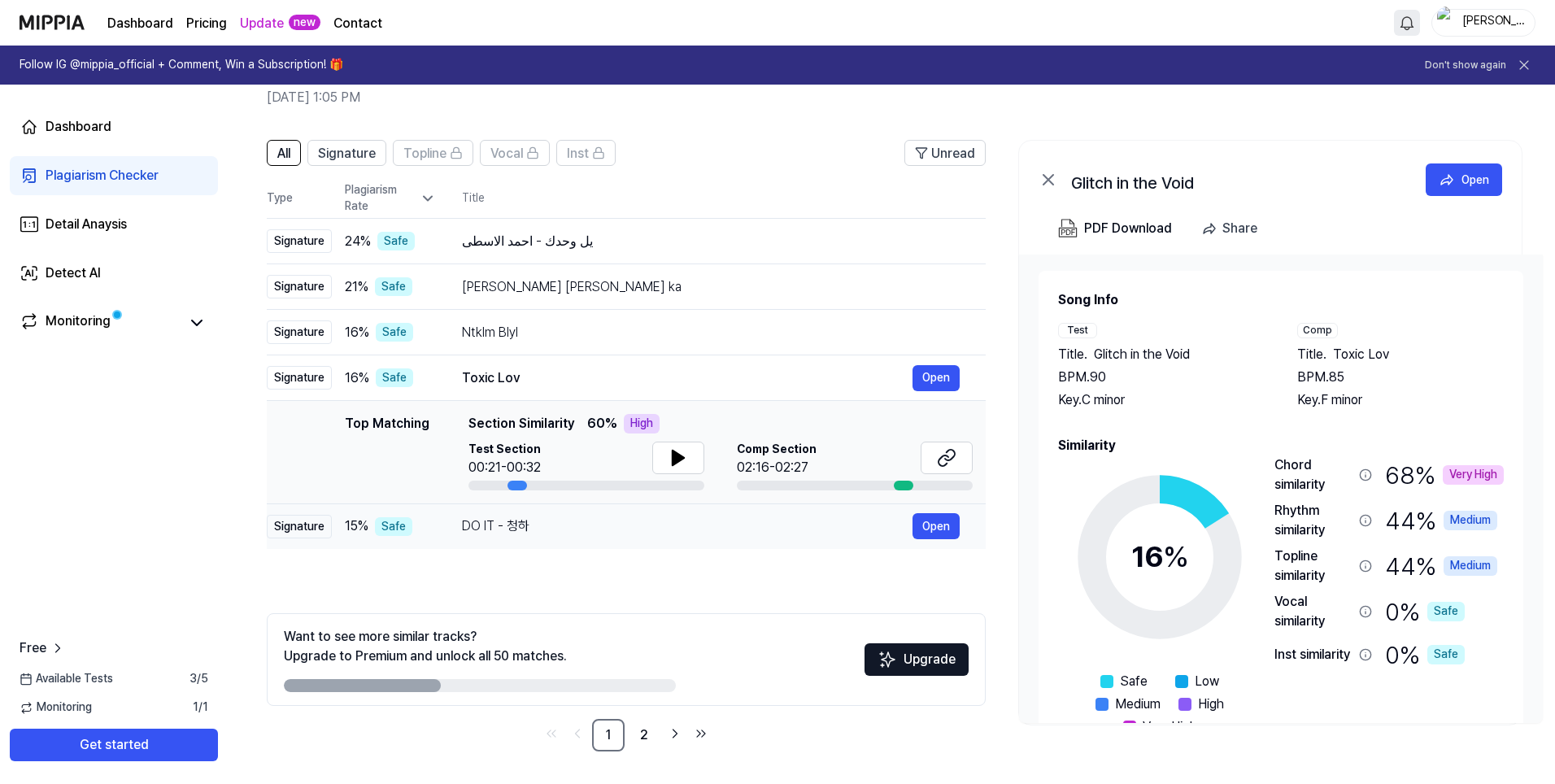
click at [451, 525] on td "DO IT - 청하 Open" at bounding box center [711, 526] width 550 height 46
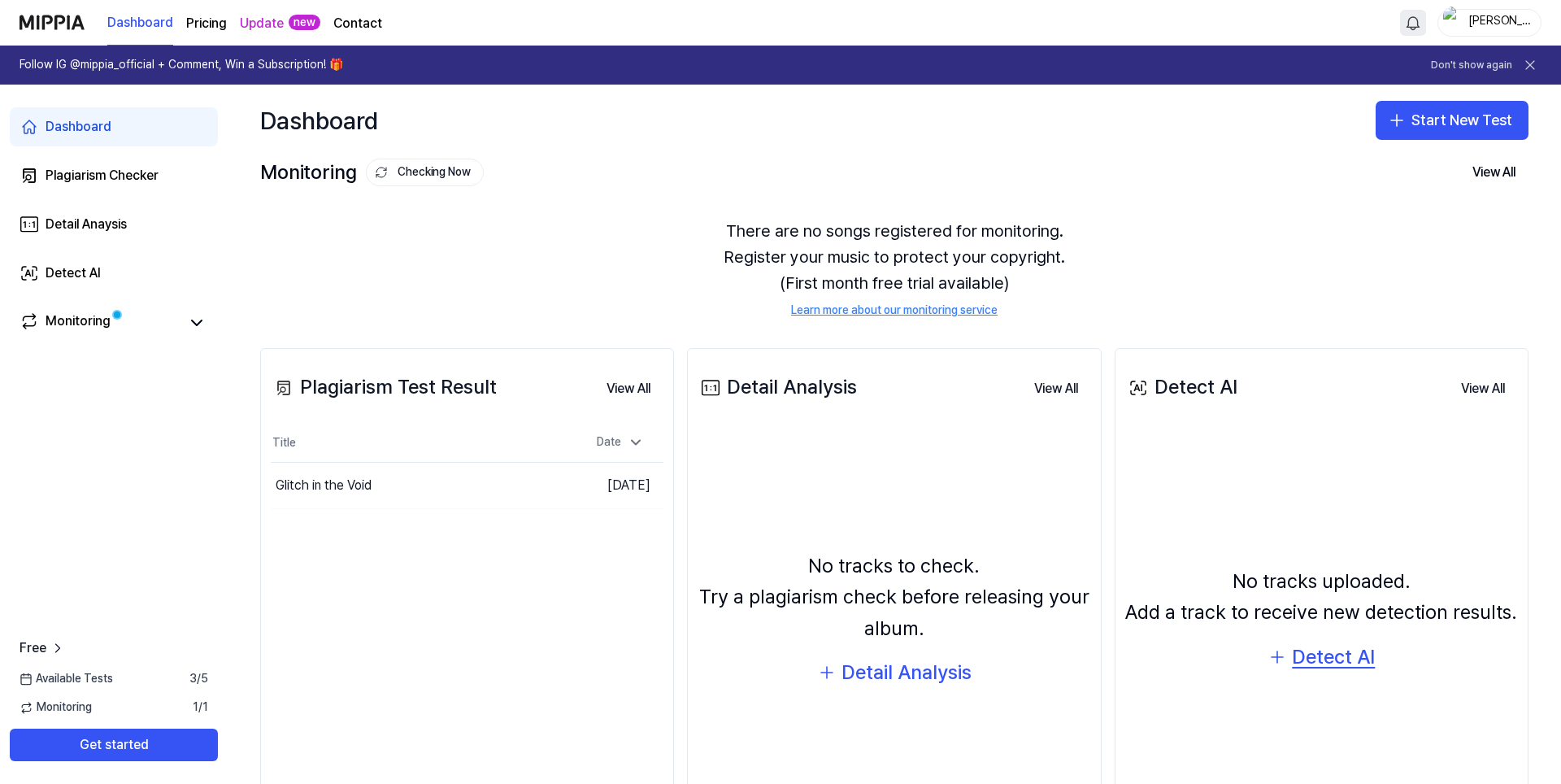
click at [1335, 666] on div "Detect AI" at bounding box center [1333, 657] width 83 height 31
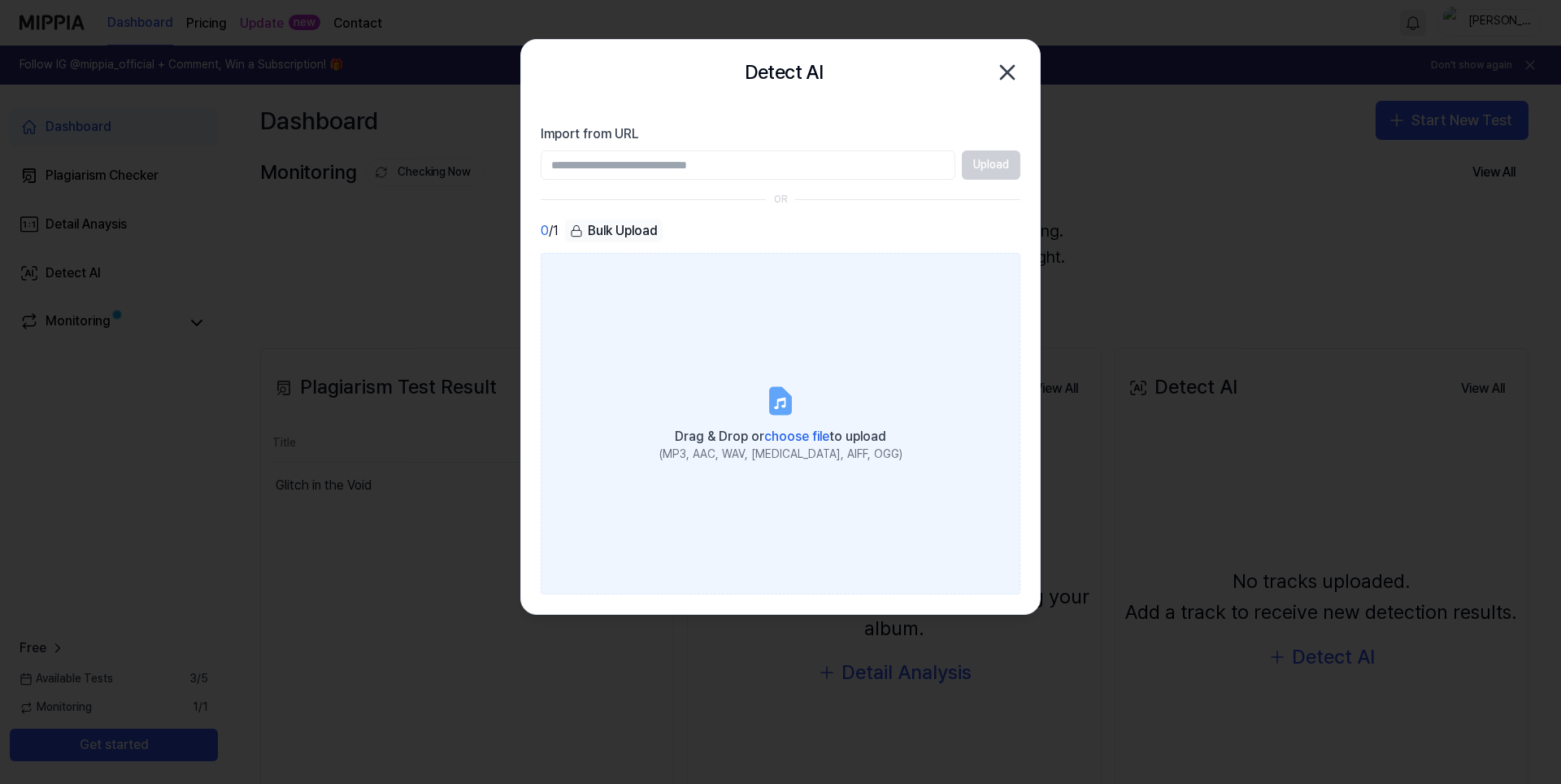
click at [750, 410] on label "Drag & Drop or choose file to upload (MP3, AAC, WAV, [MEDICAL_DATA], AIFF, OGG)" at bounding box center [780, 423] width 480 height 341
click at [0, 0] on input "Drag & Drop or choose file to upload (MP3, AAC, WAV, [MEDICAL_DATA], AIFF, OGG)" at bounding box center [0, 0] width 0 height 0
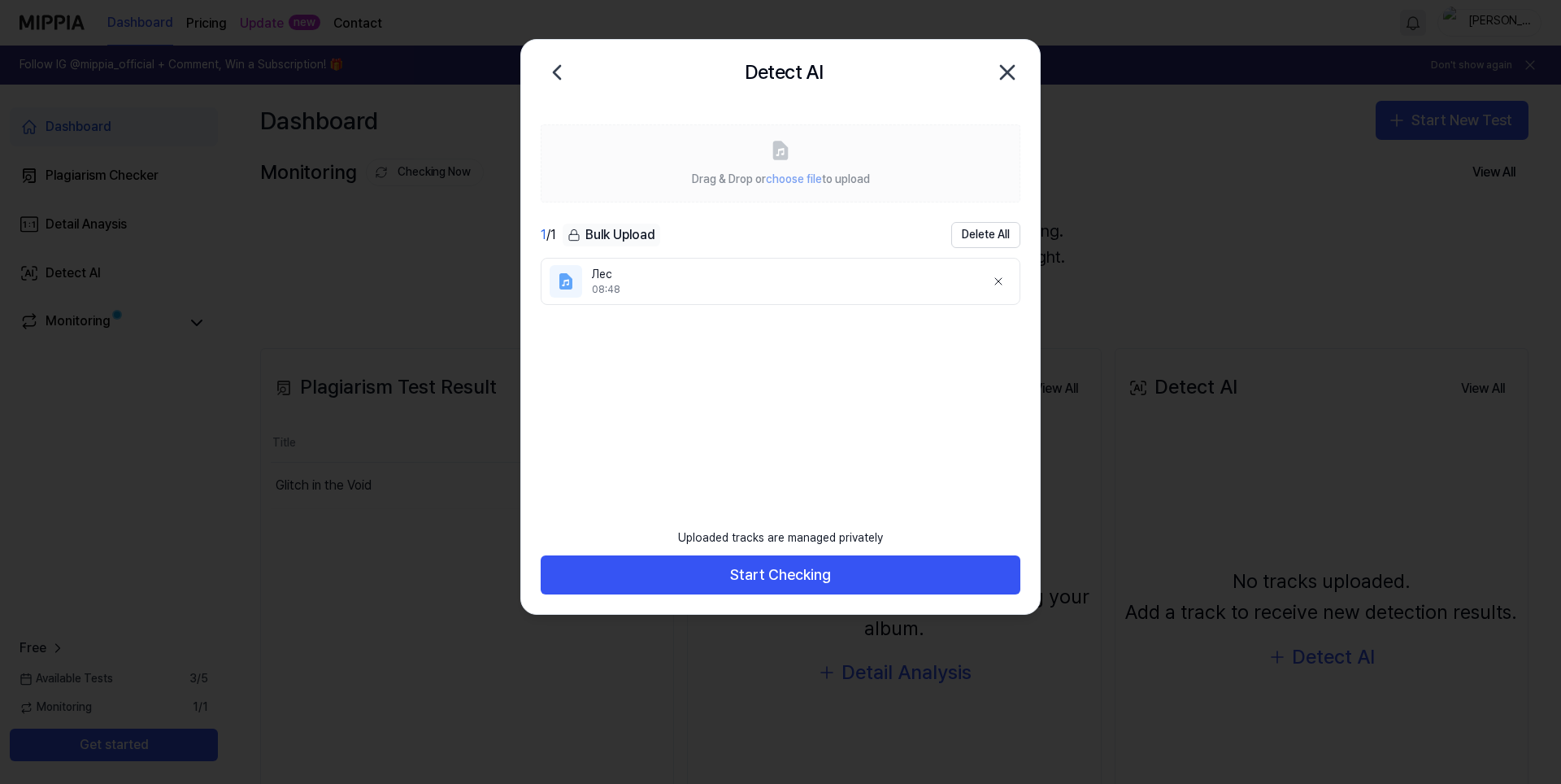
click at [800, 285] on div "08:48" at bounding box center [782, 290] width 380 height 13
click at [645, 292] on div "08:48" at bounding box center [782, 290] width 380 height 13
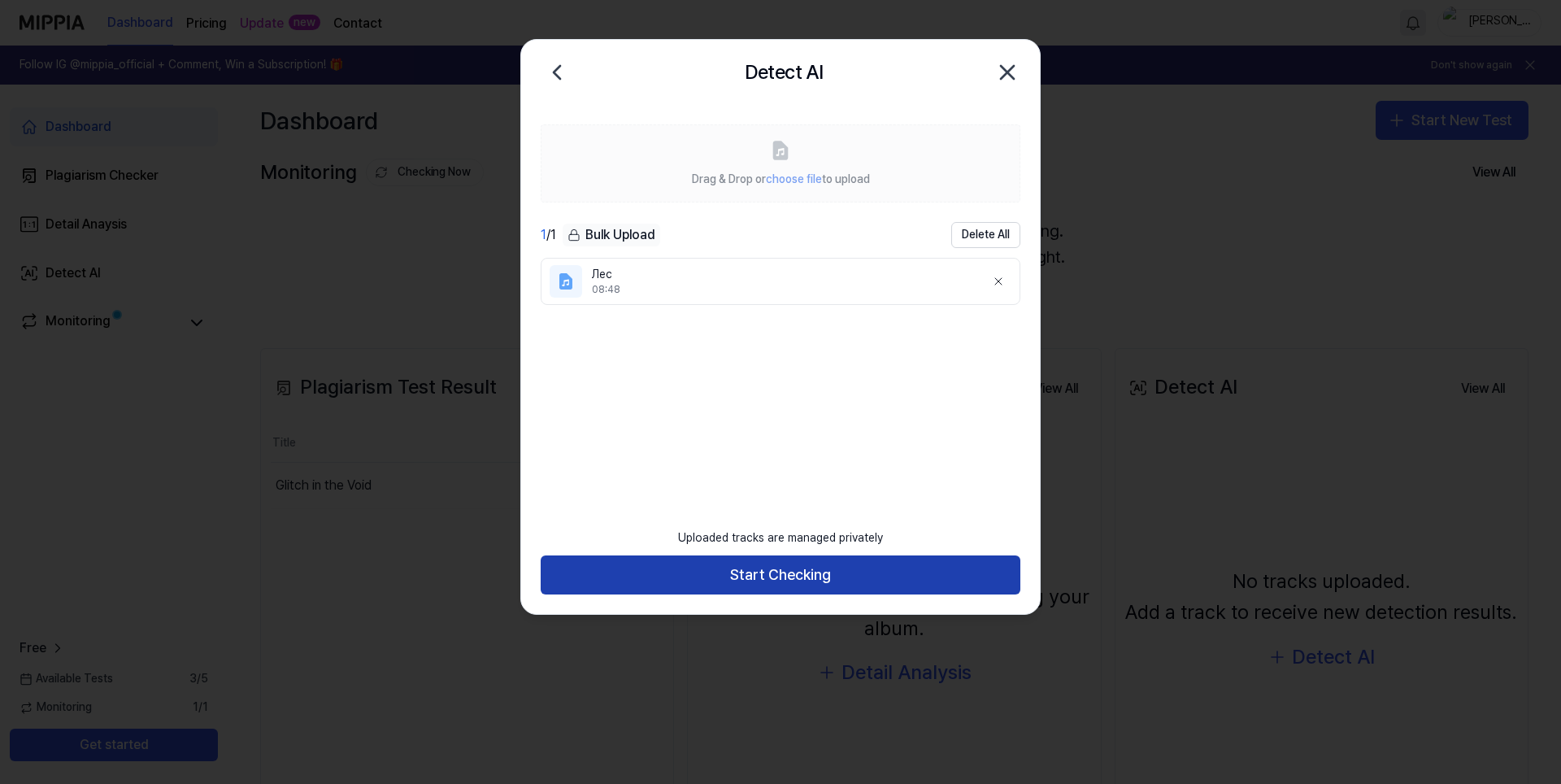
click at [816, 583] on button "Start Checking" at bounding box center [780, 575] width 480 height 39
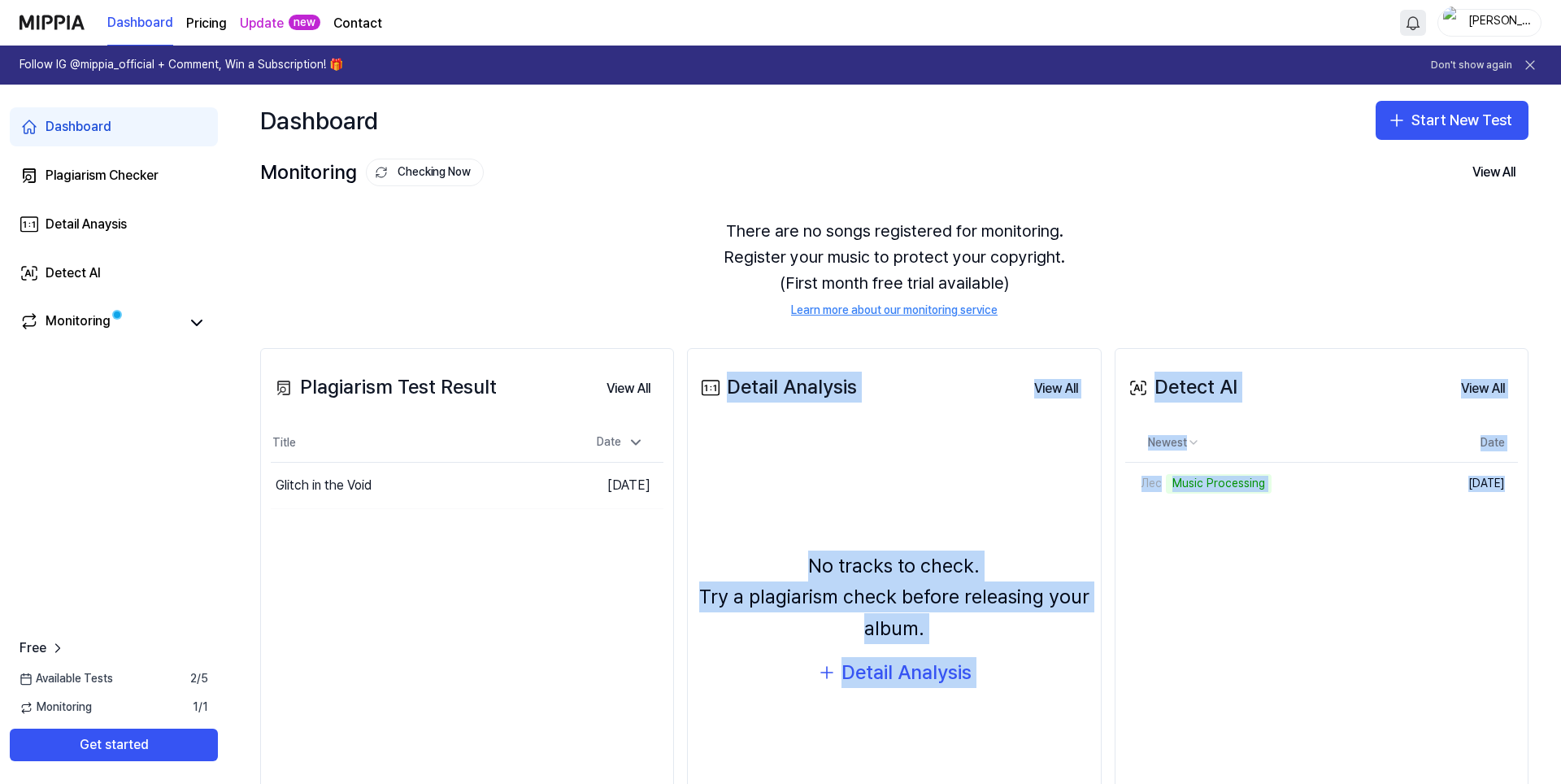
drag, startPoint x: 696, startPoint y: 314, endPoint x: 864, endPoint y: 324, distance: 168.3
click at [916, 434] on div "No tracks to check. Try a plagiarism check before releasing your album. Detail …" at bounding box center [894, 619] width 393 height 392
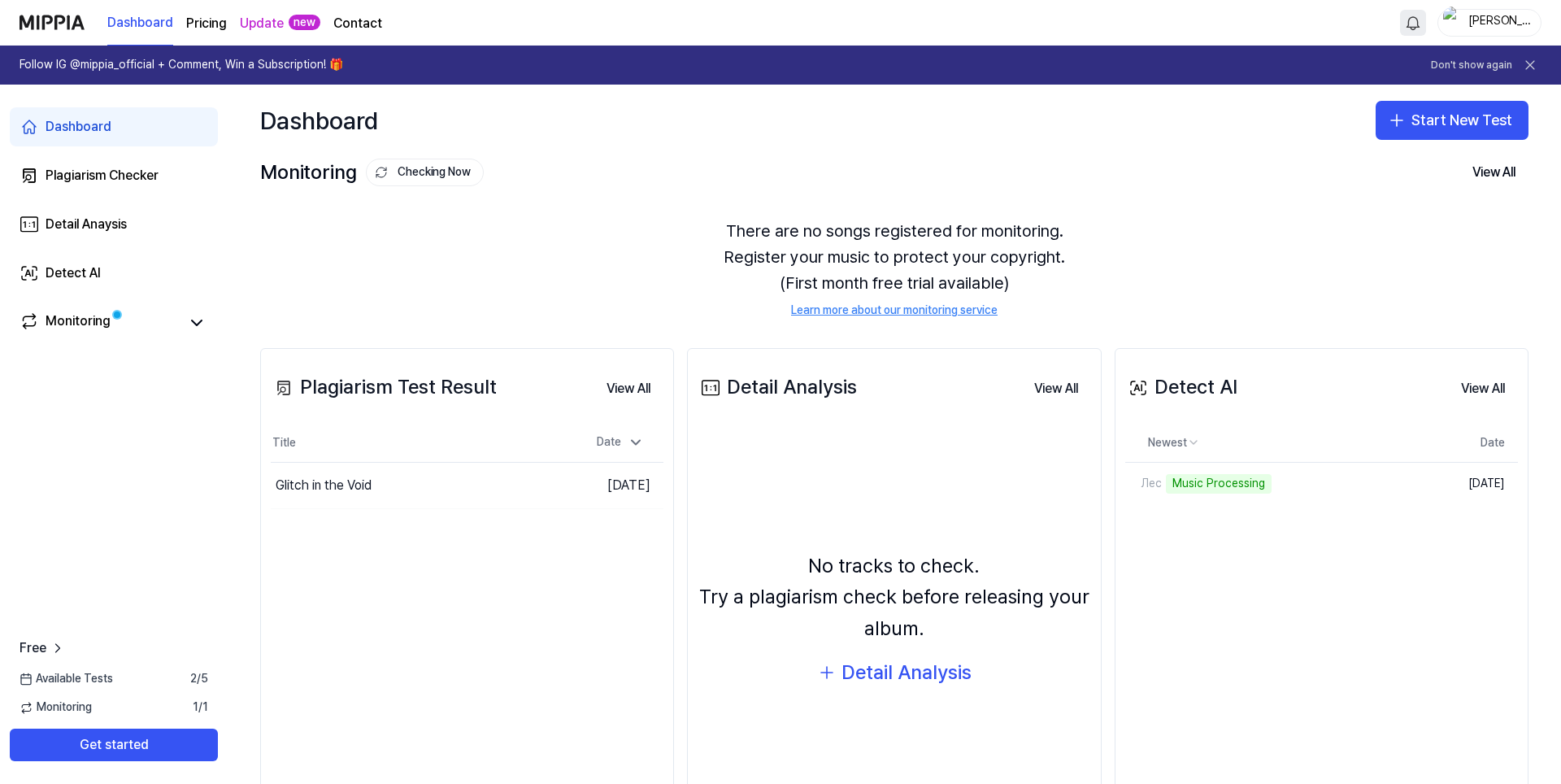
scroll to position [84, 0]
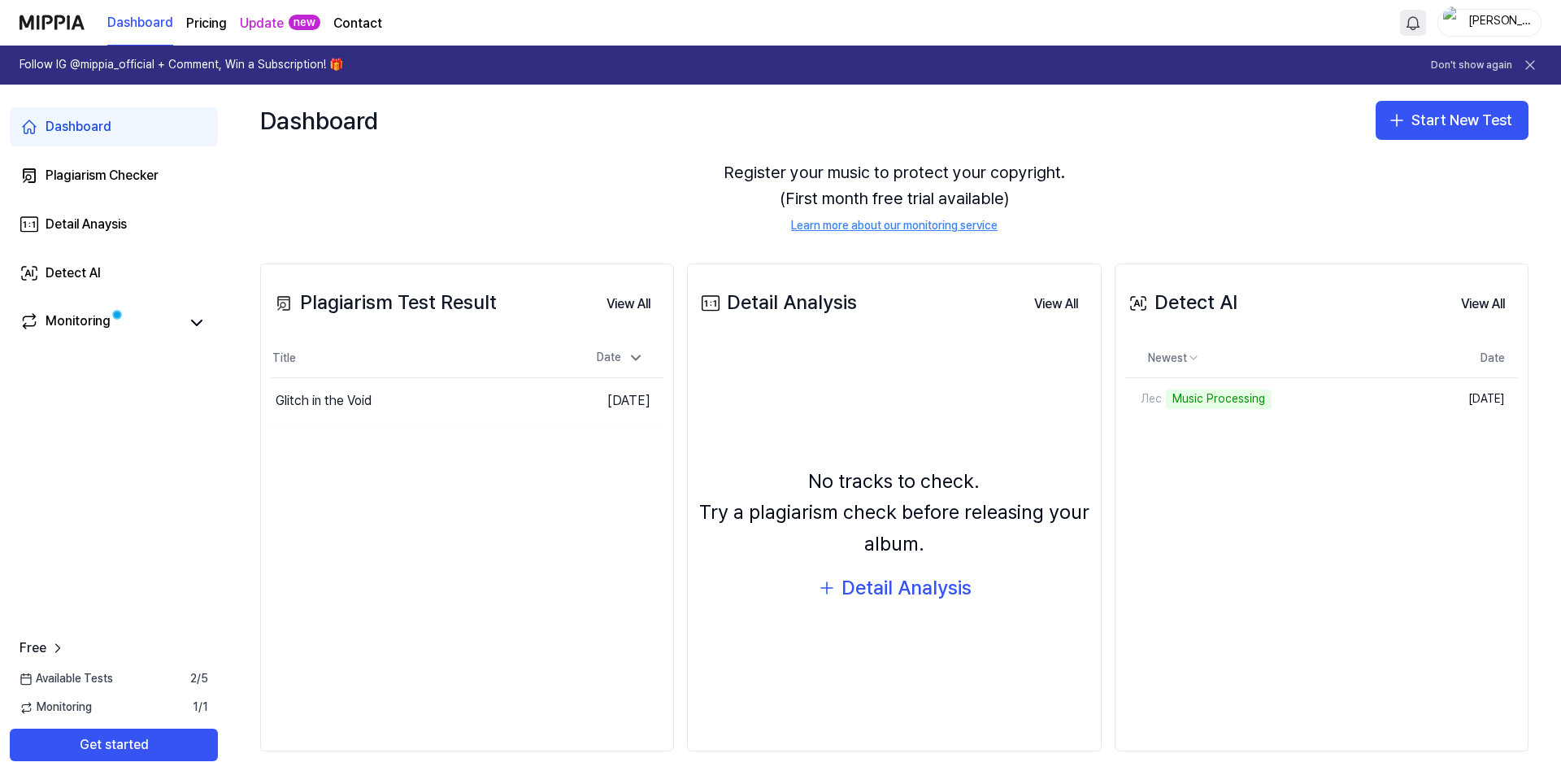
click at [504, 581] on div "Plagiarism Test Result View All Plagiarism Test Result Title Date Glitch in the…" at bounding box center [467, 507] width 414 height 488
click at [158, 174] on div "Plagiarism Checker" at bounding box center [102, 175] width 113 height 19
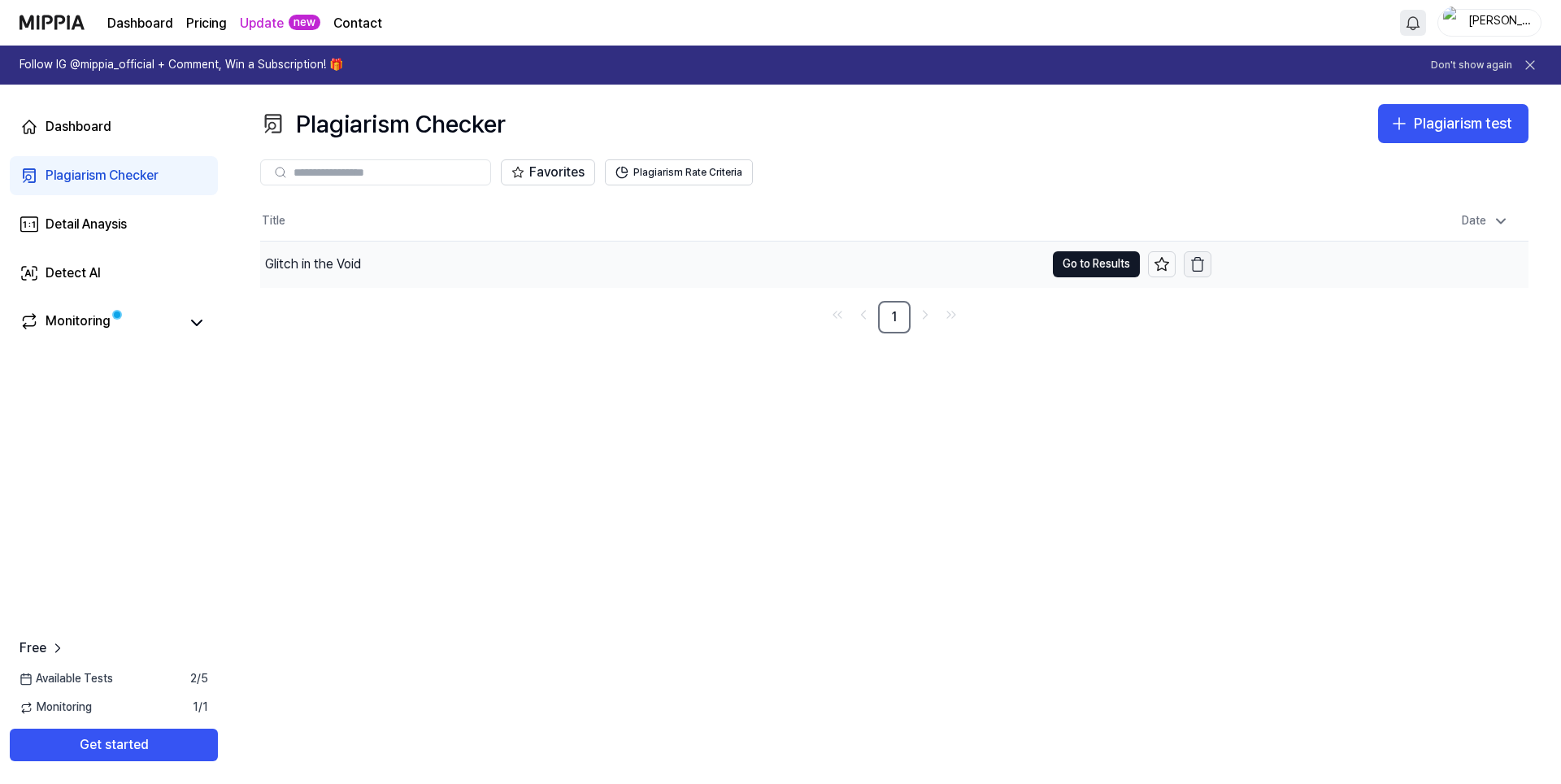
click at [1199, 264] on icon "button" at bounding box center [1198, 264] width 16 height 16
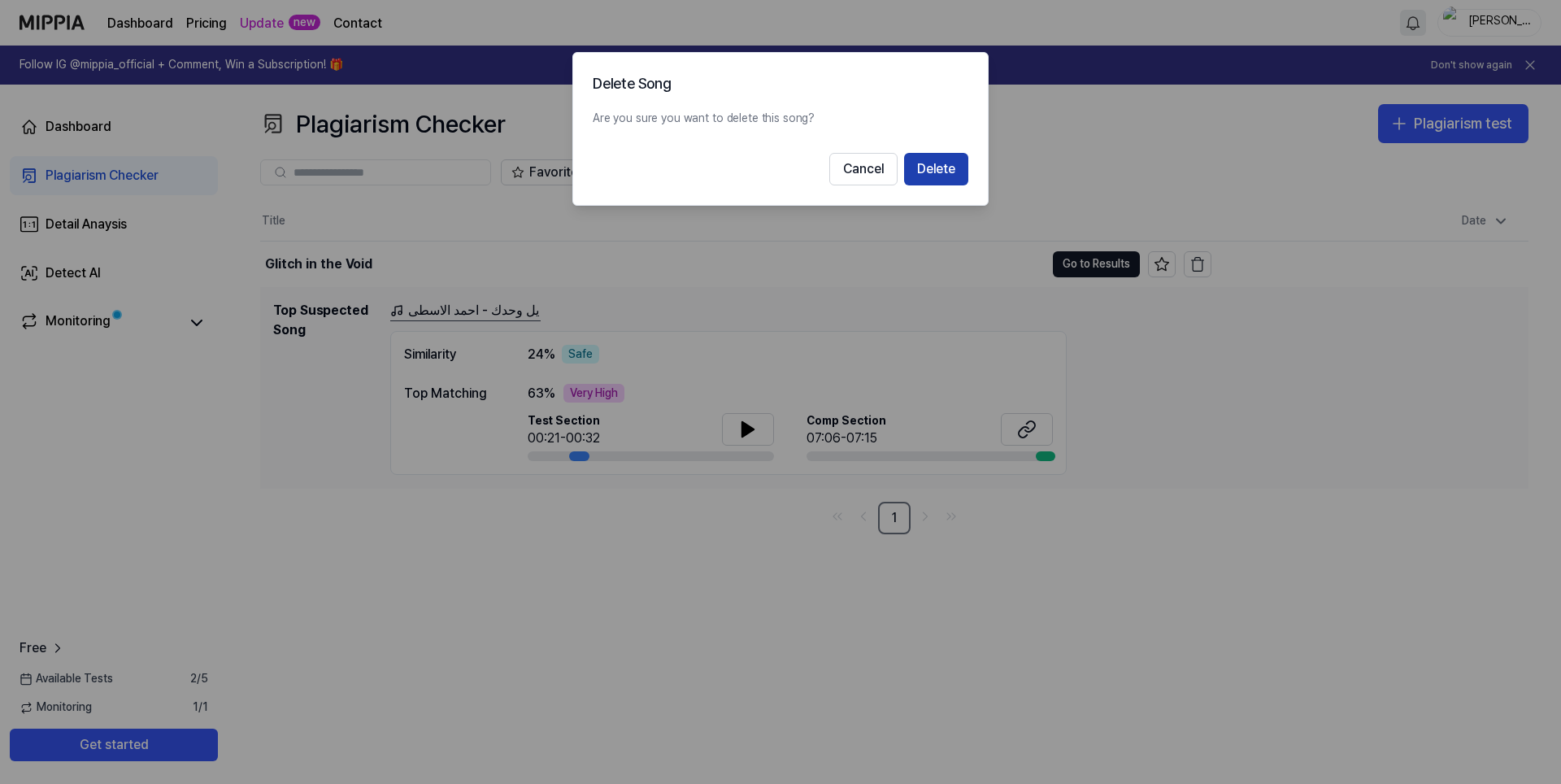
click at [934, 171] on button "Delete" at bounding box center [936, 169] width 64 height 33
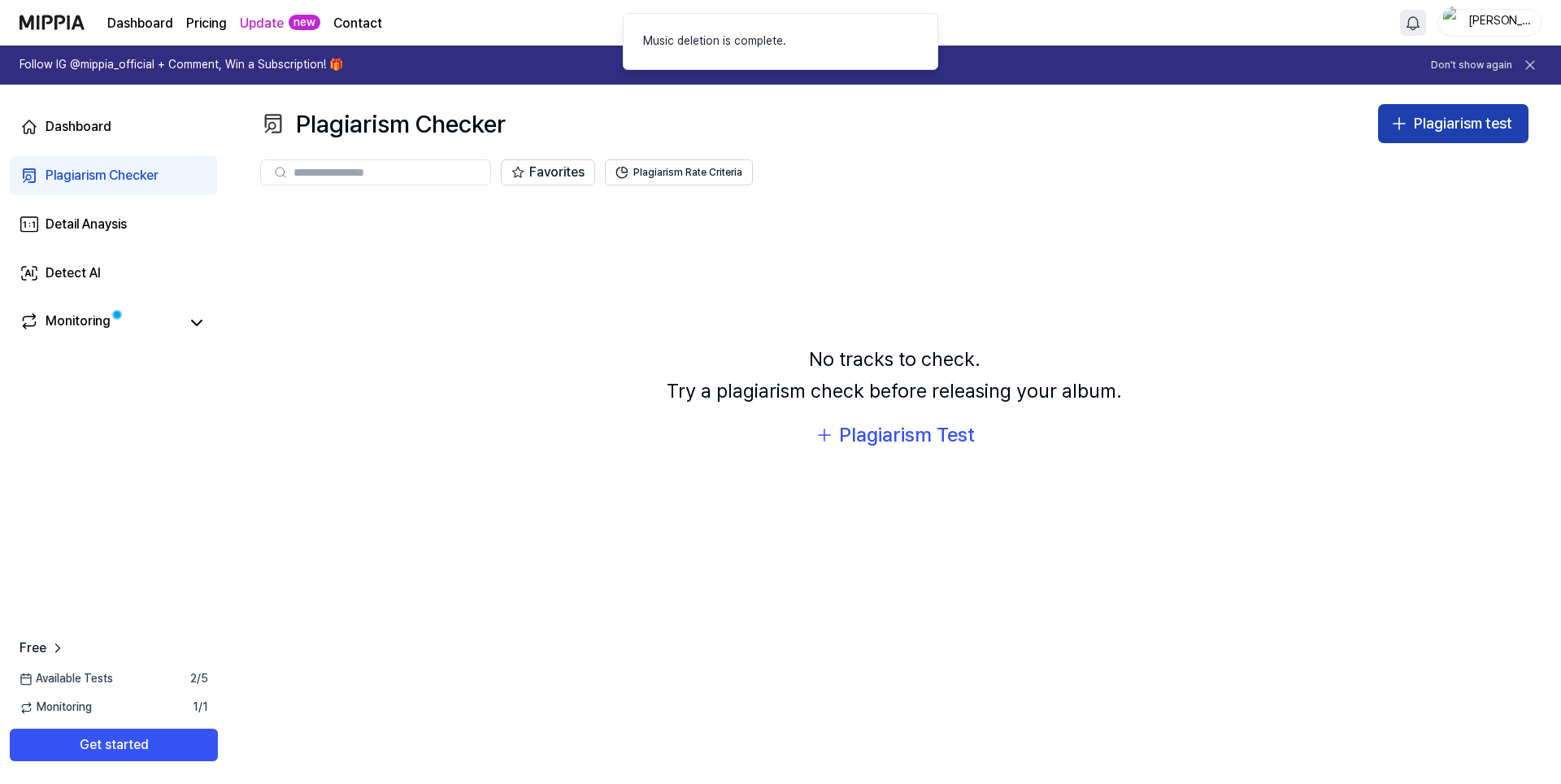
click at [1439, 132] on div "Plagiarism test" at bounding box center [1463, 124] width 99 height 24
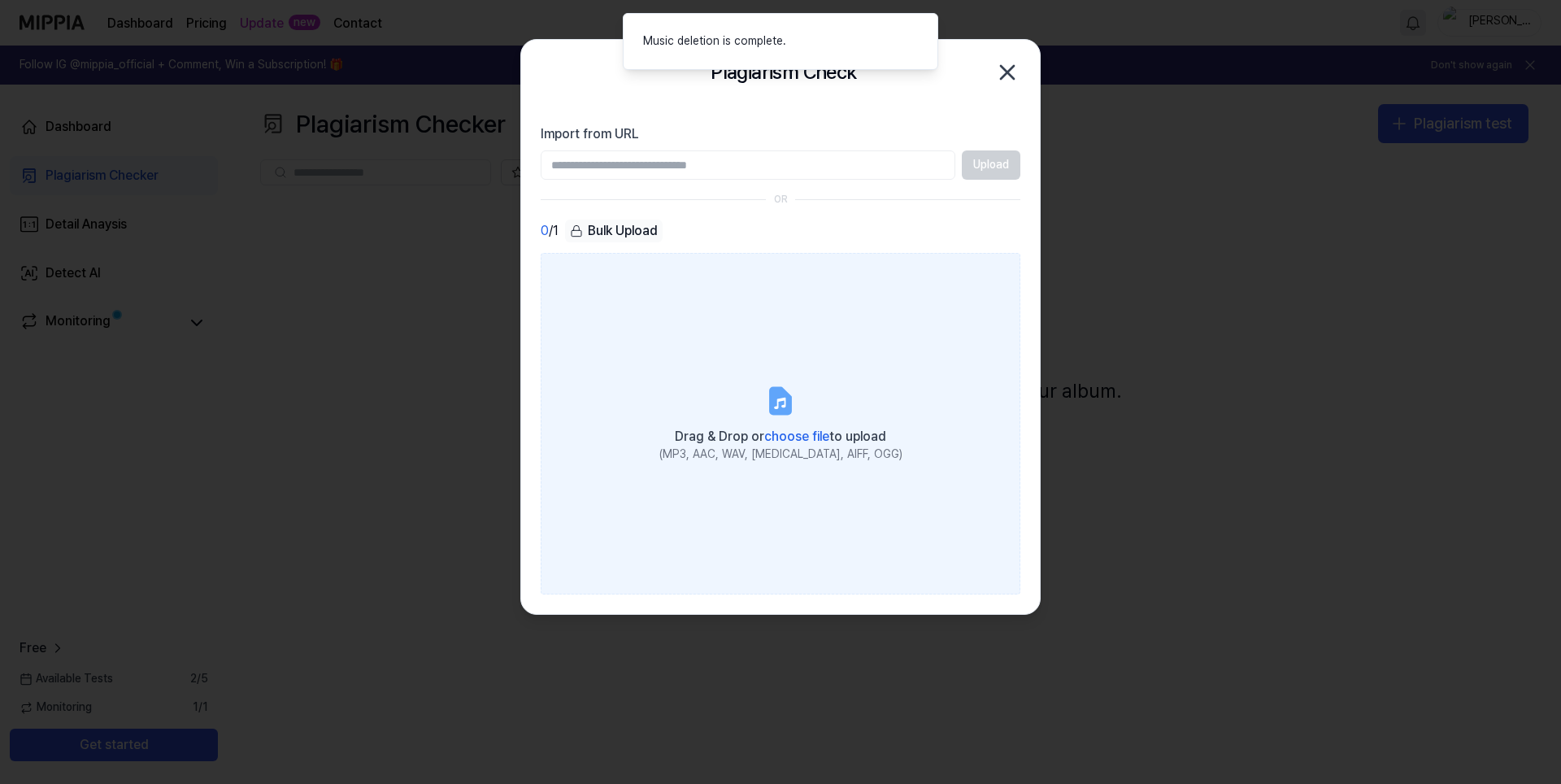
click at [793, 397] on icon at bounding box center [780, 400] width 33 height 33
click at [0, 0] on input "Drag & Drop or choose file to upload (MP3, AAC, WAV, [MEDICAL_DATA], AIFF, OGG)" at bounding box center [0, 0] width 0 height 0
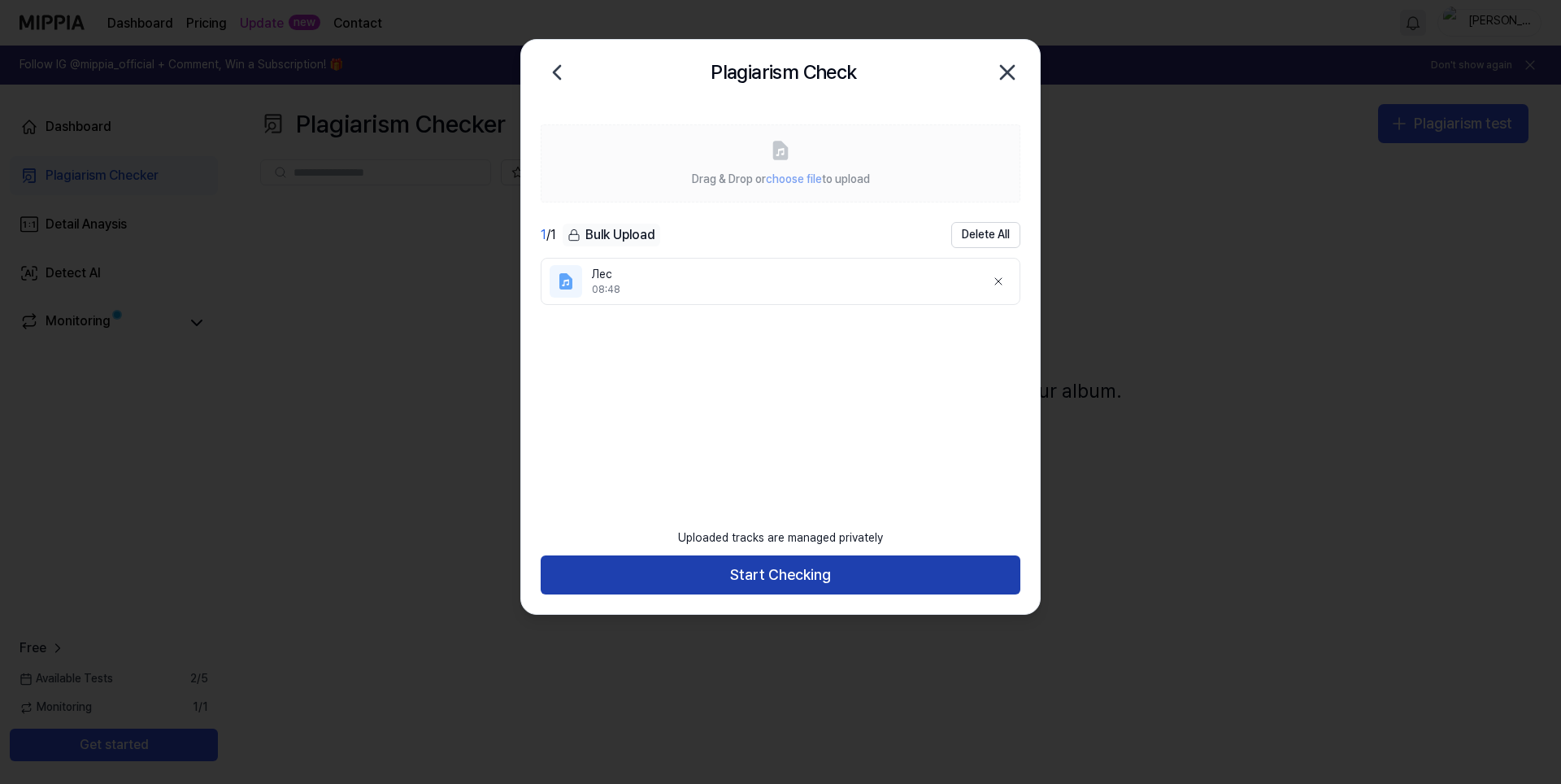
click at [827, 574] on button "Start Checking" at bounding box center [780, 575] width 480 height 39
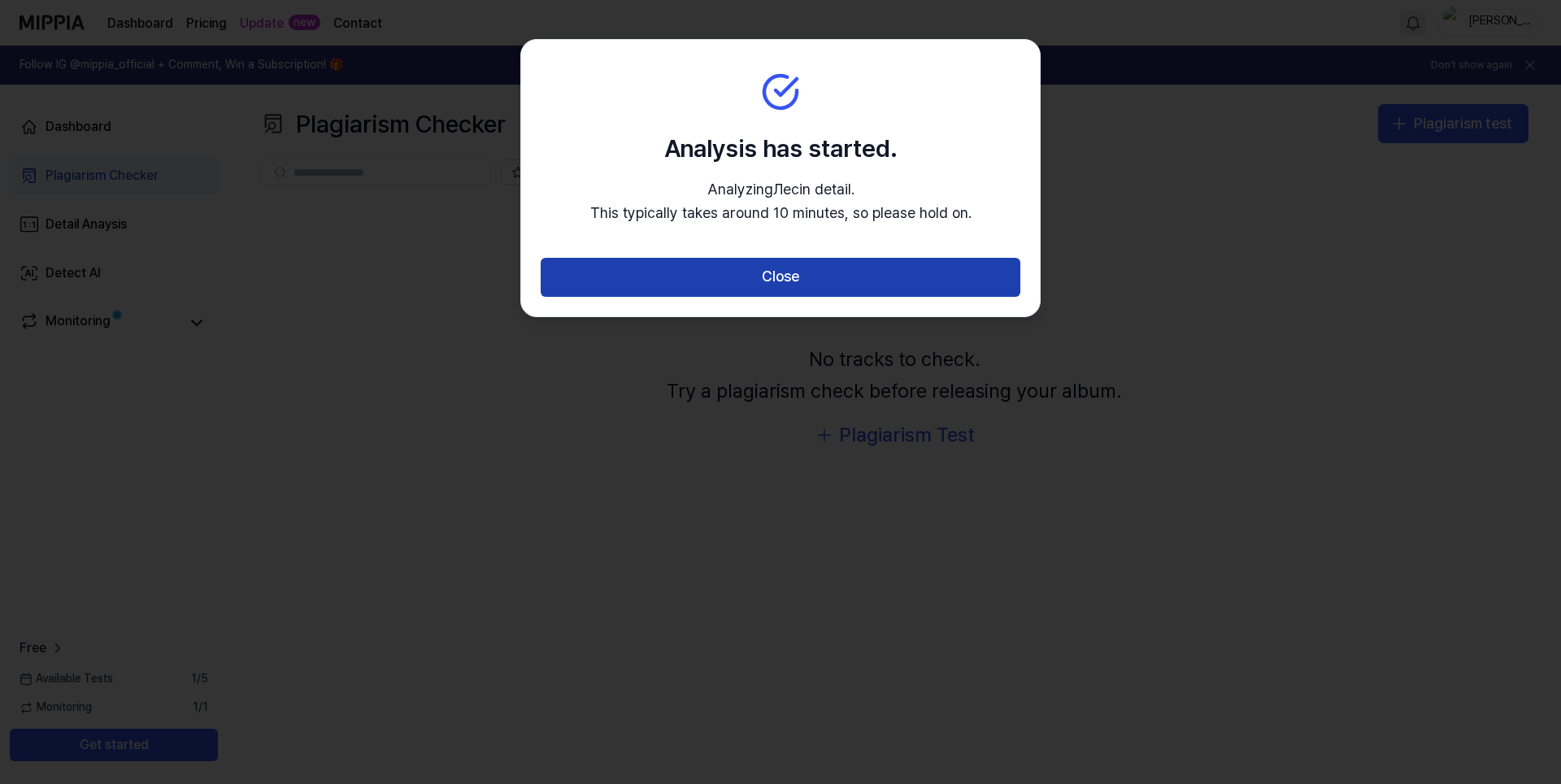
click at [835, 289] on button "Close" at bounding box center [780, 277] width 480 height 39
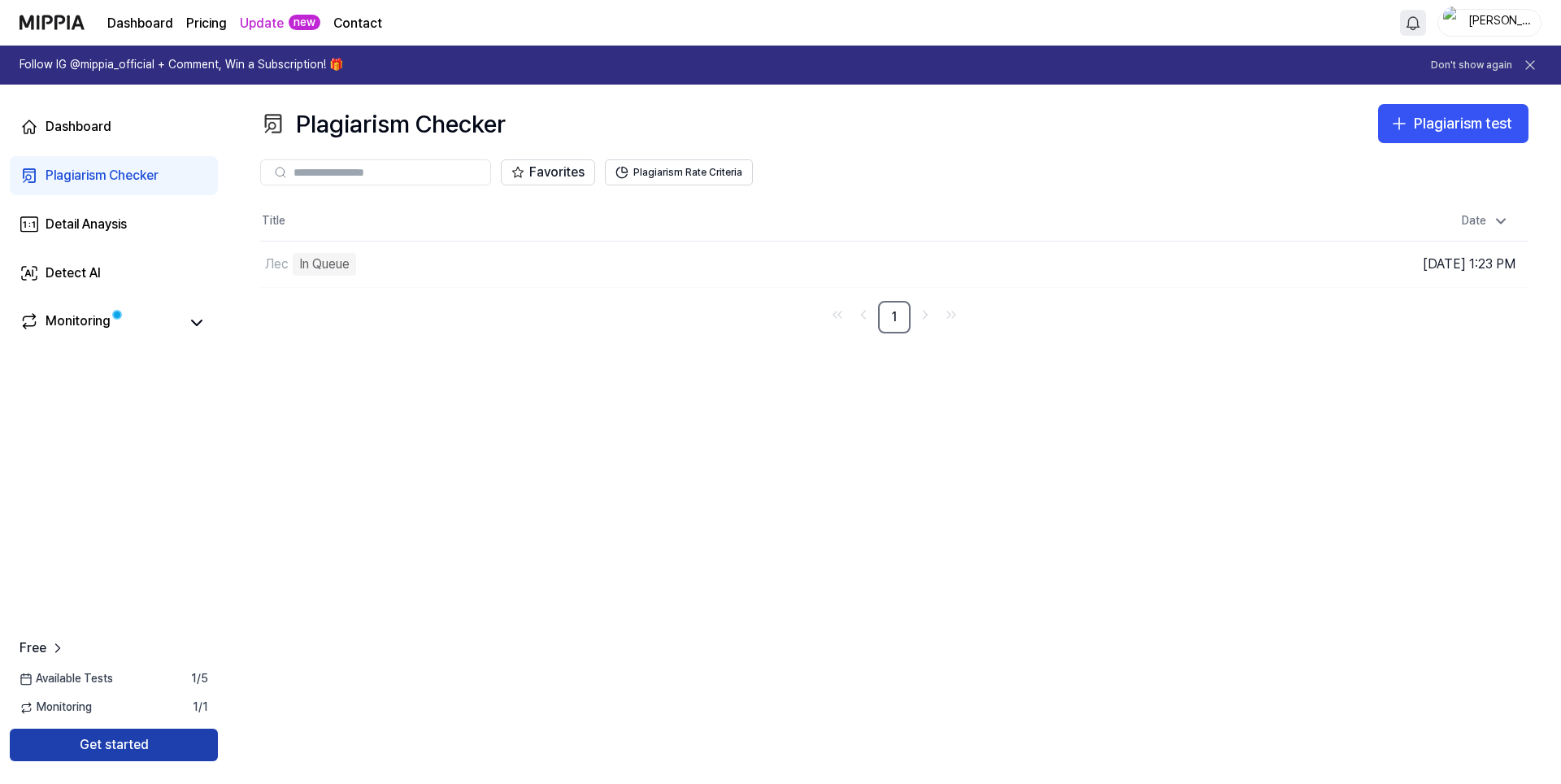
click at [166, 735] on button "Get started" at bounding box center [114, 744] width 208 height 33
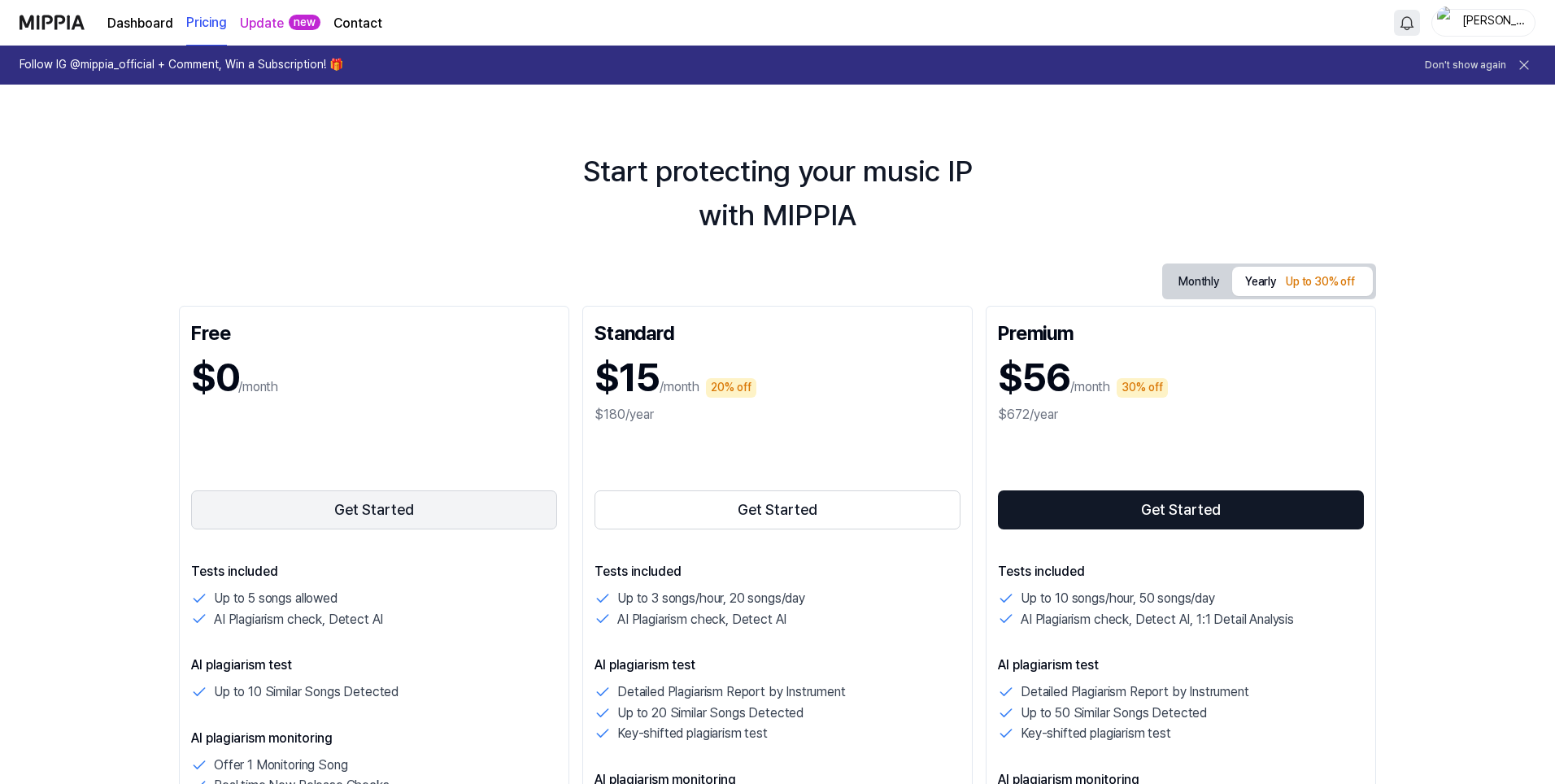
click at [406, 509] on button "Get Started" at bounding box center [374, 509] width 366 height 39
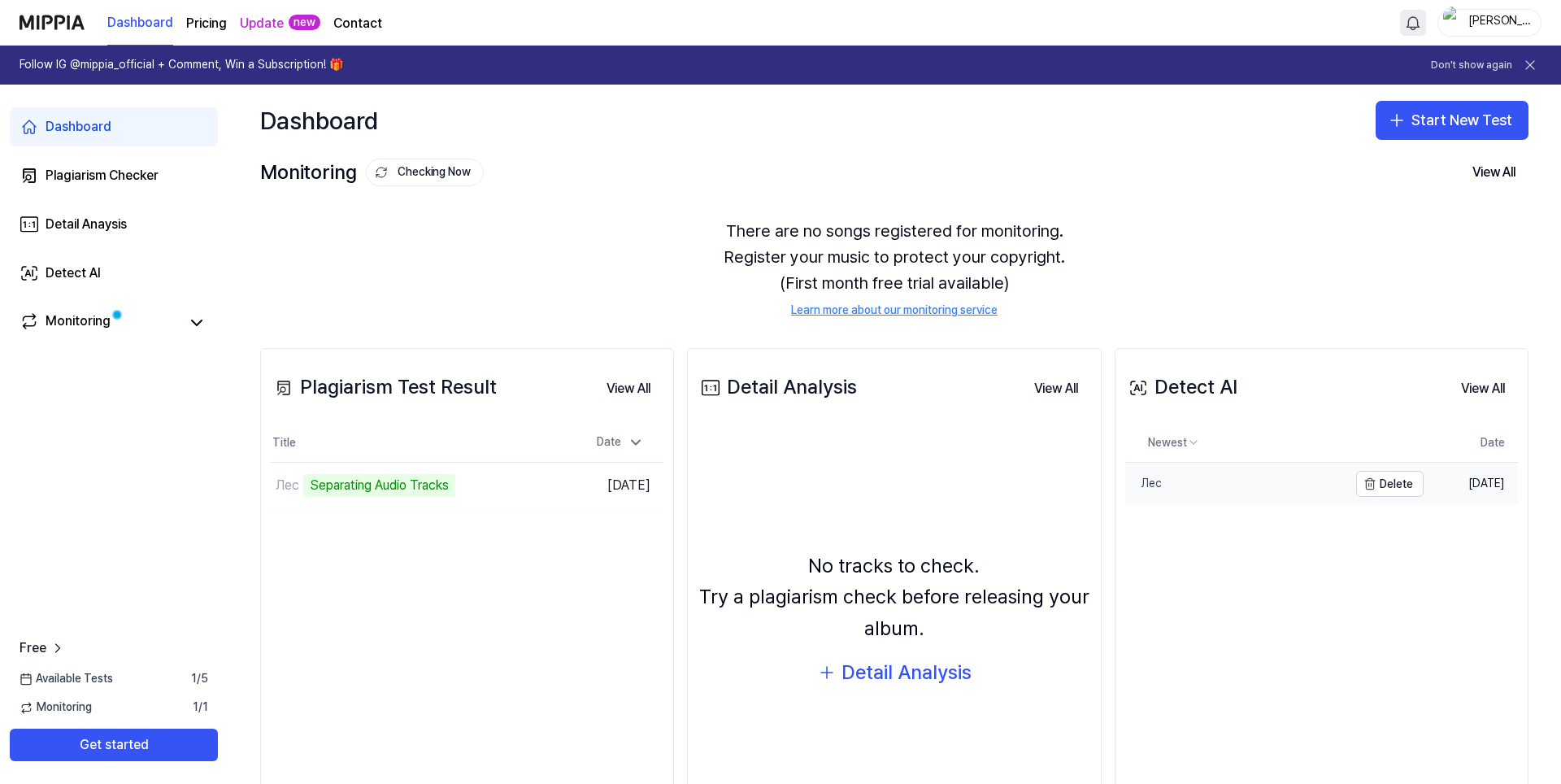
click at [1219, 483] on link "Лес" at bounding box center [1237, 484] width 223 height 42
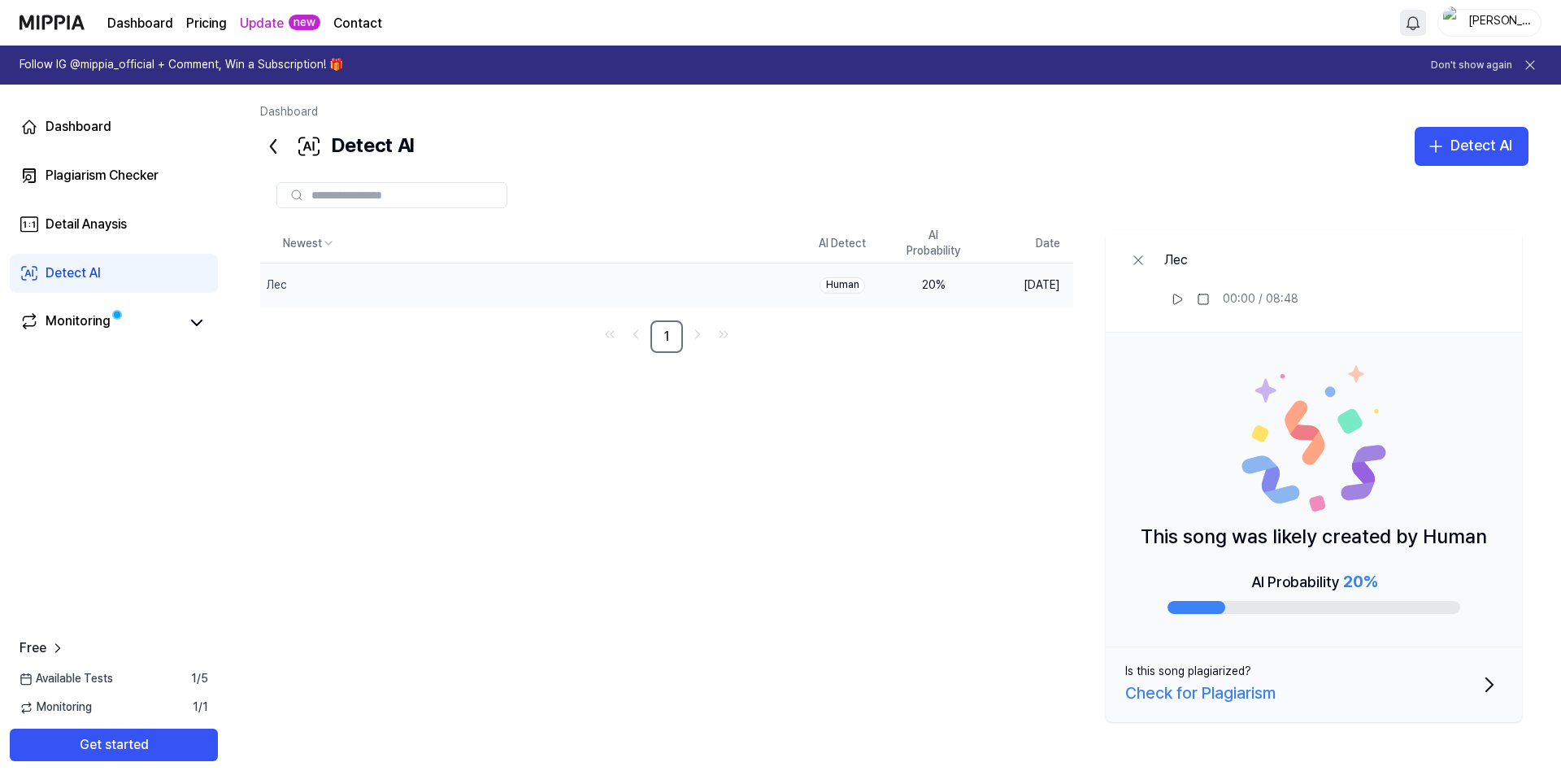
drag, startPoint x: 1142, startPoint y: 539, endPoint x: 1416, endPoint y: 528, distance: 274.2
click at [1416, 528] on p "This song was likely created by Human" at bounding box center [1314, 536] width 347 height 31
click at [755, 290] on button "Delete" at bounding box center [764, 284] width 66 height 26
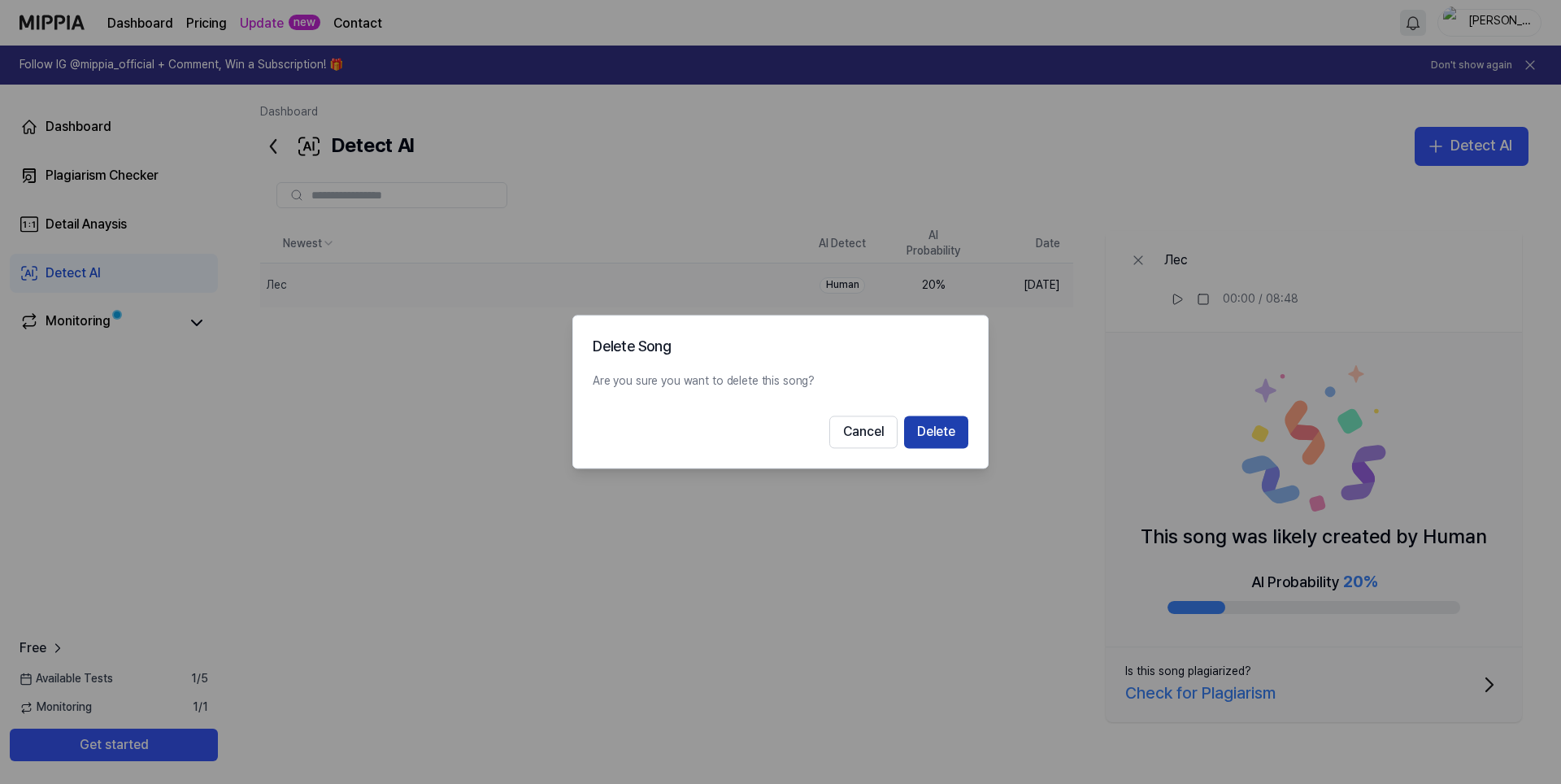
click at [920, 433] on button "Delete" at bounding box center [936, 432] width 64 height 33
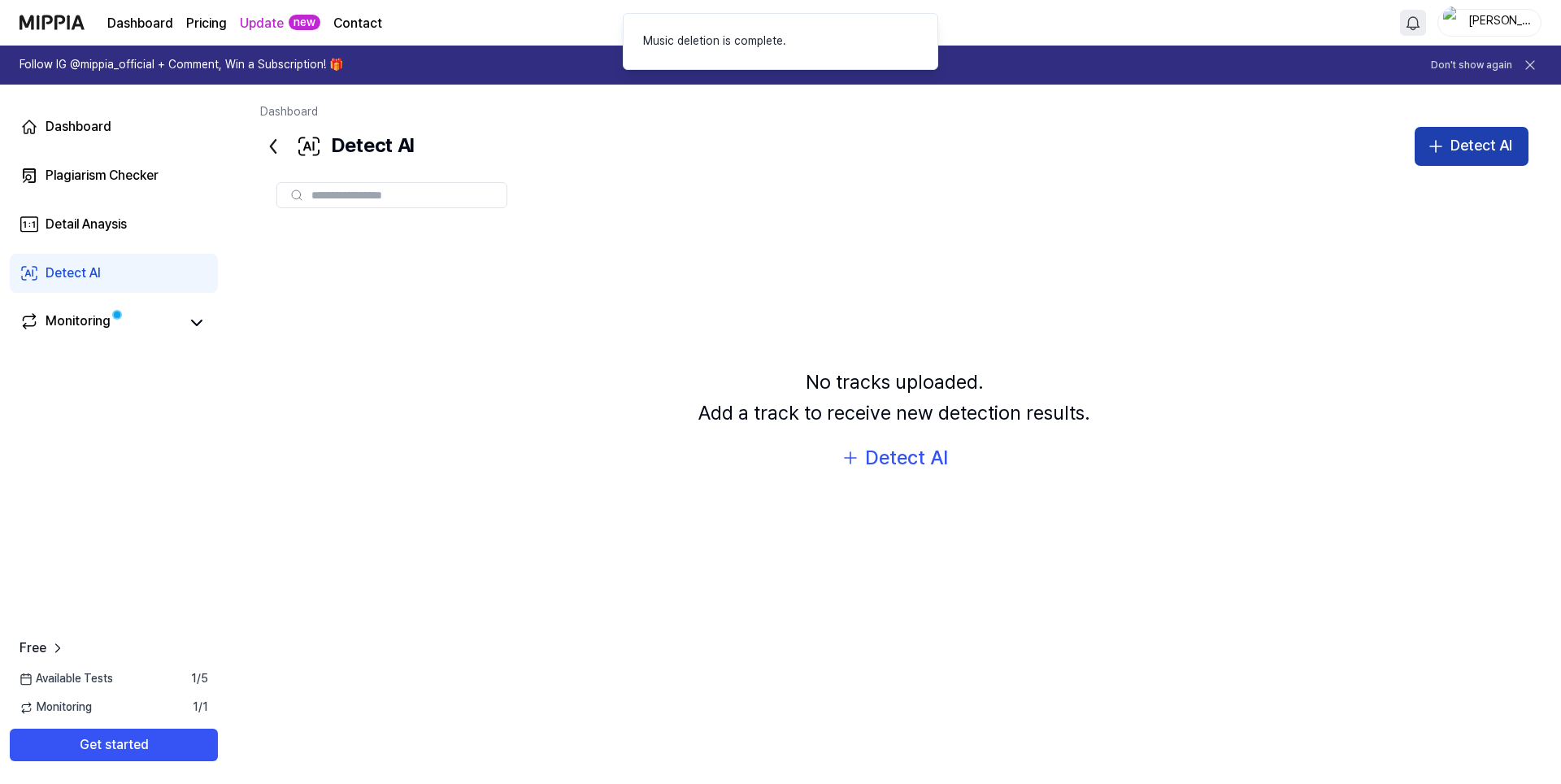
click at [1488, 150] on div "Detect AI" at bounding box center [1481, 146] width 62 height 24
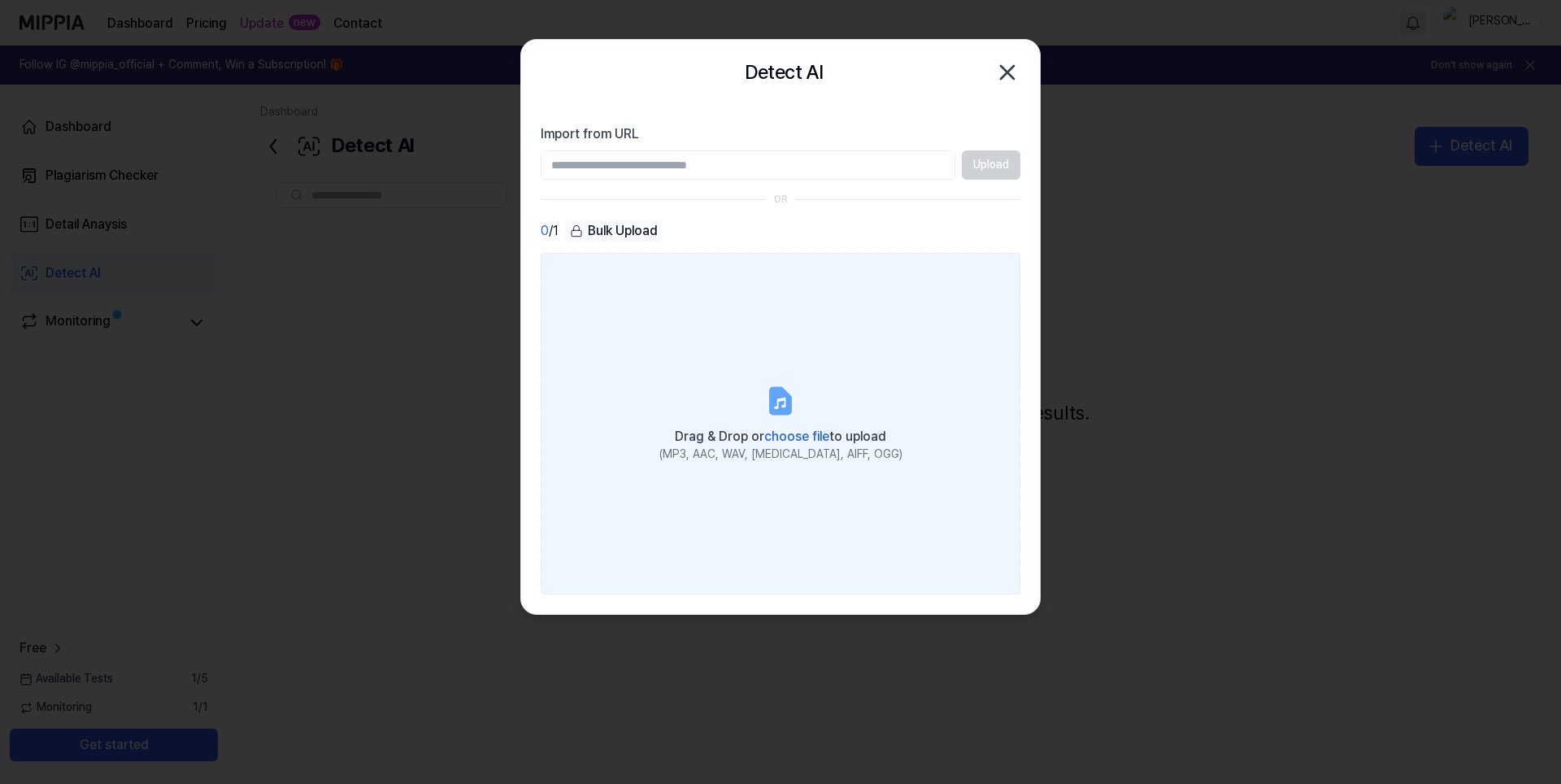
click at [772, 400] on icon at bounding box center [780, 401] width 19 height 25
click at [0, 0] on input "Drag & Drop or choose file to upload (MP3, AAC, WAV, [MEDICAL_DATA], AIFF, OGG)" at bounding box center [0, 0] width 0 height 0
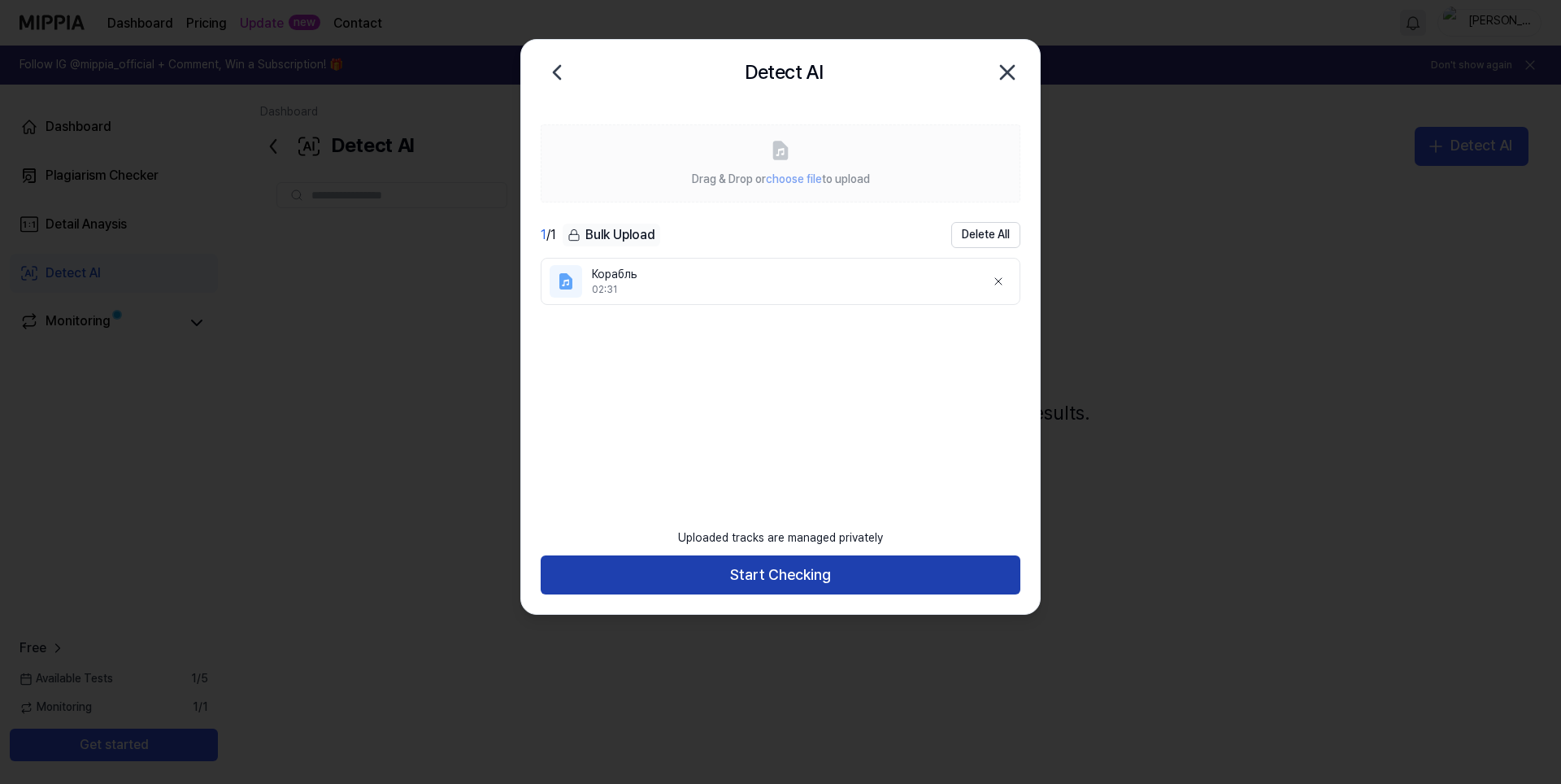
click at [812, 579] on button "Start Checking" at bounding box center [780, 575] width 480 height 39
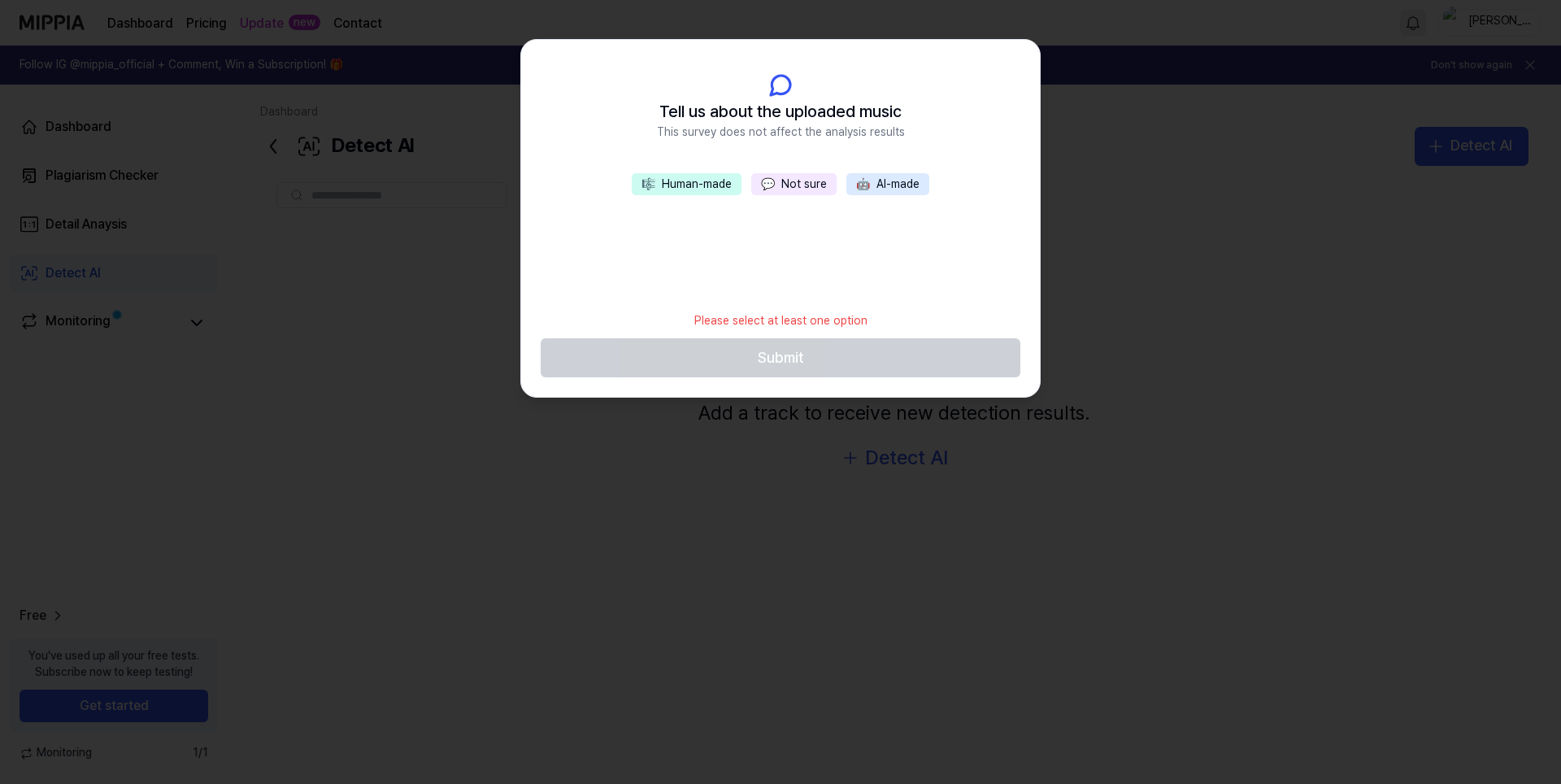
click at [540, 488] on div at bounding box center [780, 392] width 1561 height 784
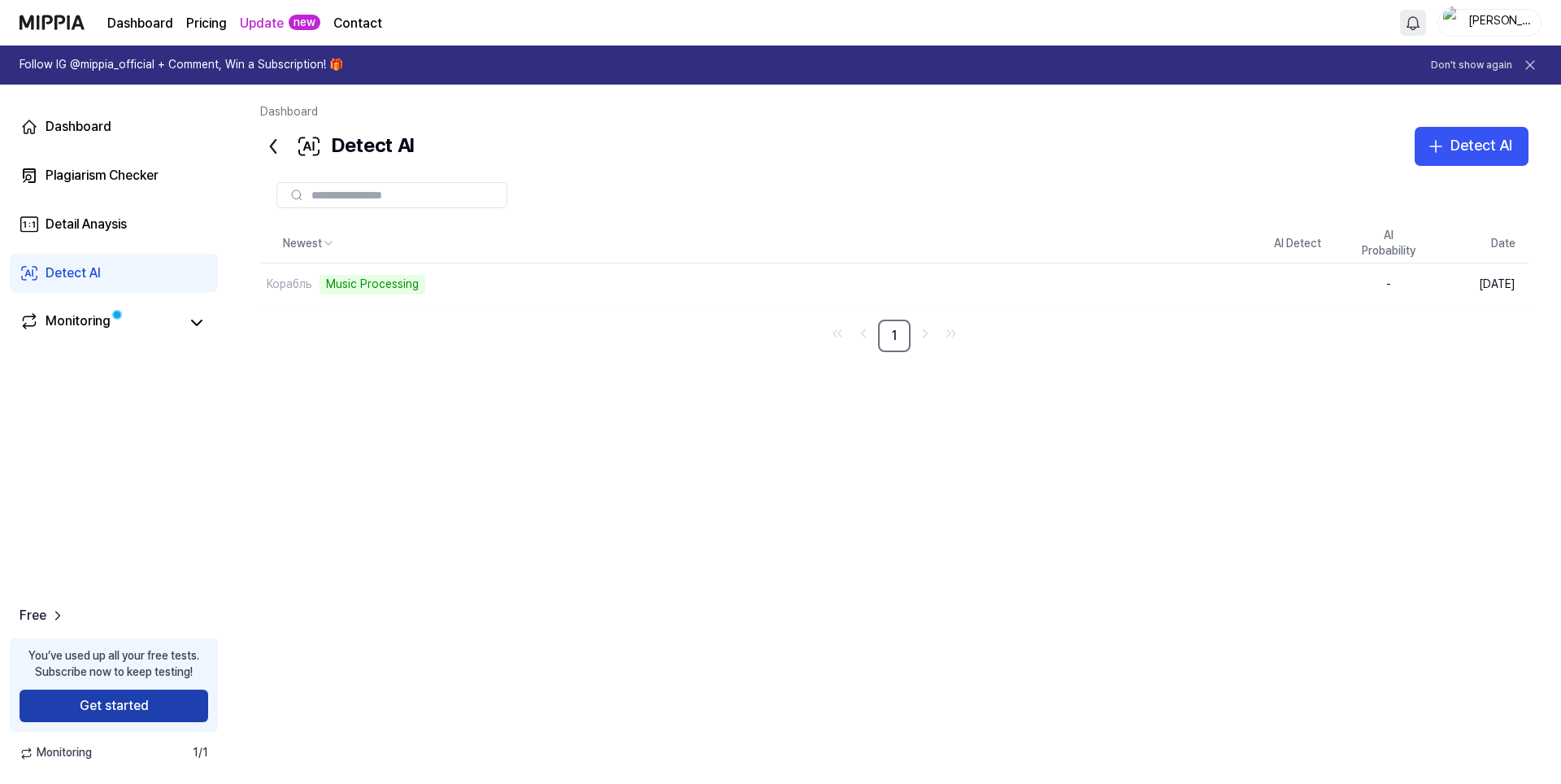
click at [154, 718] on button "Get started" at bounding box center [114, 706] width 189 height 33
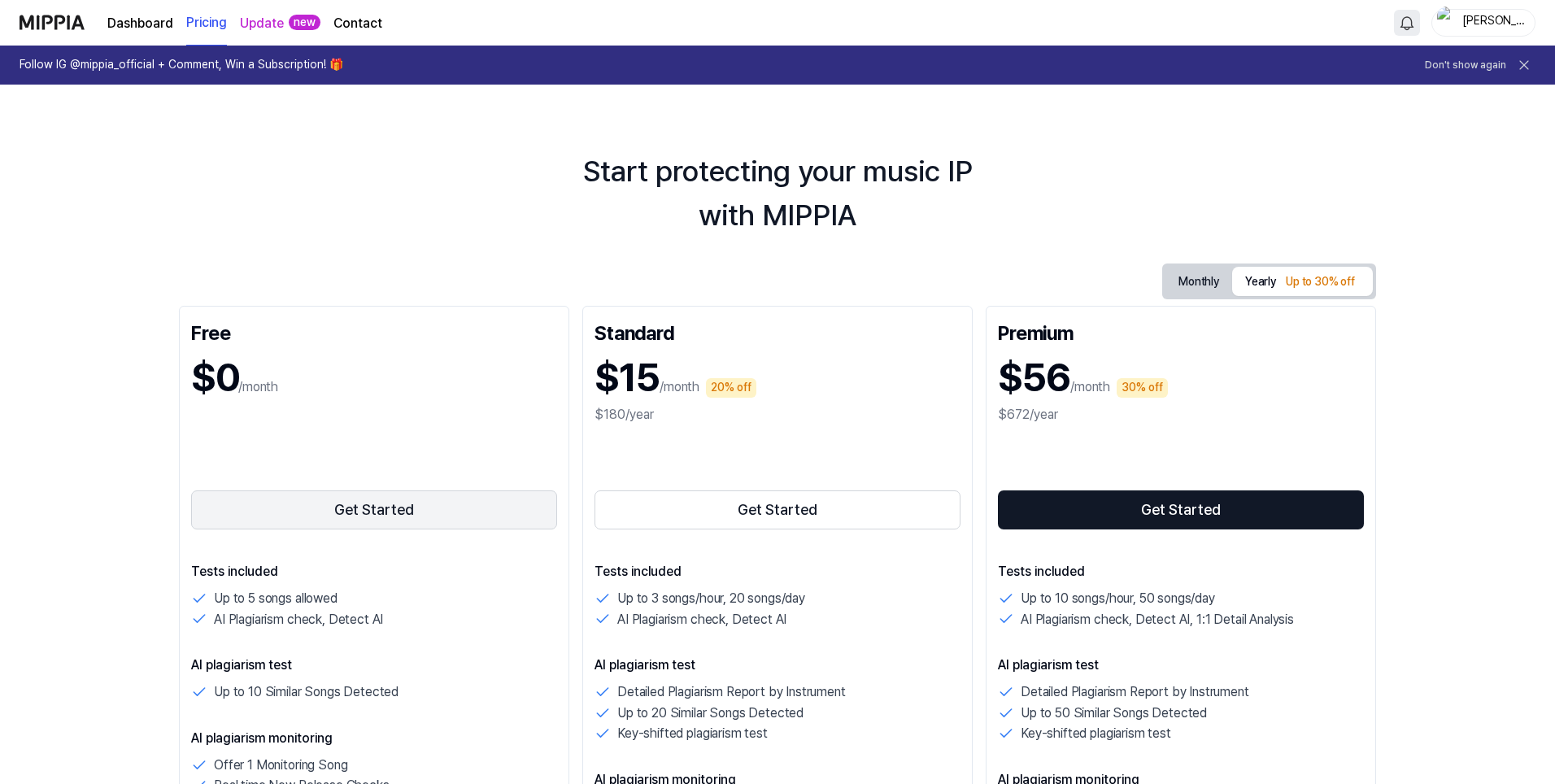
click at [342, 529] on button "Get Started" at bounding box center [374, 509] width 366 height 39
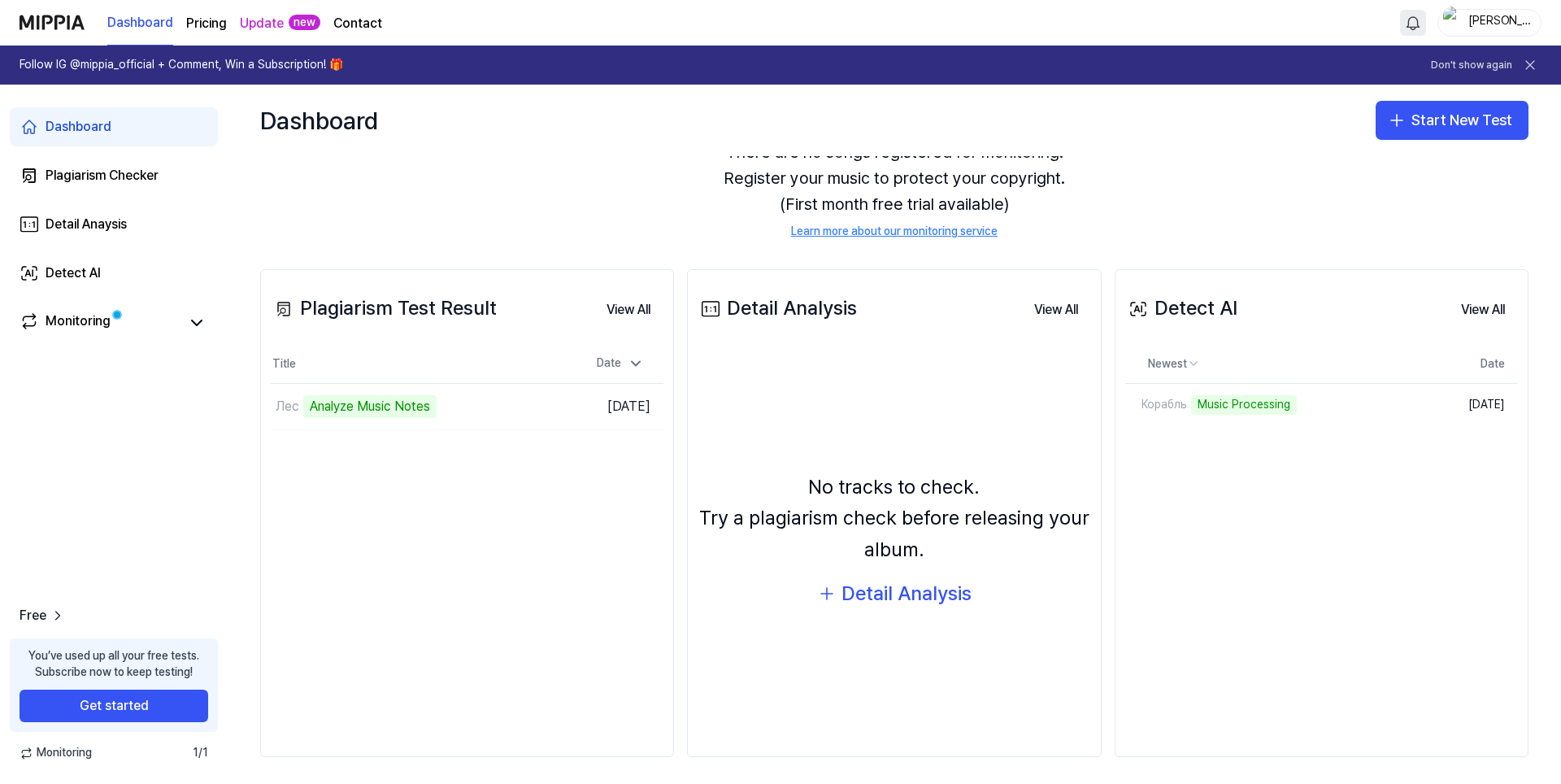
scroll to position [84, 0]
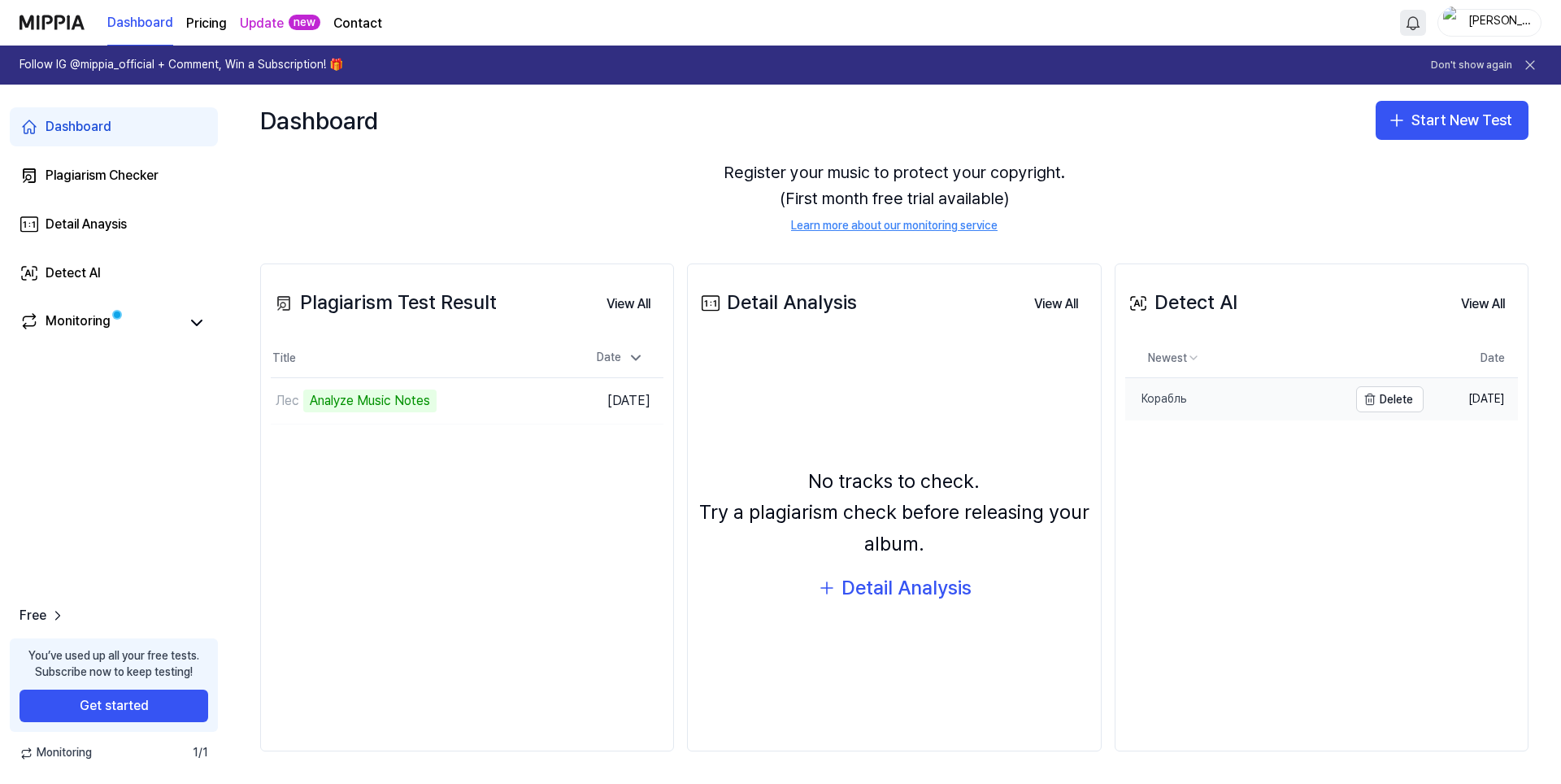
click at [1290, 407] on link "Корабль" at bounding box center [1237, 399] width 223 height 42
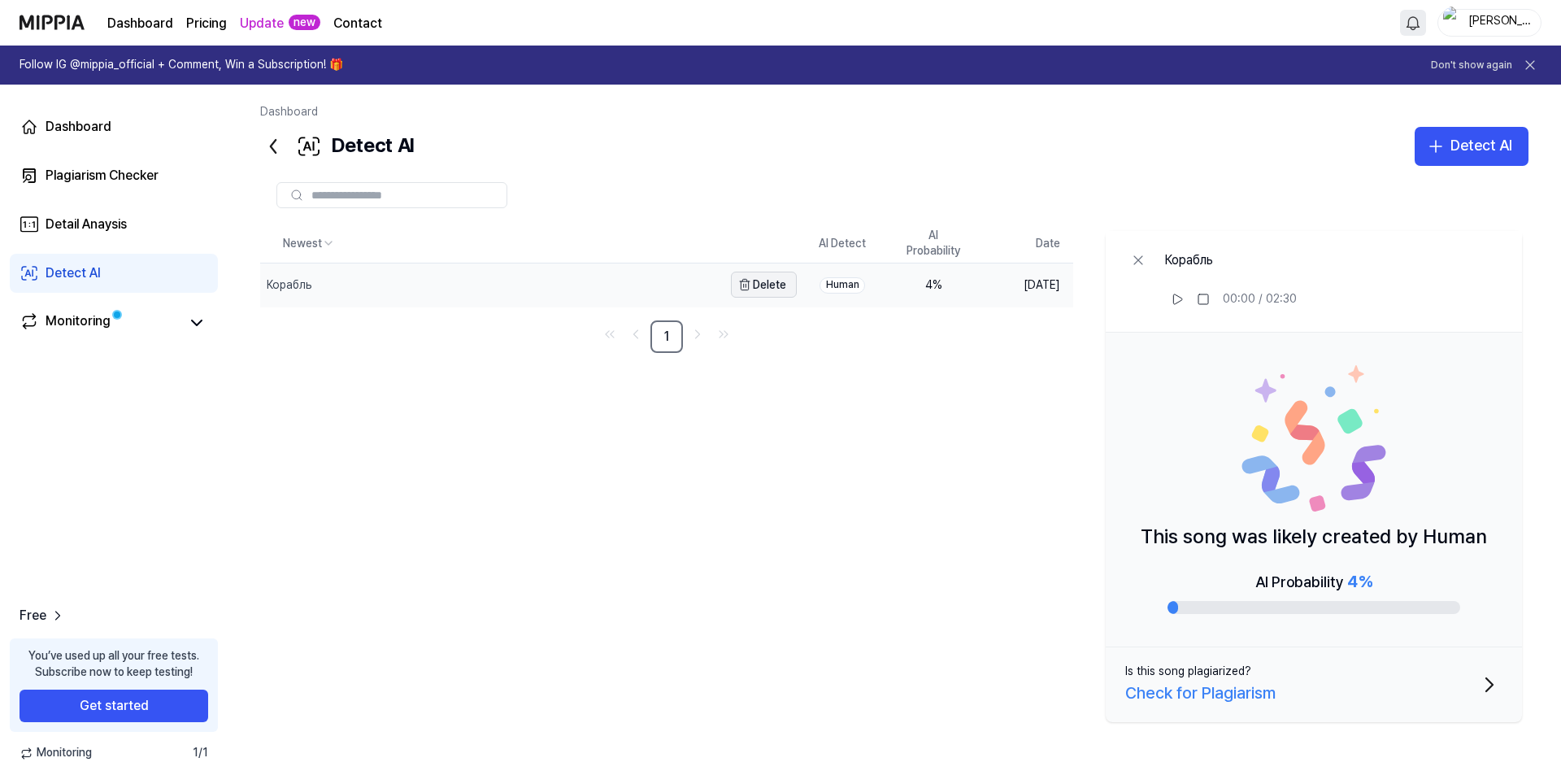
click at [772, 280] on button "Delete" at bounding box center [764, 284] width 66 height 26
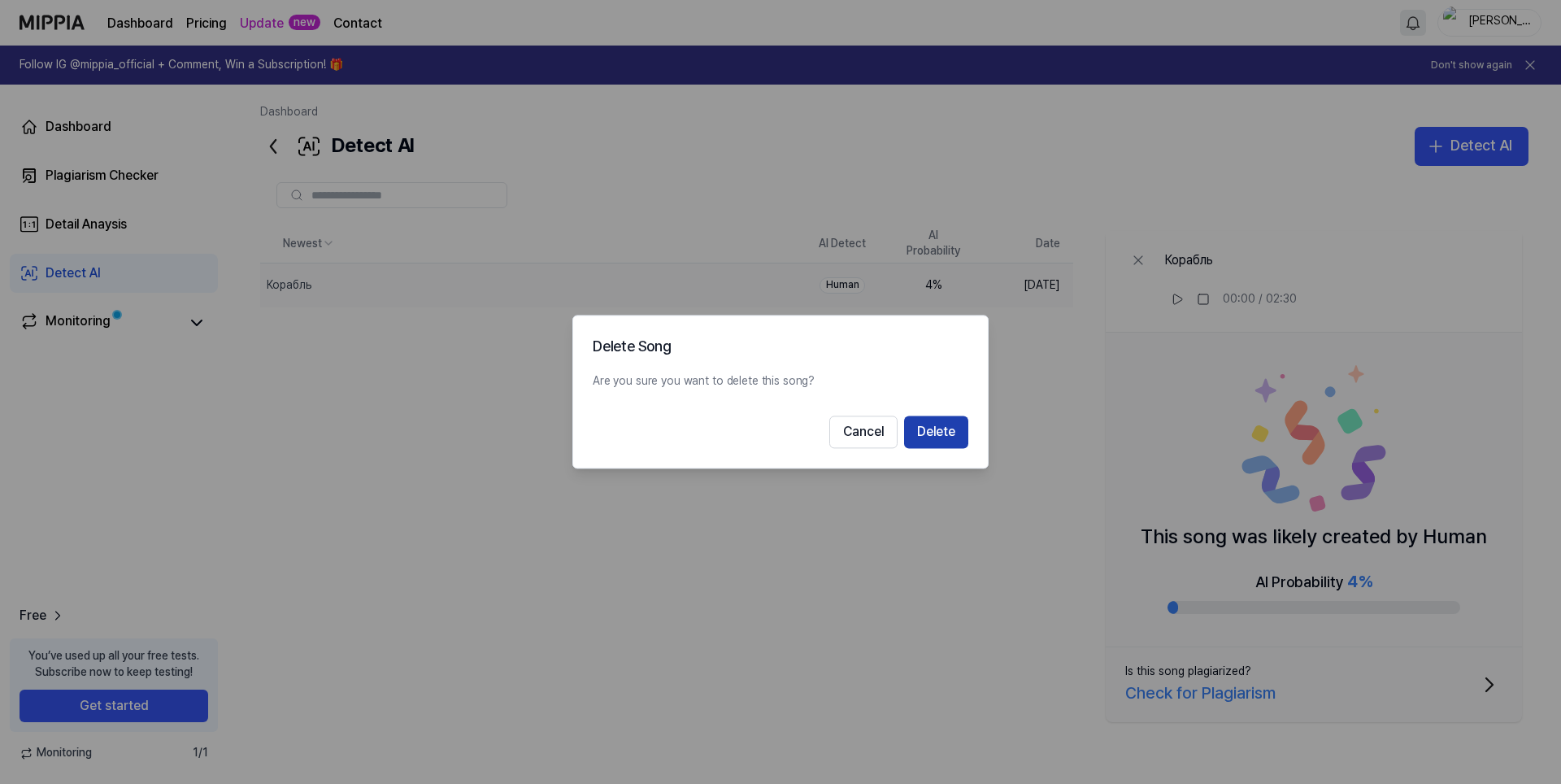
click at [922, 427] on button "Delete" at bounding box center [936, 432] width 64 height 33
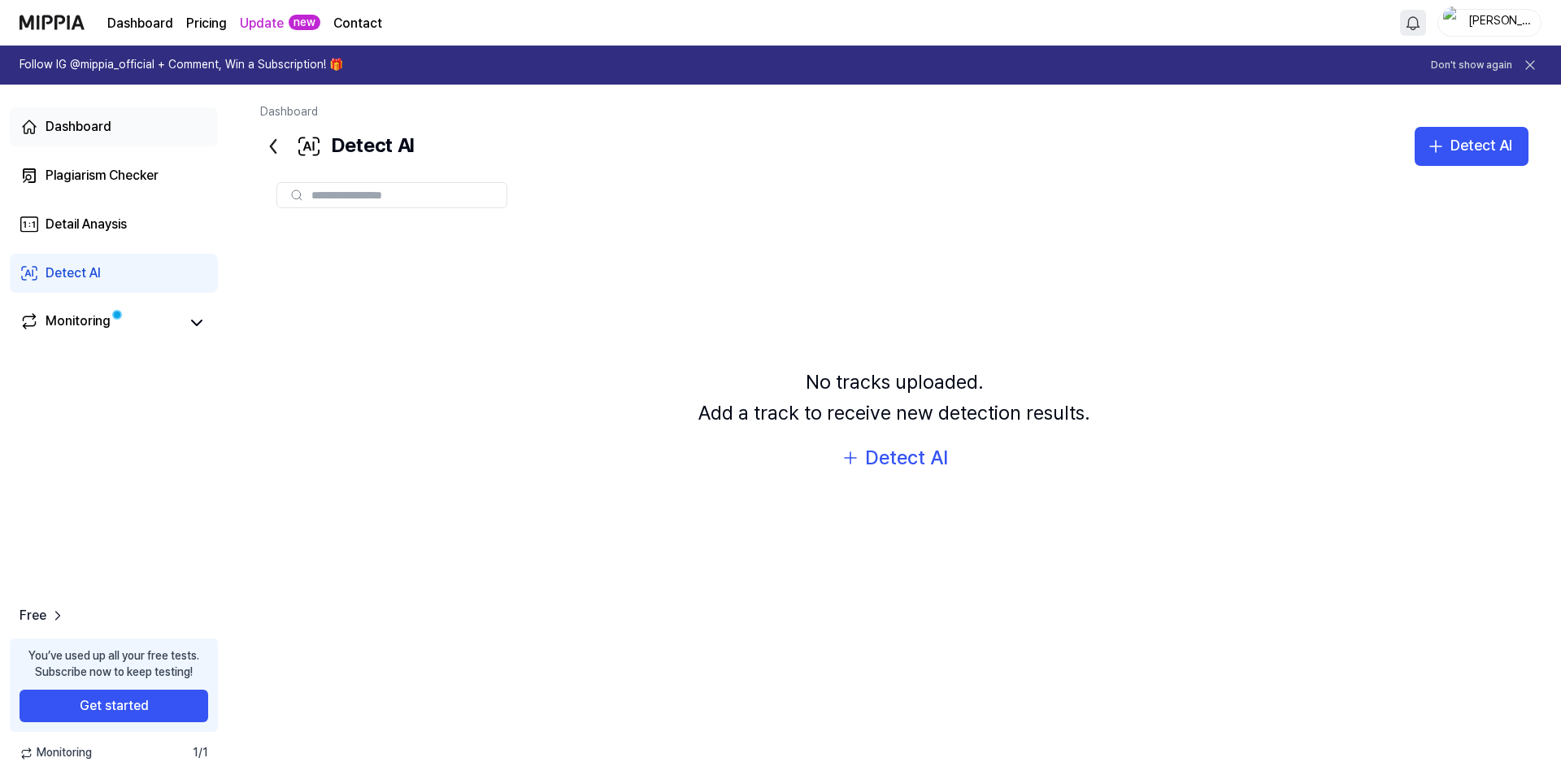
click at [85, 132] on div "Dashboard" at bounding box center [78, 126] width 66 height 19
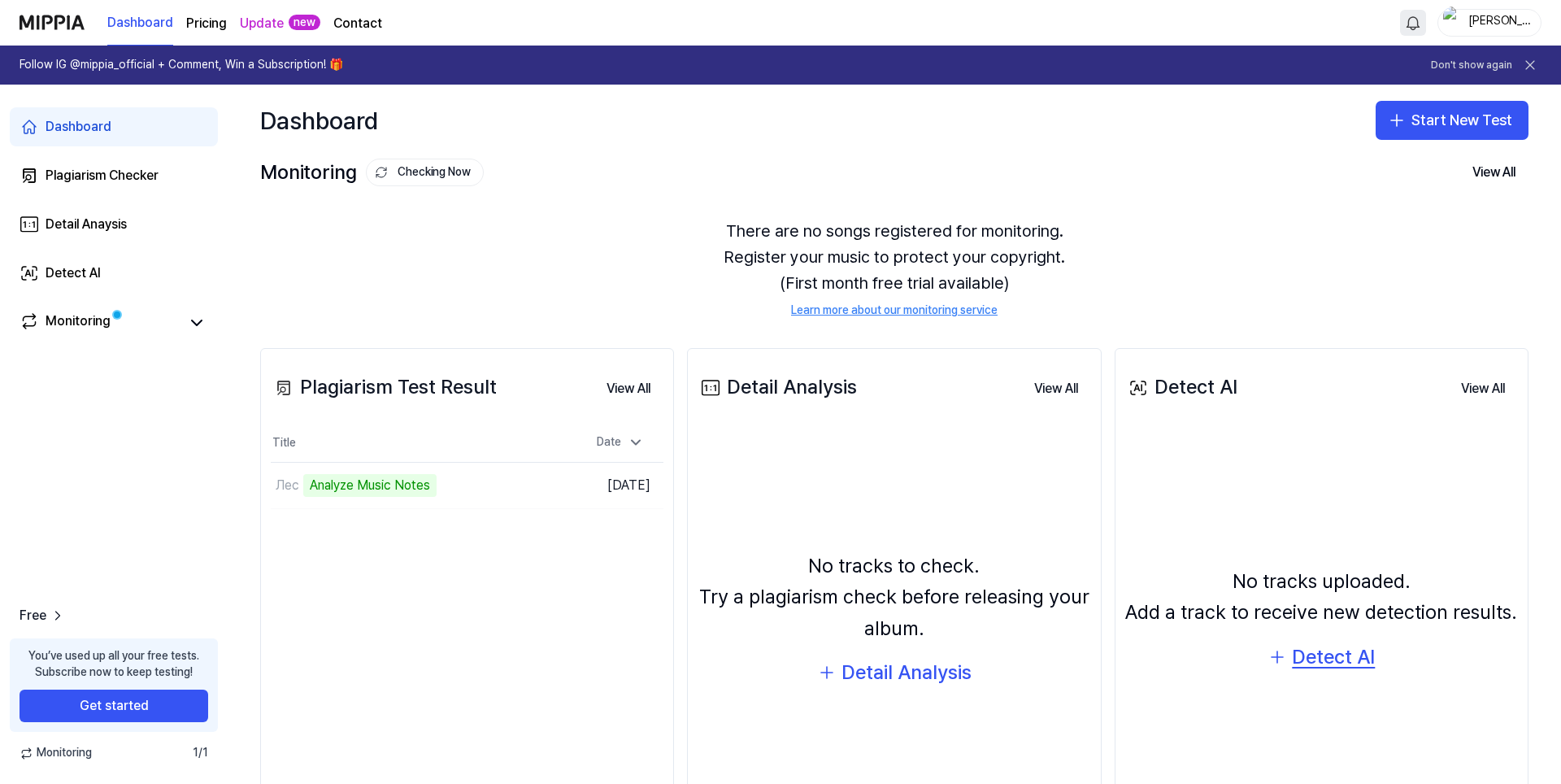
click at [1304, 659] on div "Detect AI" at bounding box center [1333, 657] width 83 height 31
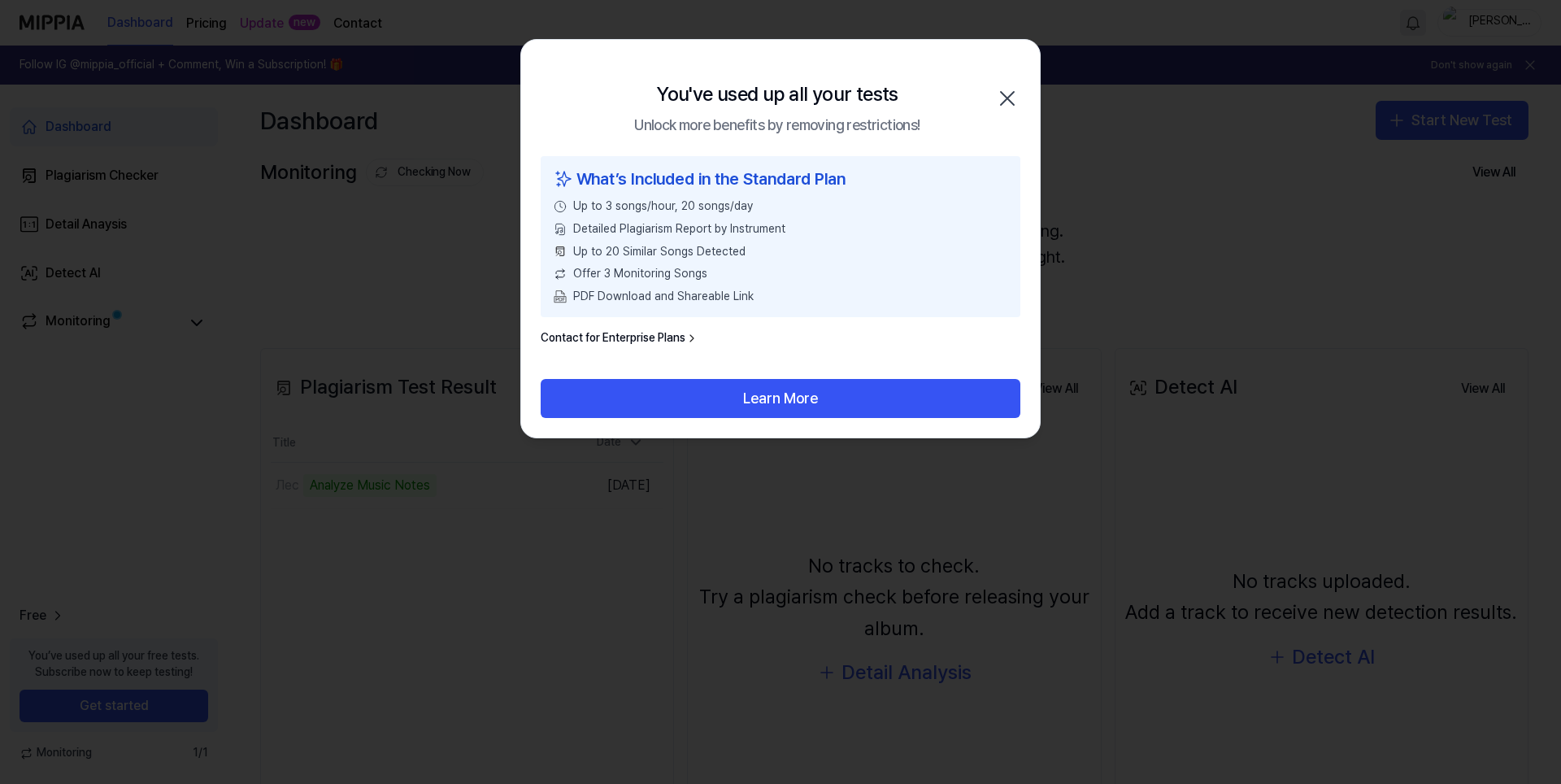
click at [1010, 101] on icon "button" at bounding box center [1007, 98] width 13 height 13
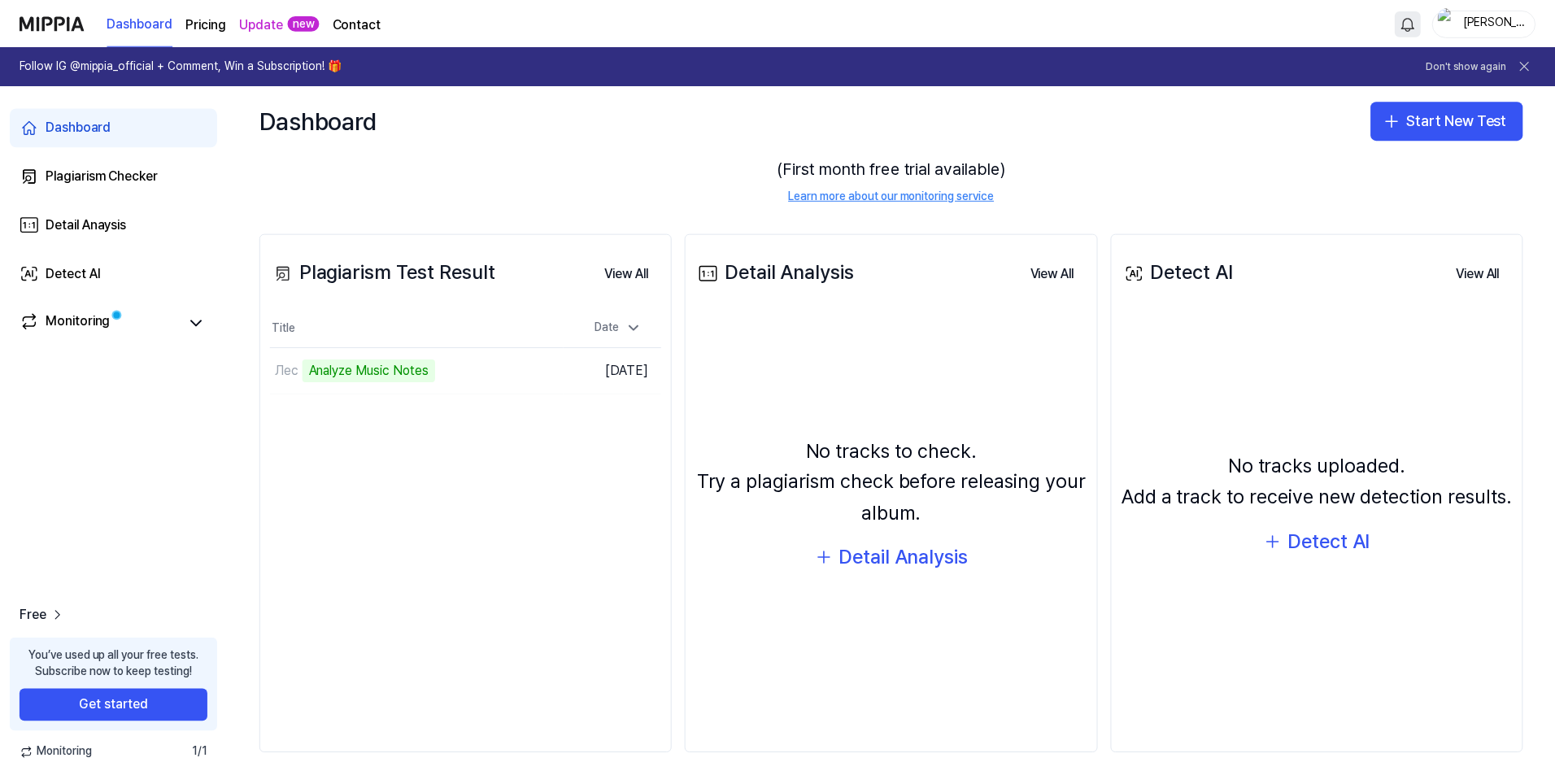
scroll to position [117, 0]
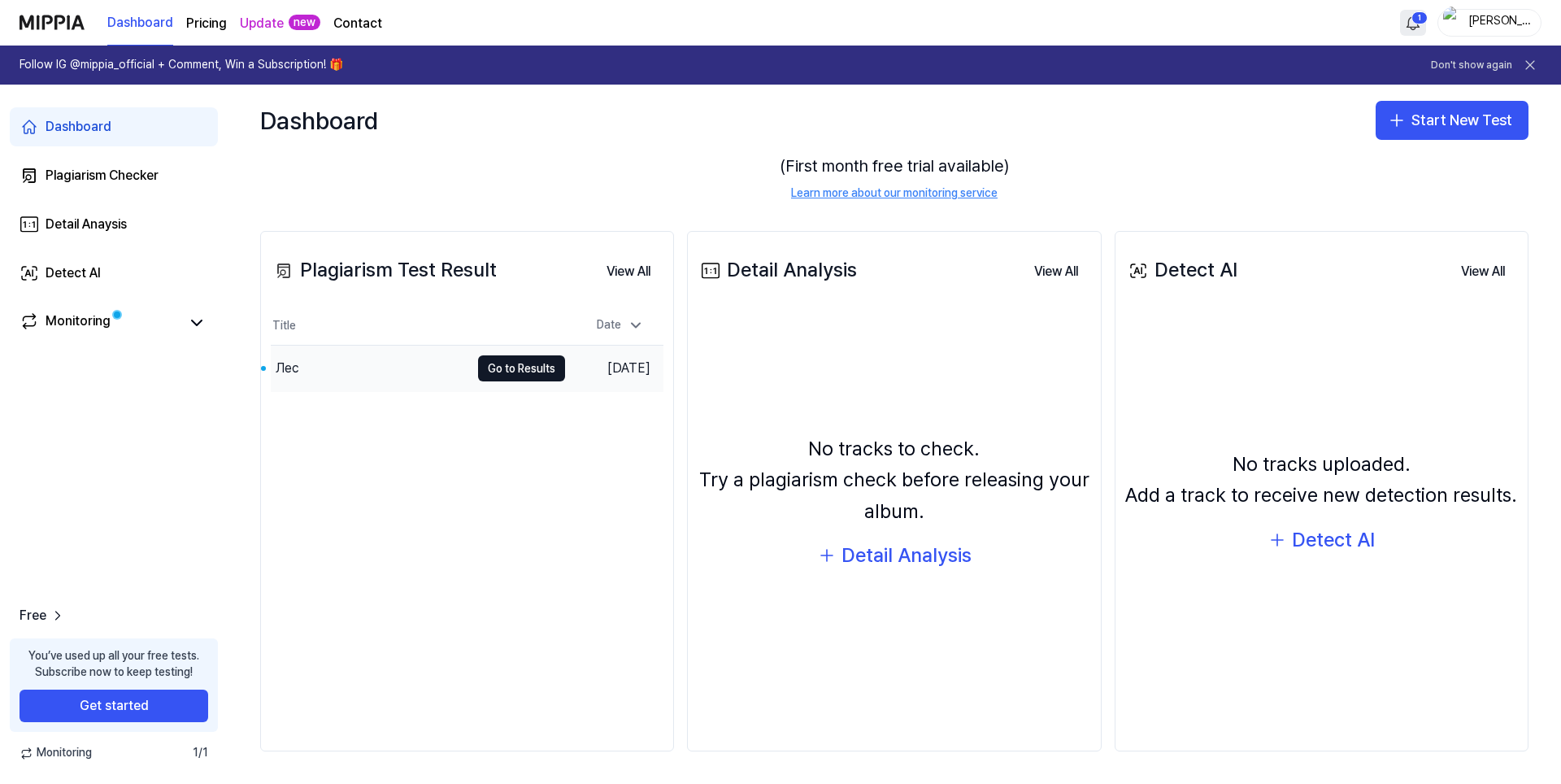
click at [366, 388] on div "Лес" at bounding box center [370, 368] width 199 height 46
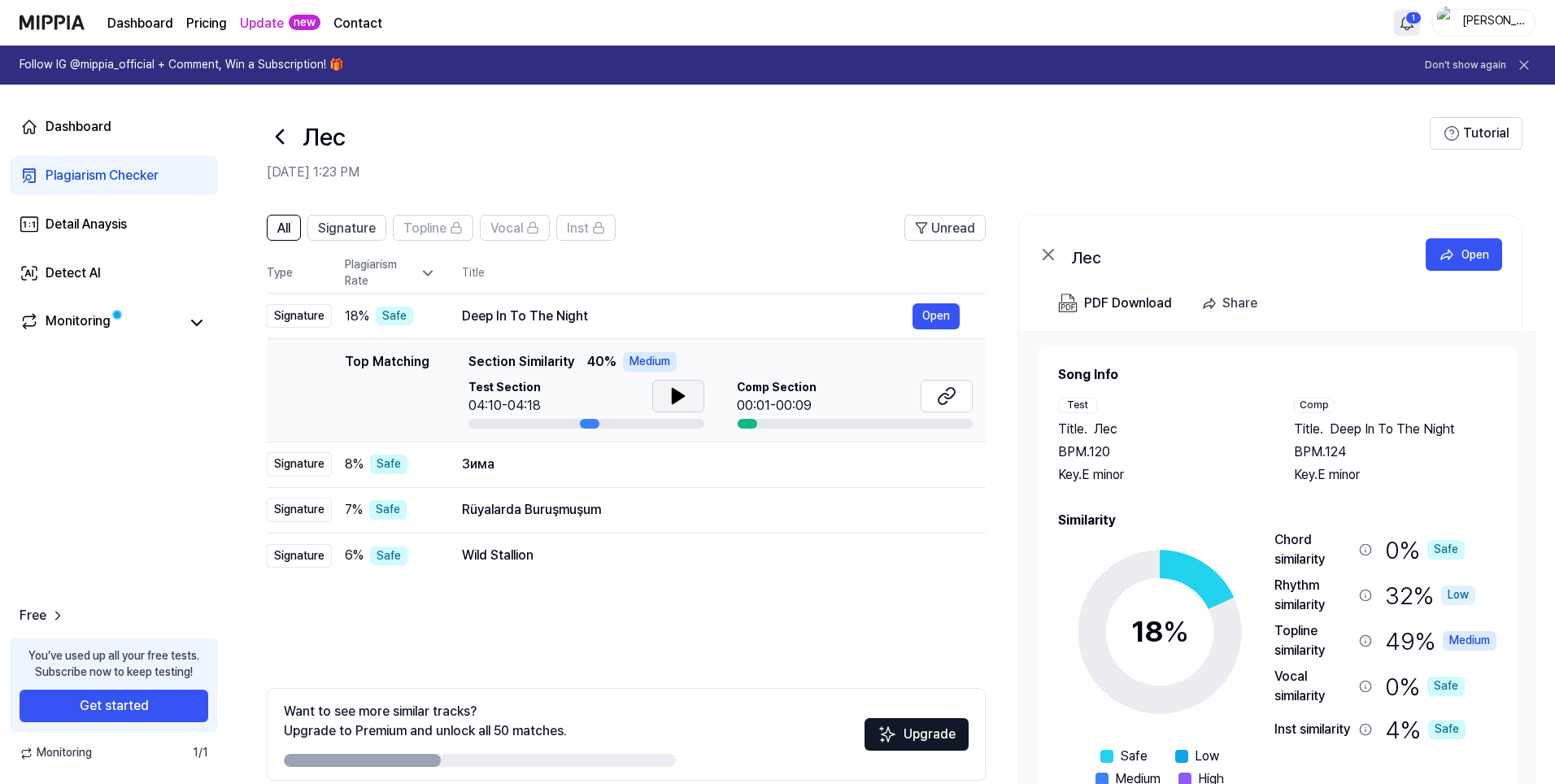
click at [680, 389] on icon at bounding box center [678, 395] width 19 height 19
click at [432, 473] on div "8 % Safe" at bounding box center [390, 464] width 91 height 19
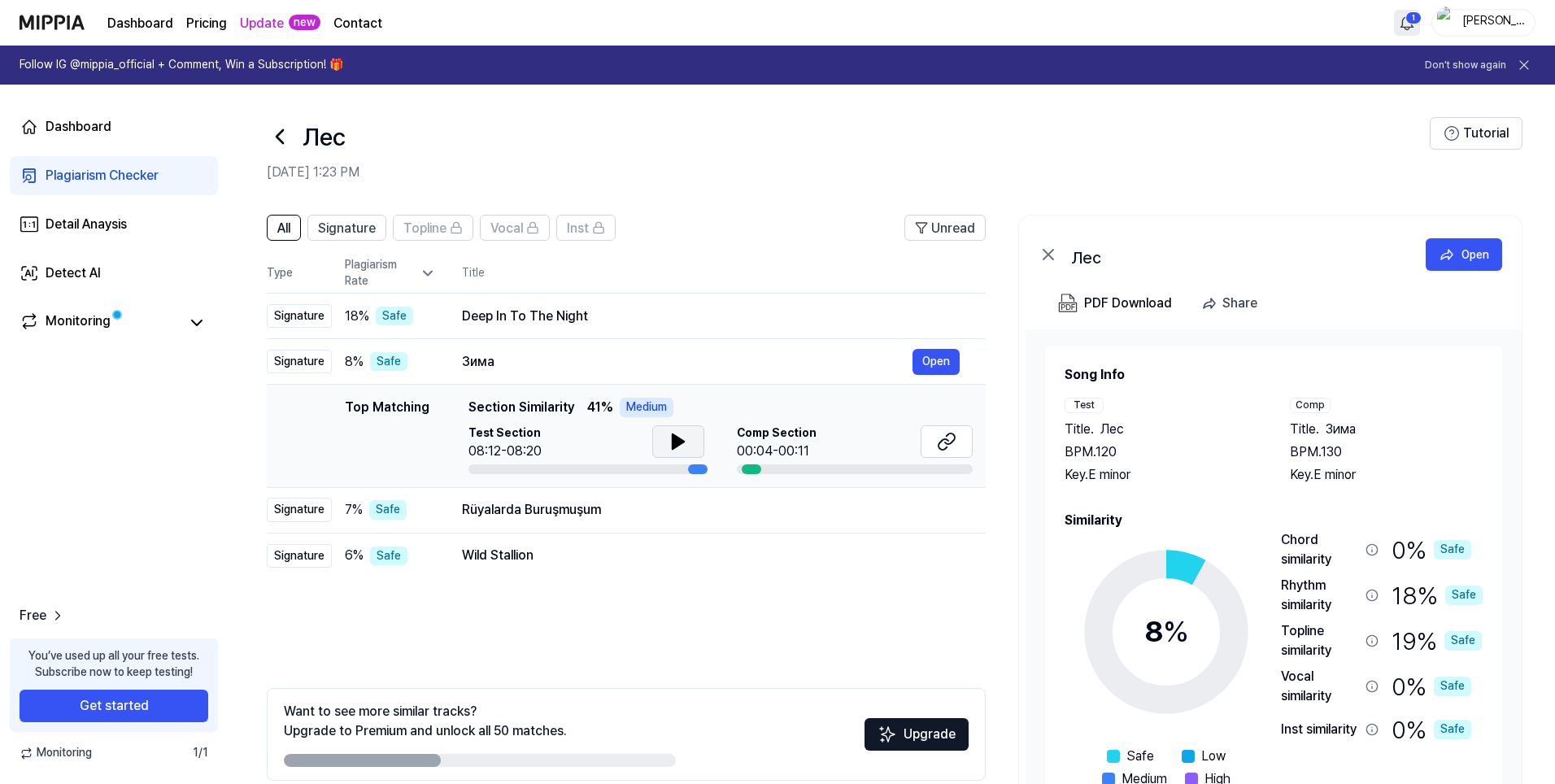
click at [676, 443] on icon at bounding box center [677, 441] width 11 height 14
click at [441, 512] on td "Rüyalarda Buruşmuşum Open" at bounding box center [711, 510] width 550 height 46
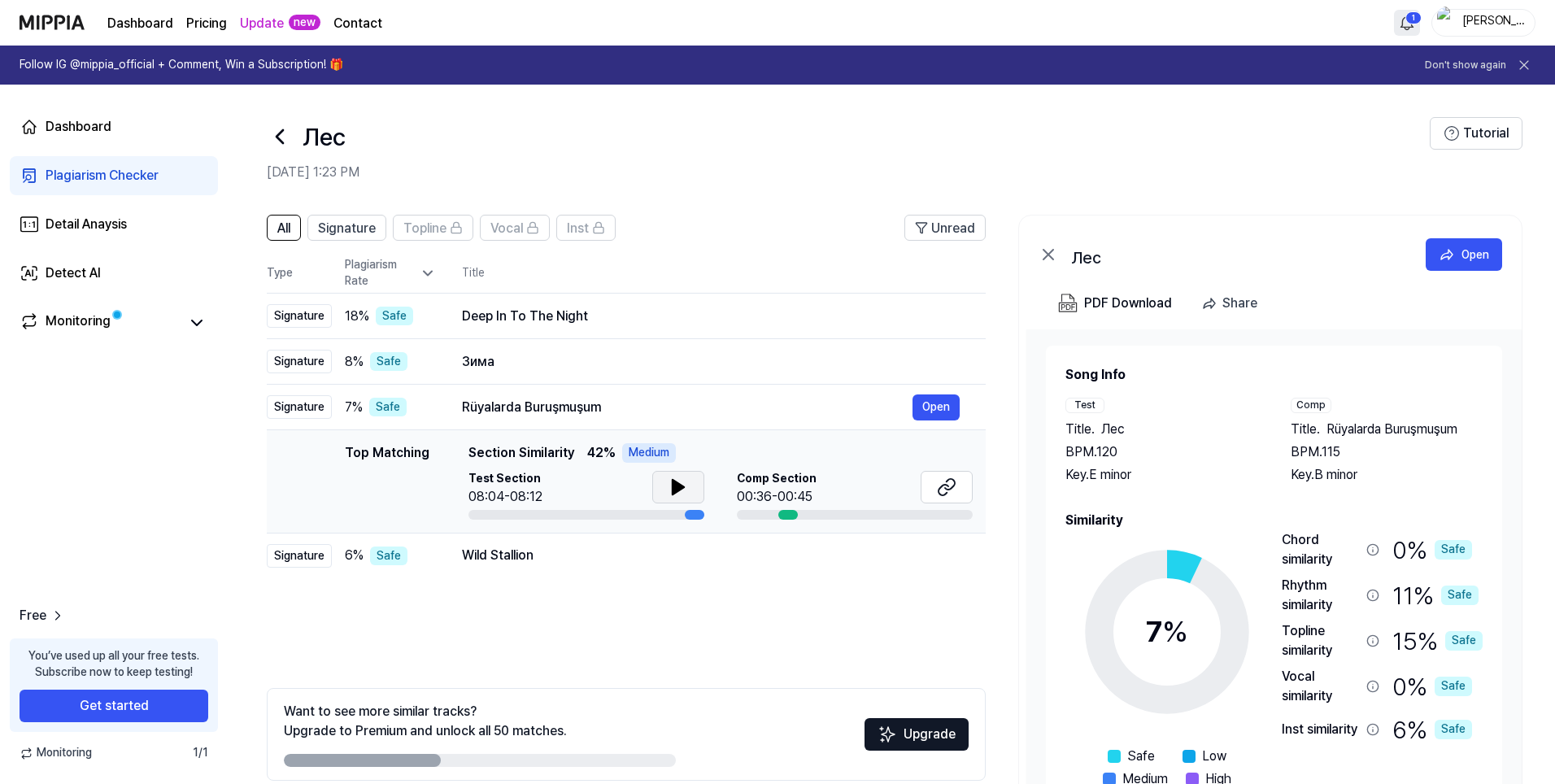
click at [669, 483] on icon at bounding box center [678, 486] width 19 height 19
click at [688, 486] on button at bounding box center [678, 486] width 52 height 33
click at [447, 561] on td "Wild Stallion Open" at bounding box center [711, 556] width 550 height 46
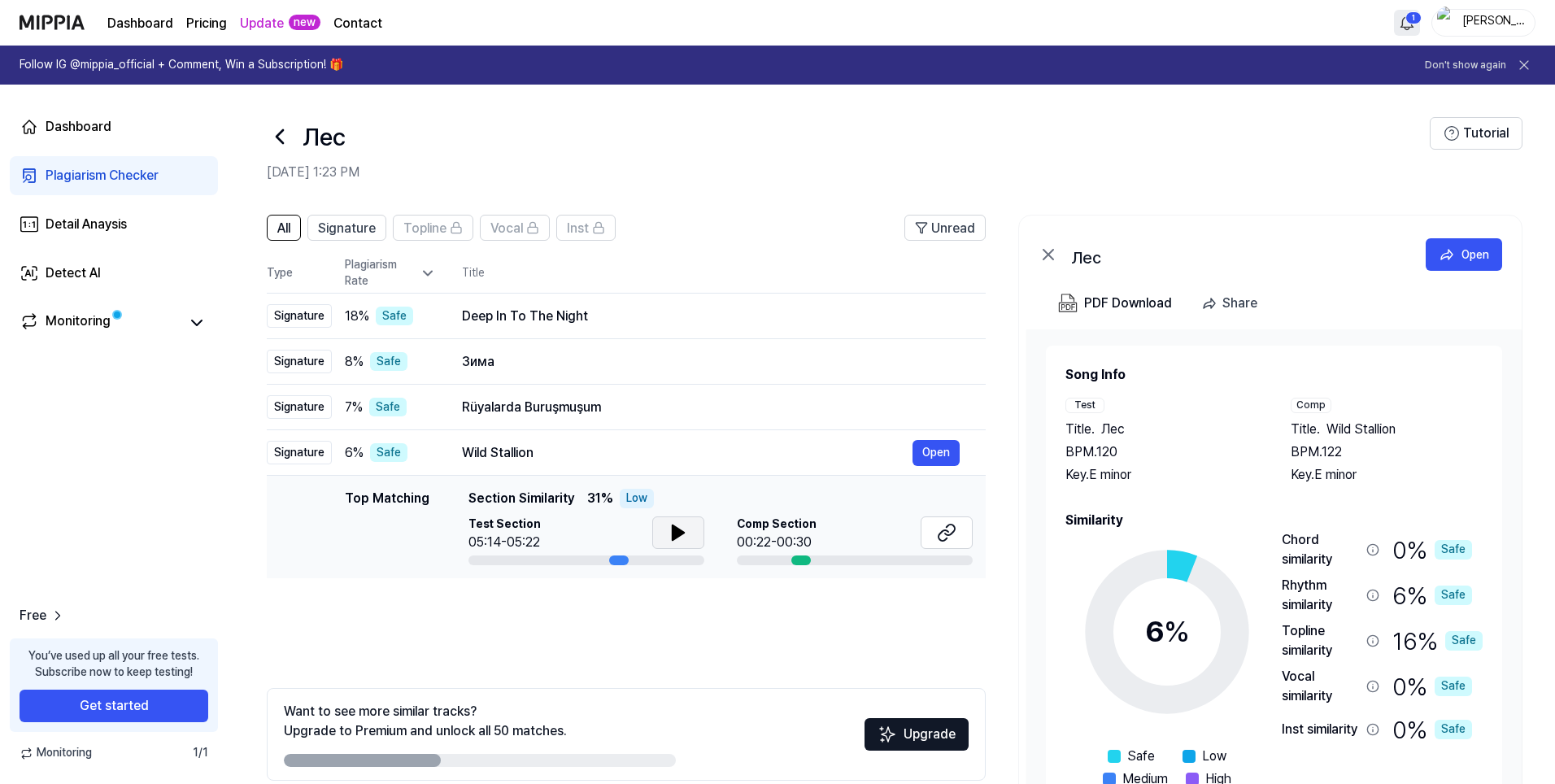
click at [672, 532] on icon at bounding box center [677, 532] width 11 height 14
click at [673, 532] on icon at bounding box center [675, 532] width 3 height 13
